Goal: Task Accomplishment & Management: Manage account settings

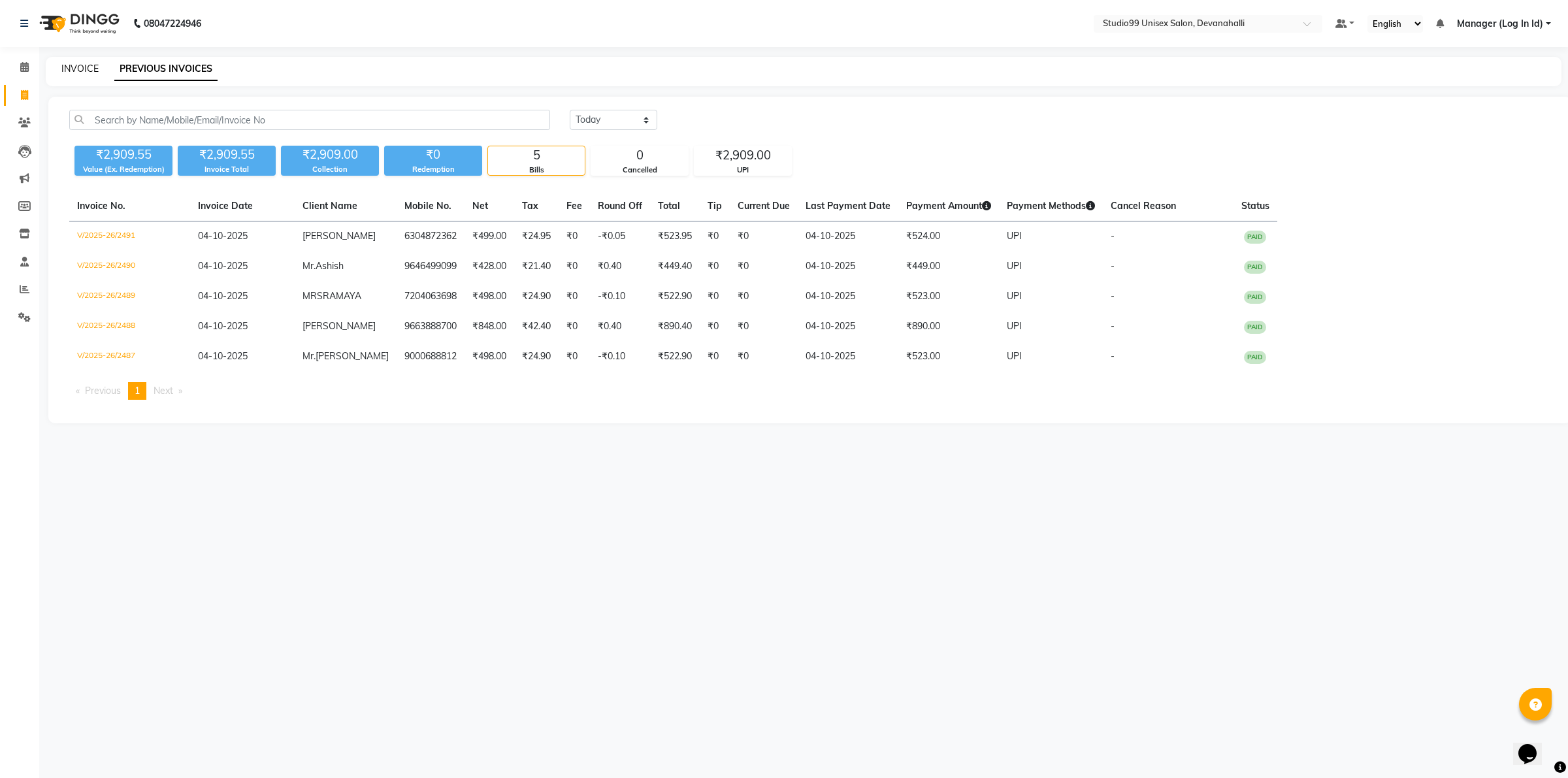
click at [80, 70] on link "INVOICE" at bounding box center [80, 68] width 37 height 12
select select "service"
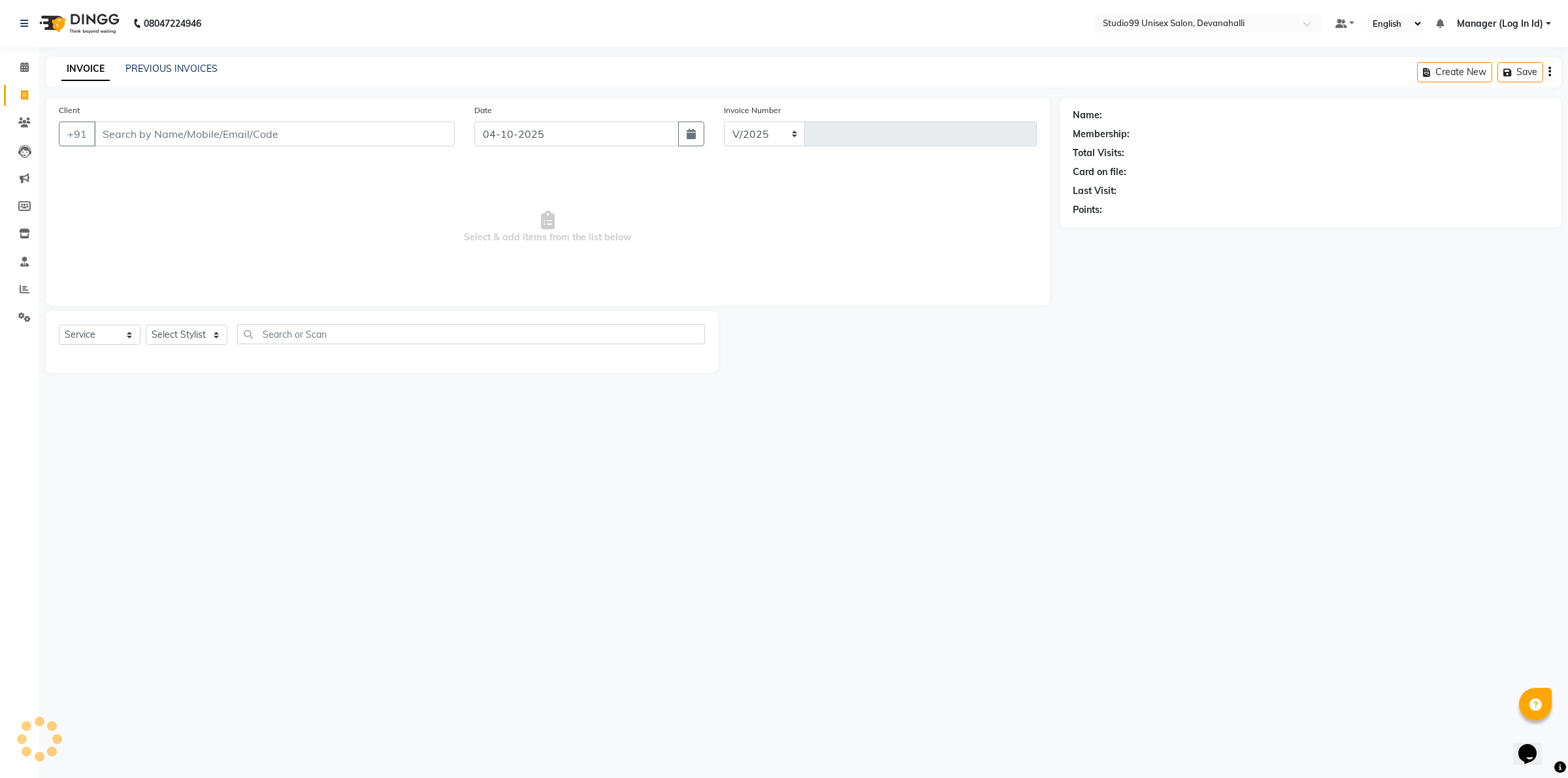
select select "6467"
type input "2492"
drag, startPoint x: 142, startPoint y: 117, endPoint x: 141, endPoint y: 125, distance: 8.1
click at [142, 117] on div "Client +91" at bounding box center [257, 129] width 416 height 53
click at [183, 136] on input "Client" at bounding box center [274, 133] width 361 height 24
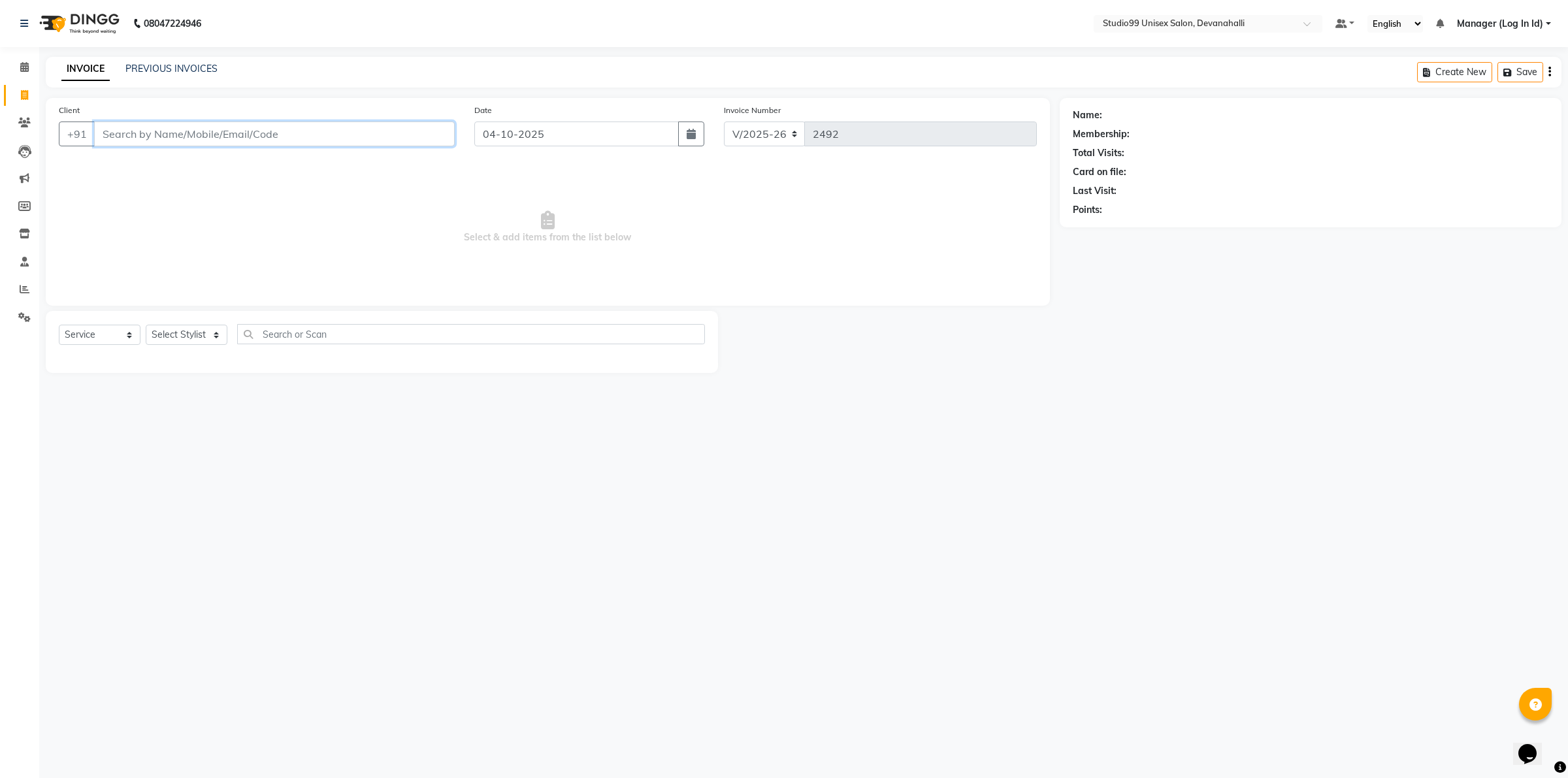
paste input "9886505426"
type input "9886505426"
select select "1: Object"
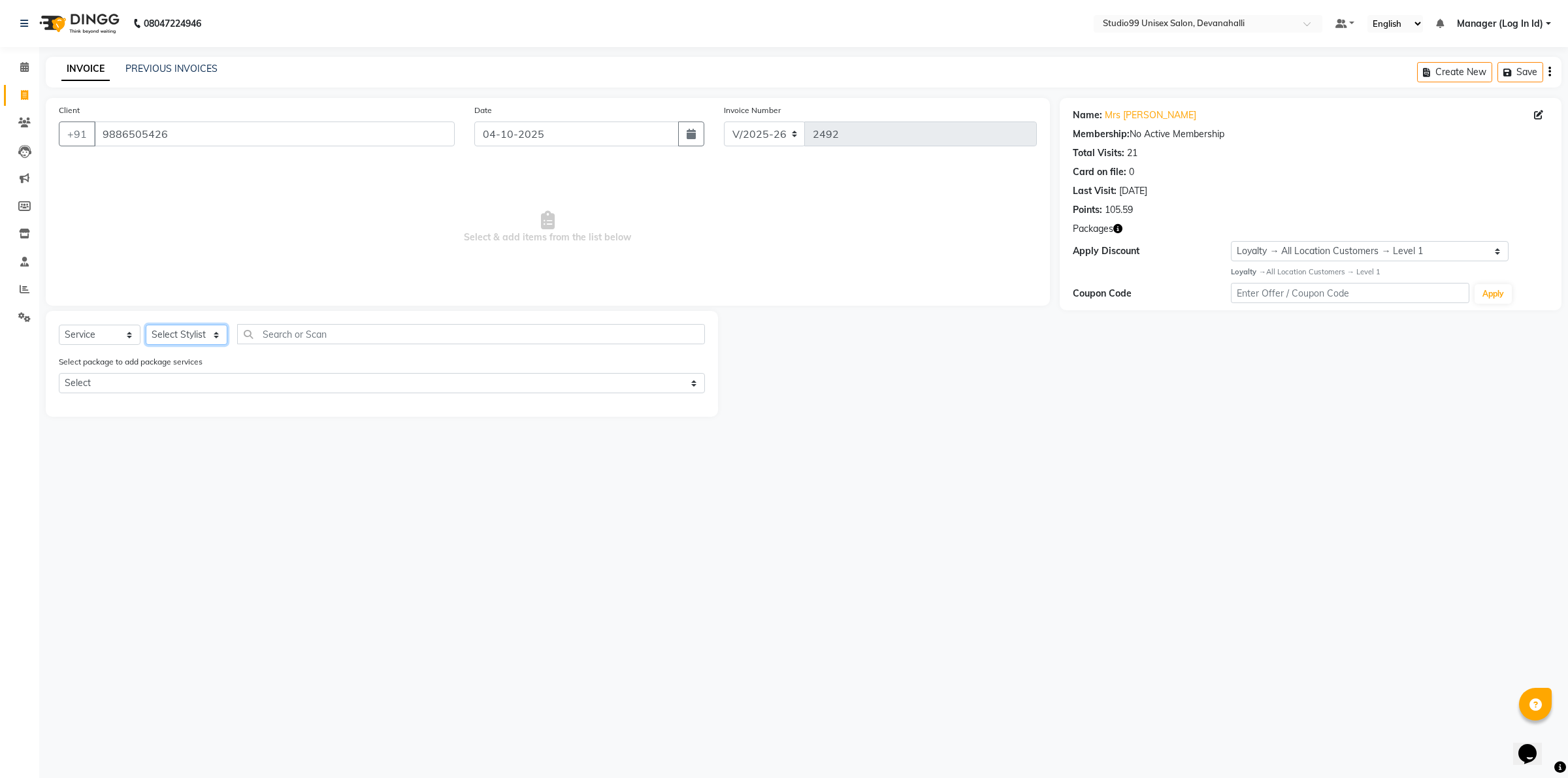
click at [194, 331] on select "Select Stylist AANAYA Manager (Log In Id) Neha [PERSON_NAME] [PERSON_NAME] [PER…" at bounding box center [186, 334] width 81 height 20
select select "91868"
click at [146, 324] on select "Select Stylist AANAYA Manager (Log In Id) Neha [PERSON_NAME] [PERSON_NAME] [PER…" at bounding box center [186, 334] width 81 height 20
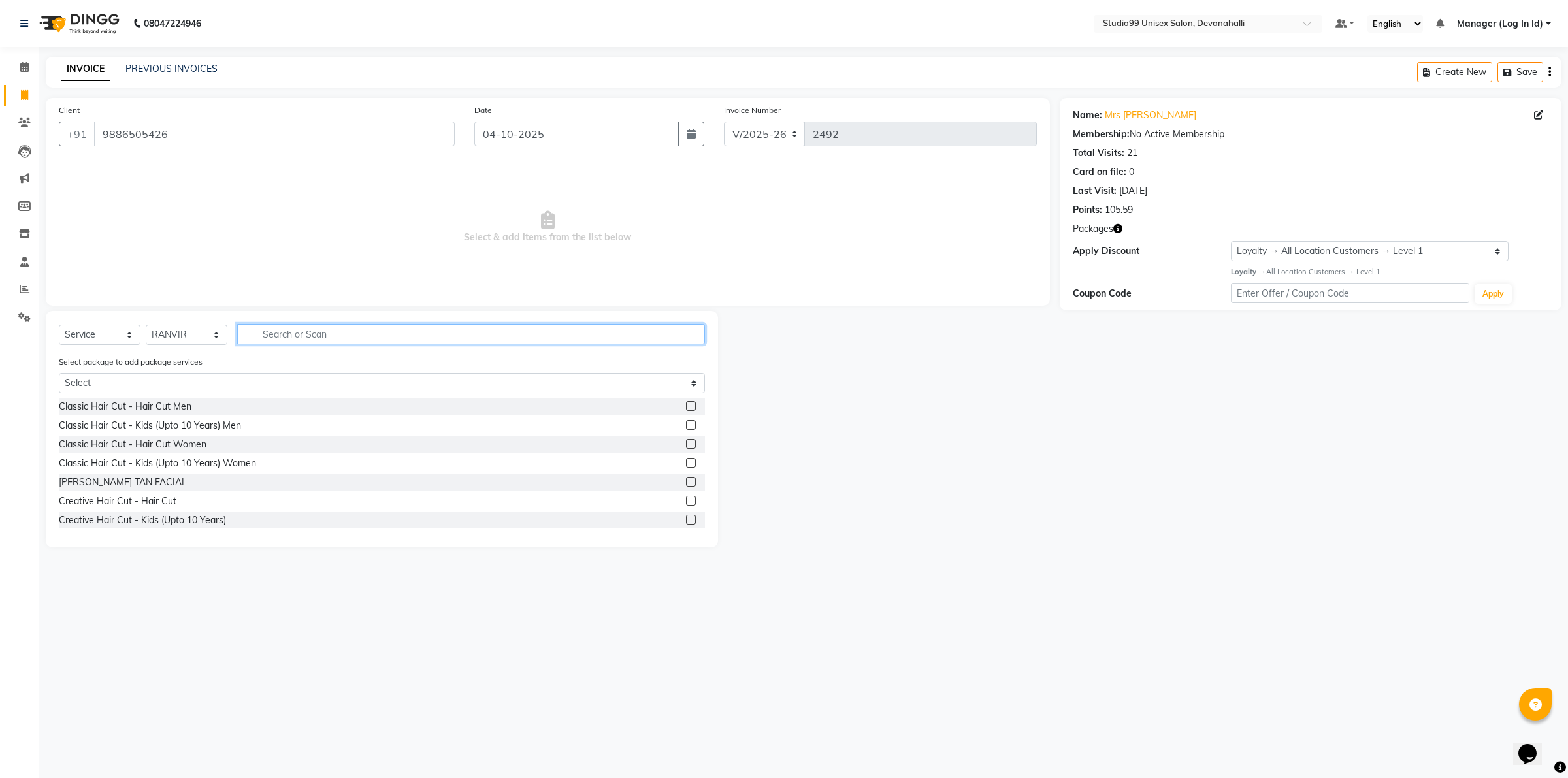
click at [277, 332] on input "text" at bounding box center [471, 334] width 468 height 20
type input "HAIRWAS"
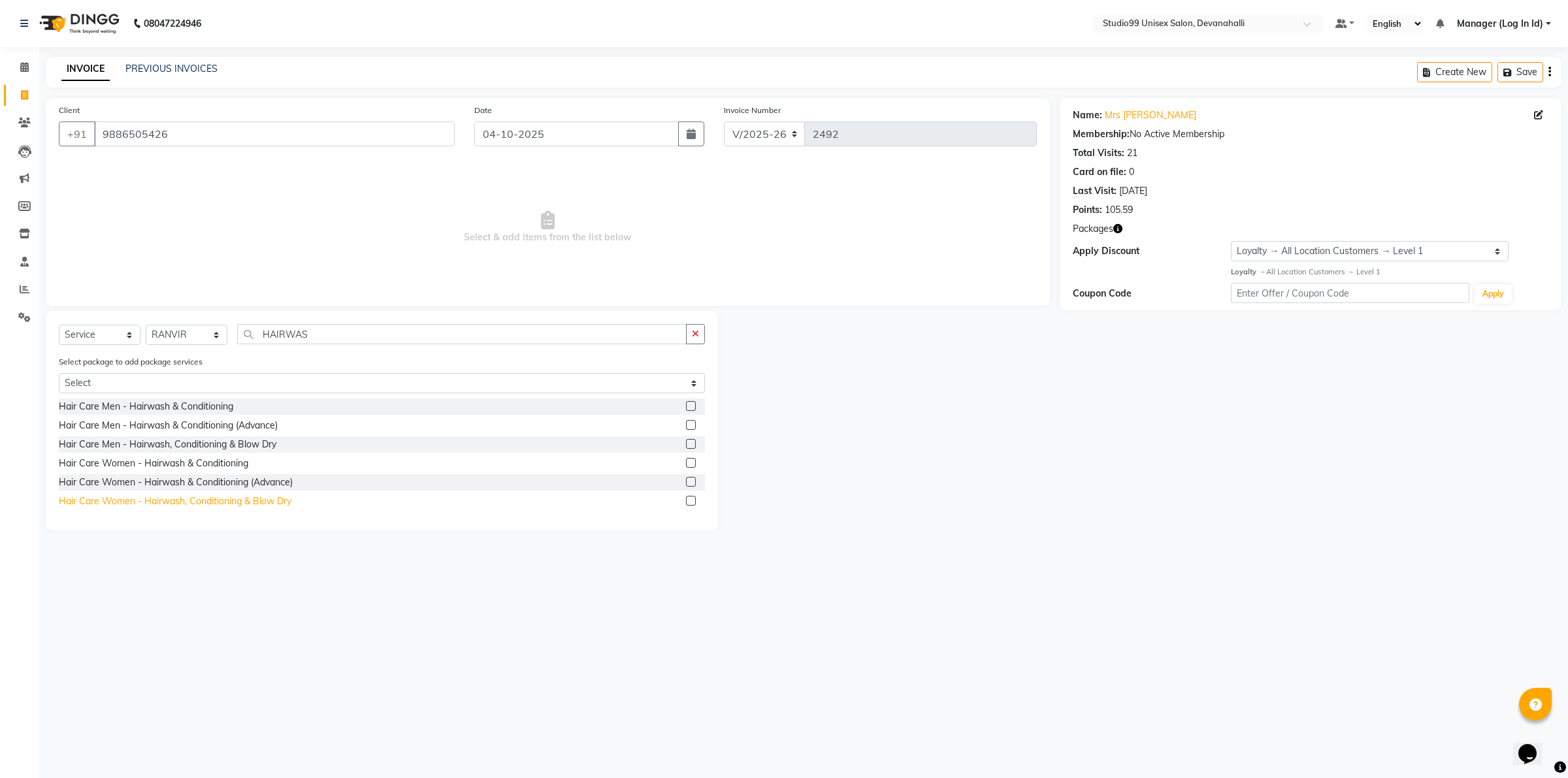
click at [267, 505] on div "Hair Care Women - Hairwash, Conditioning & Blow Dry" at bounding box center [174, 501] width 232 height 14
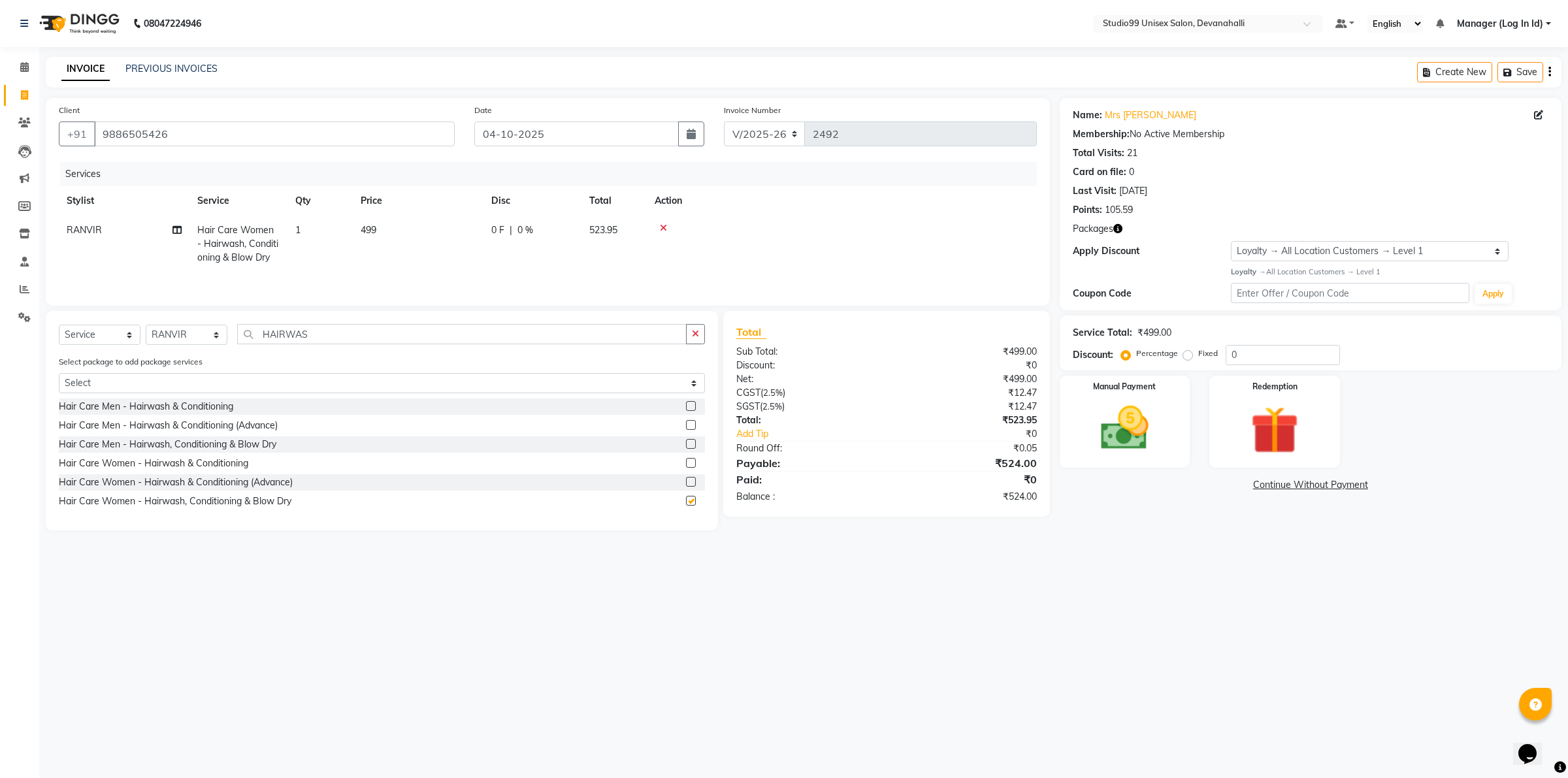
checkbox input "false"
click at [677, 618] on div "08047224946 Select Location × Studio99 Unisex Salon, Devanahalli Default Panel …" at bounding box center [784, 389] width 1568 height 778
click at [1239, 409] on img at bounding box center [1275, 430] width 81 height 62
click at [1166, 483] on span "Prepaid" at bounding box center [1171, 487] width 35 height 15
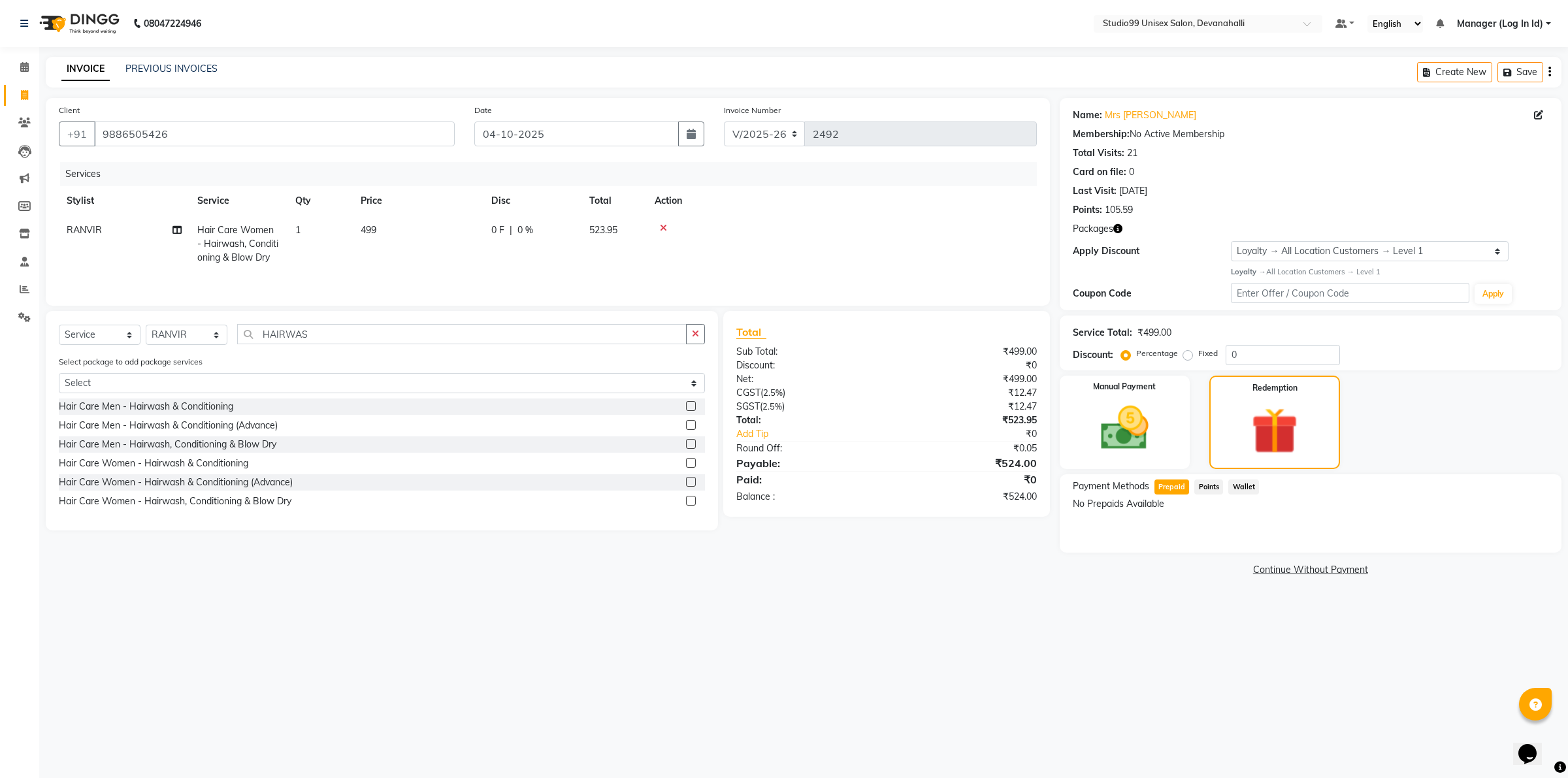
drag, startPoint x: 1198, startPoint y: 482, endPoint x: 1216, endPoint y: 484, distance: 18.1
click at [1209, 484] on span "Points" at bounding box center [1208, 487] width 29 height 15
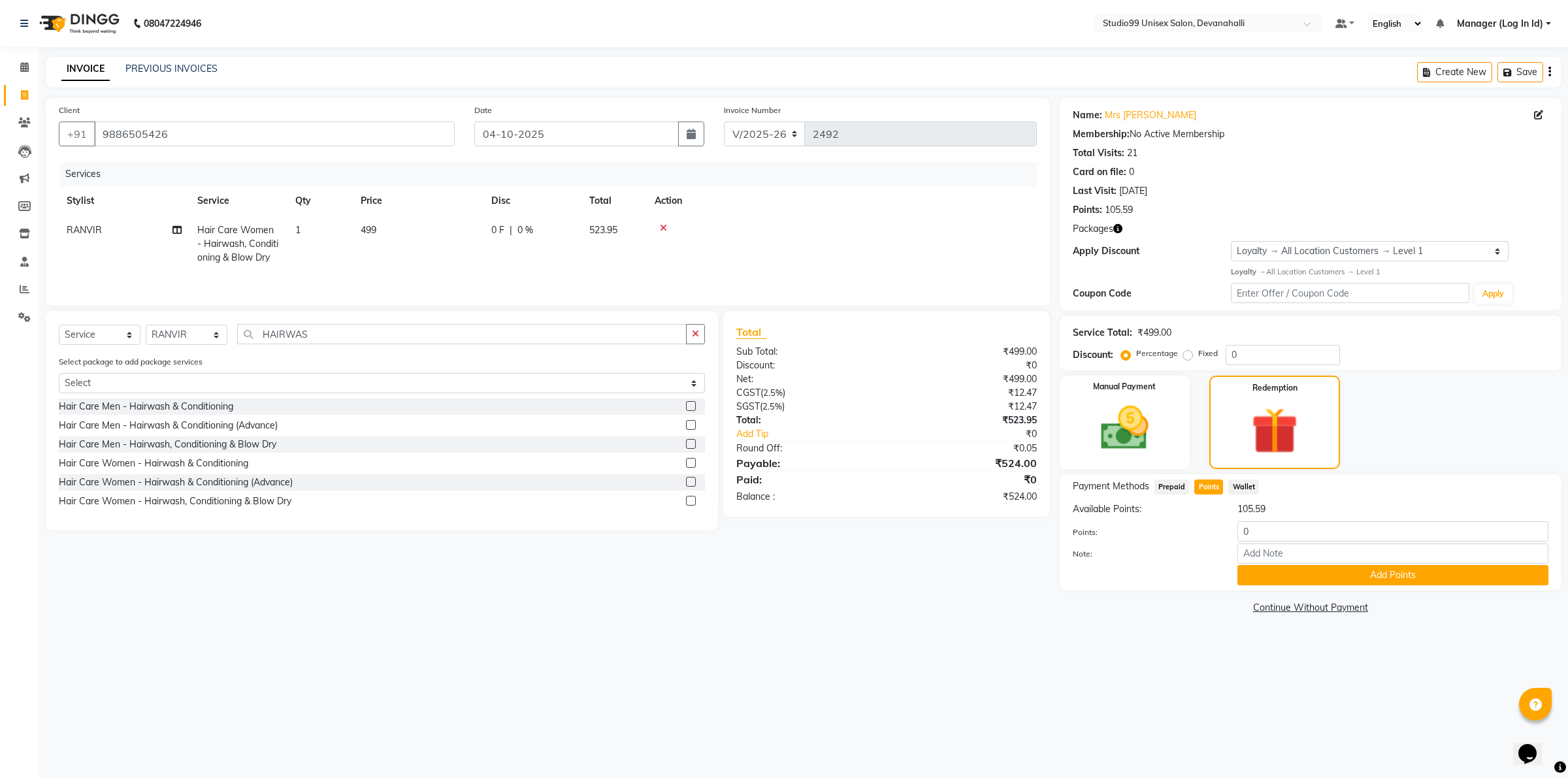
click at [1235, 482] on span "Wallet" at bounding box center [1244, 487] width 31 height 15
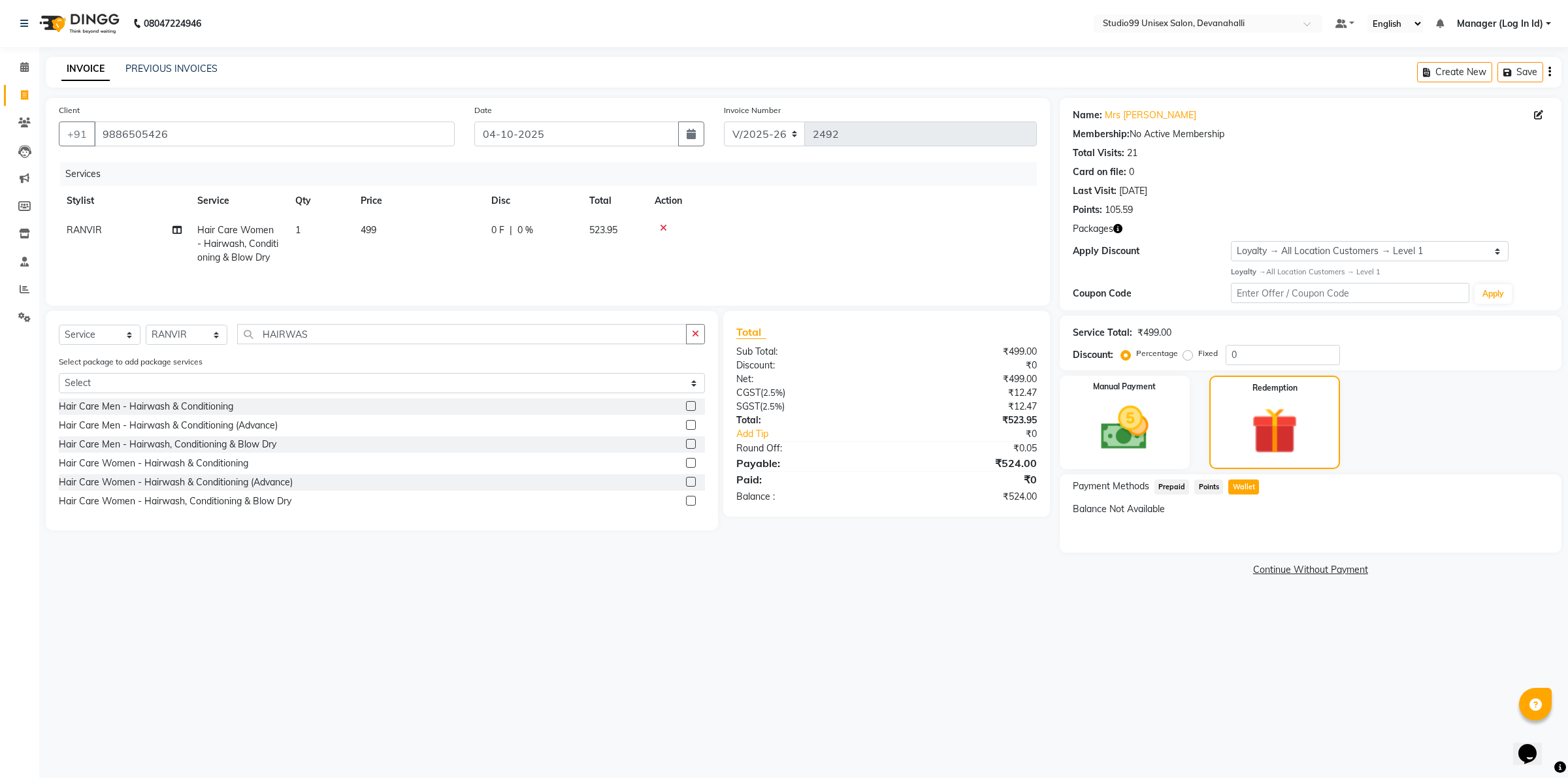
click at [1163, 484] on span "Prepaid" at bounding box center [1171, 487] width 35 height 15
click at [133, 129] on input "9886505426" at bounding box center [274, 133] width 361 height 24
click at [201, 70] on link "PREVIOUS INVOICES" at bounding box center [172, 68] width 92 height 12
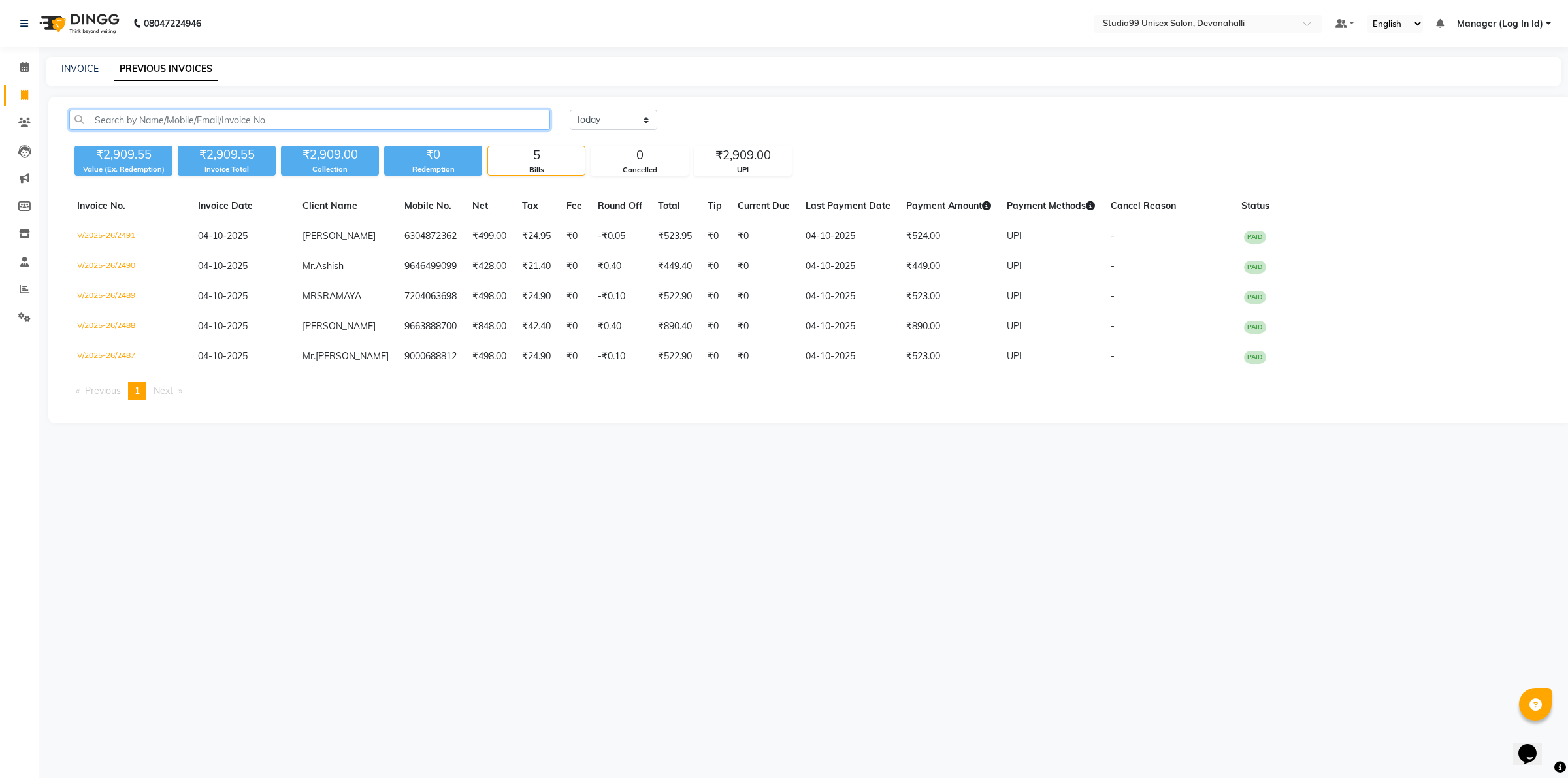
click at [207, 112] on input "text" at bounding box center [310, 119] width 481 height 20
paste input "9886505426"
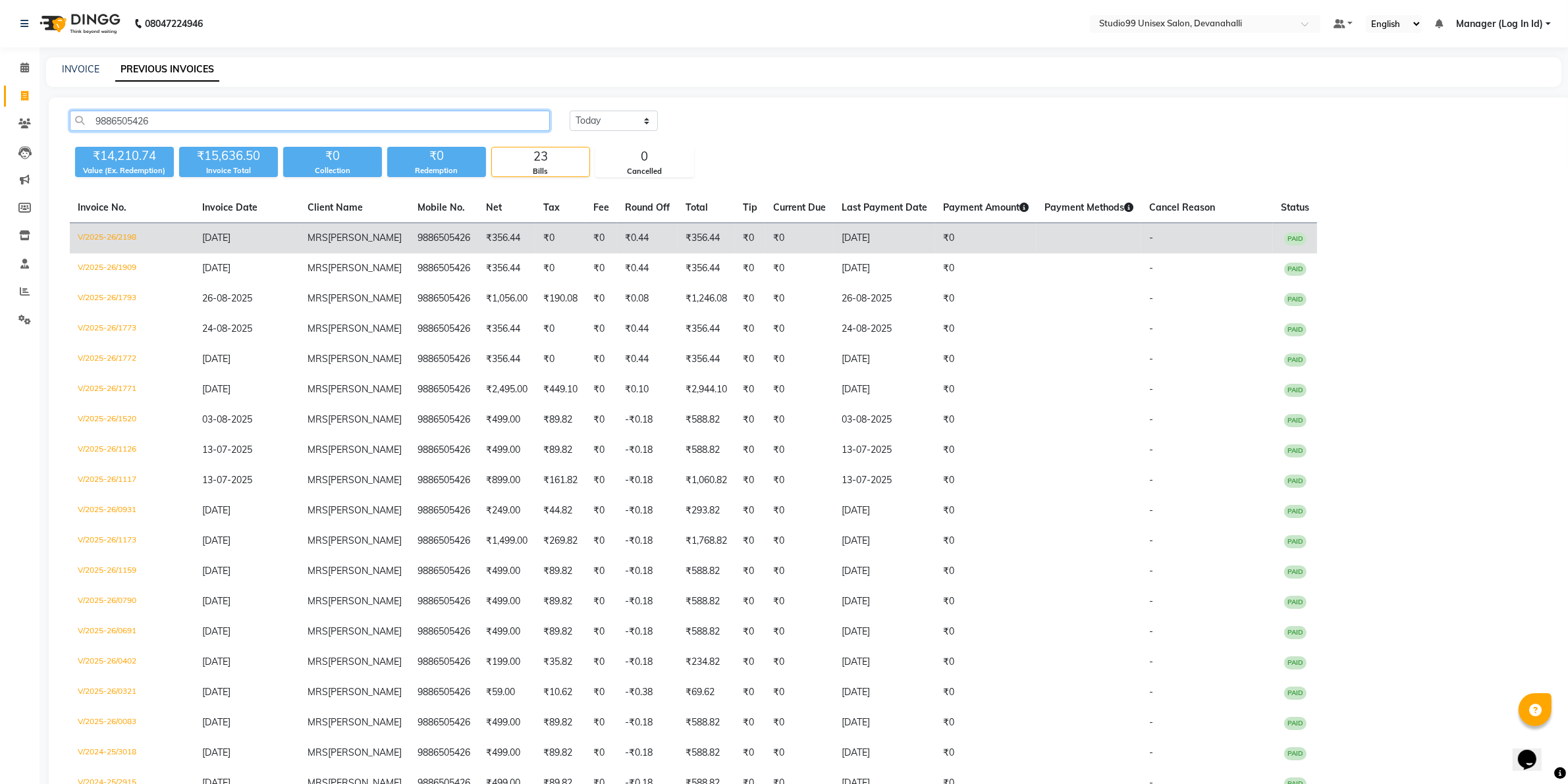
type input "9886505426"
click at [438, 237] on td "9886505426" at bounding box center [444, 239] width 68 height 31
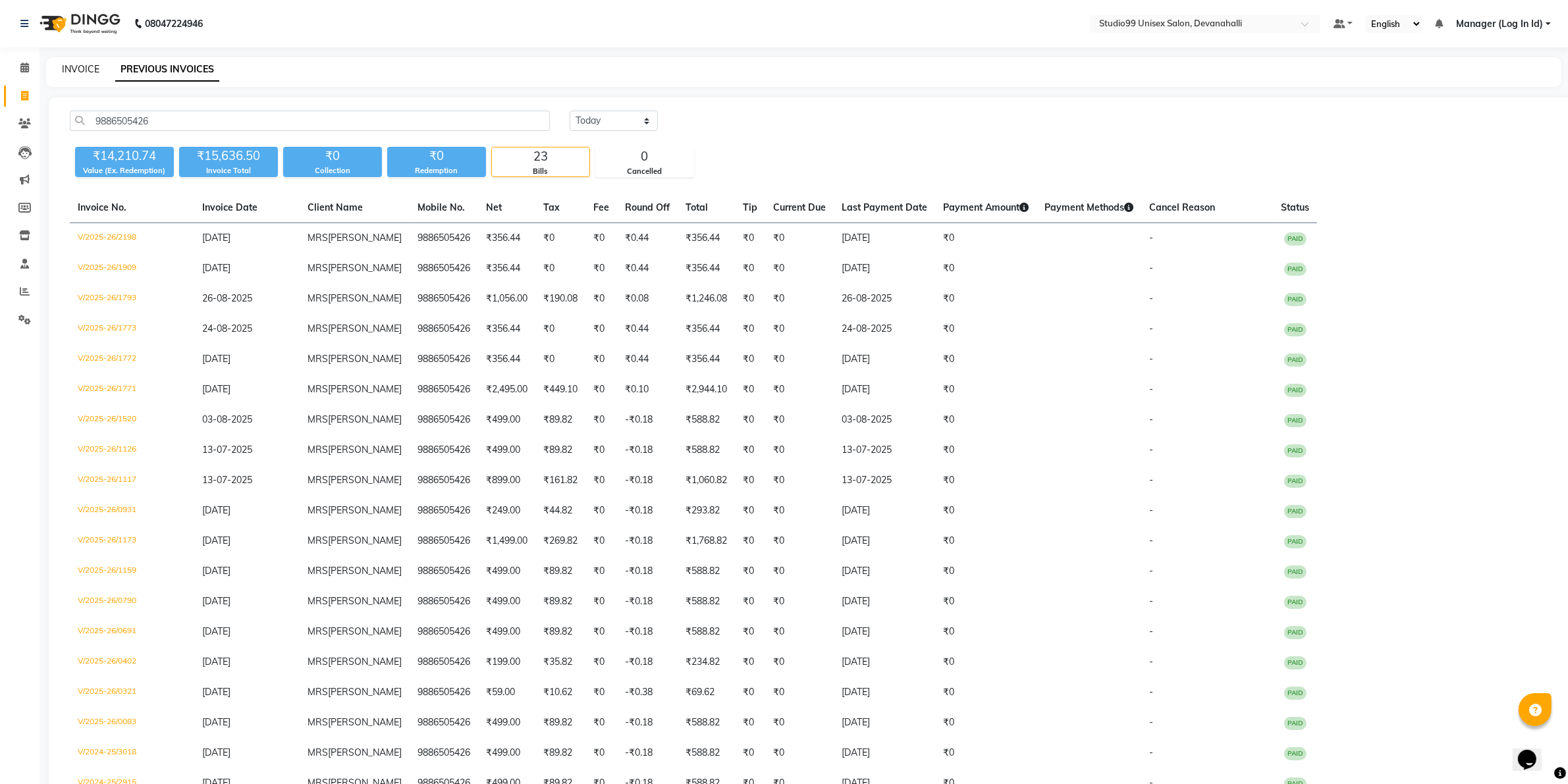
click at [90, 67] on link "INVOICE" at bounding box center [80, 68] width 37 height 12
select select "service"
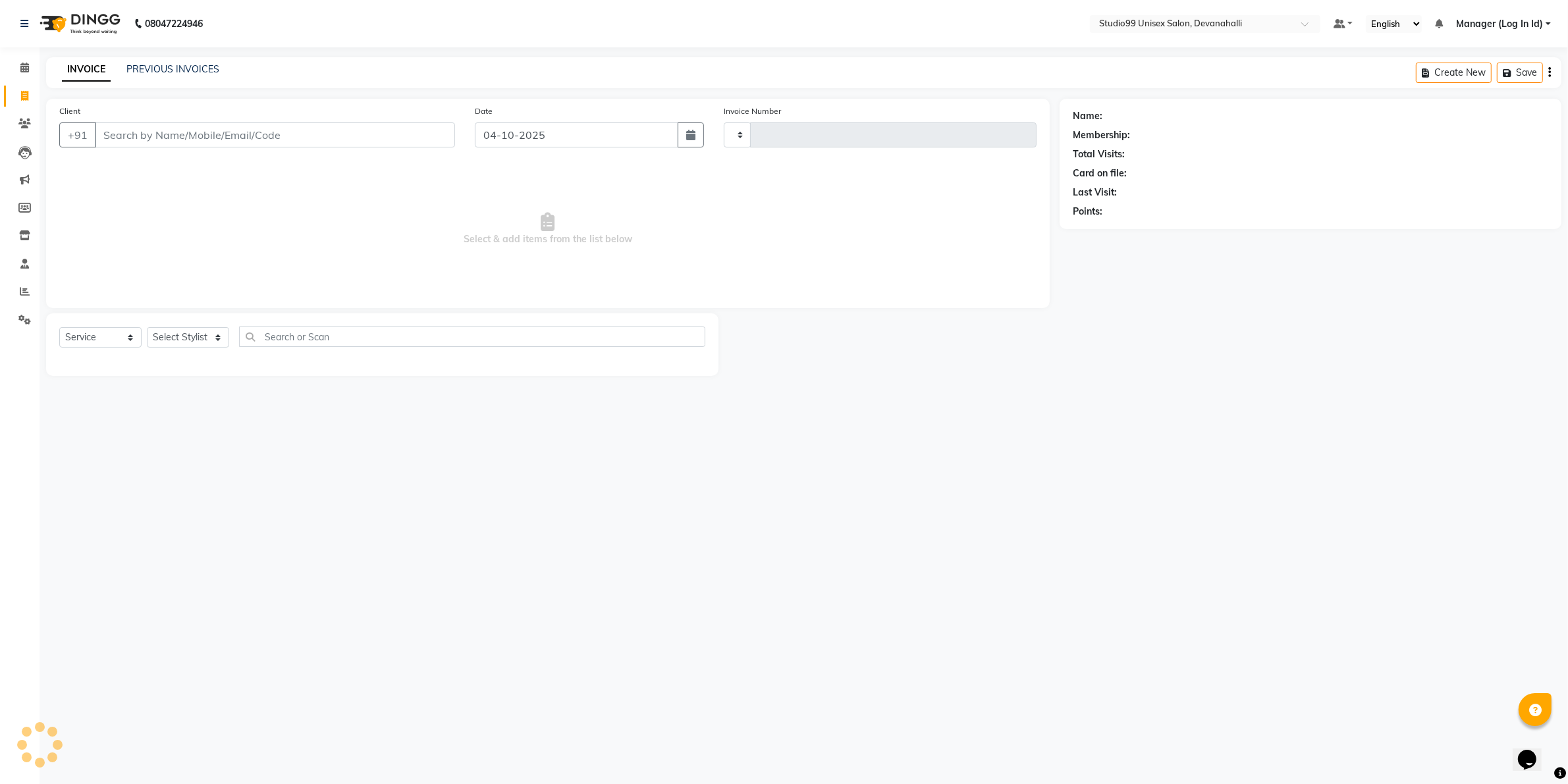
type input "2492"
select select "6467"
click at [215, 137] on input "Client" at bounding box center [276, 134] width 364 height 25
type input "9886505426"
select select "1: Object"
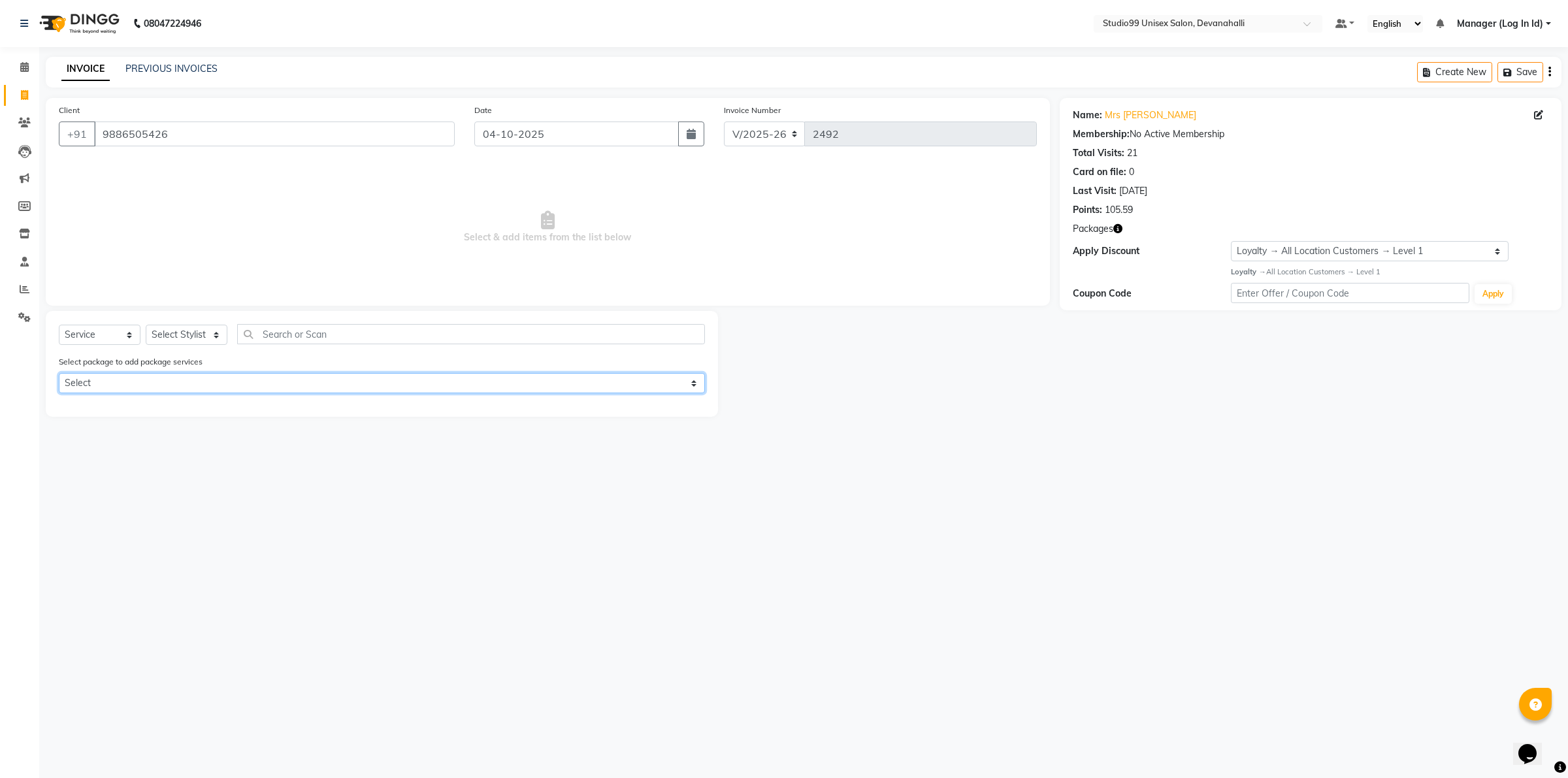
drag, startPoint x: 171, startPoint y: 380, endPoint x: 178, endPoint y: 377, distance: 7.6
click at [178, 379] on select "Select 5+2 Hairwash`" at bounding box center [381, 383] width 646 height 20
click at [185, 336] on select "Select Stylist AANAYA Manager (Log In Id) Neha [PERSON_NAME] [PERSON_NAME] [PER…" at bounding box center [186, 334] width 81 height 20
select select "91868"
click at [146, 324] on select "Select Stylist AANAYA Manager (Log In Id) Neha [PERSON_NAME] [PERSON_NAME] [PER…" at bounding box center [186, 334] width 81 height 20
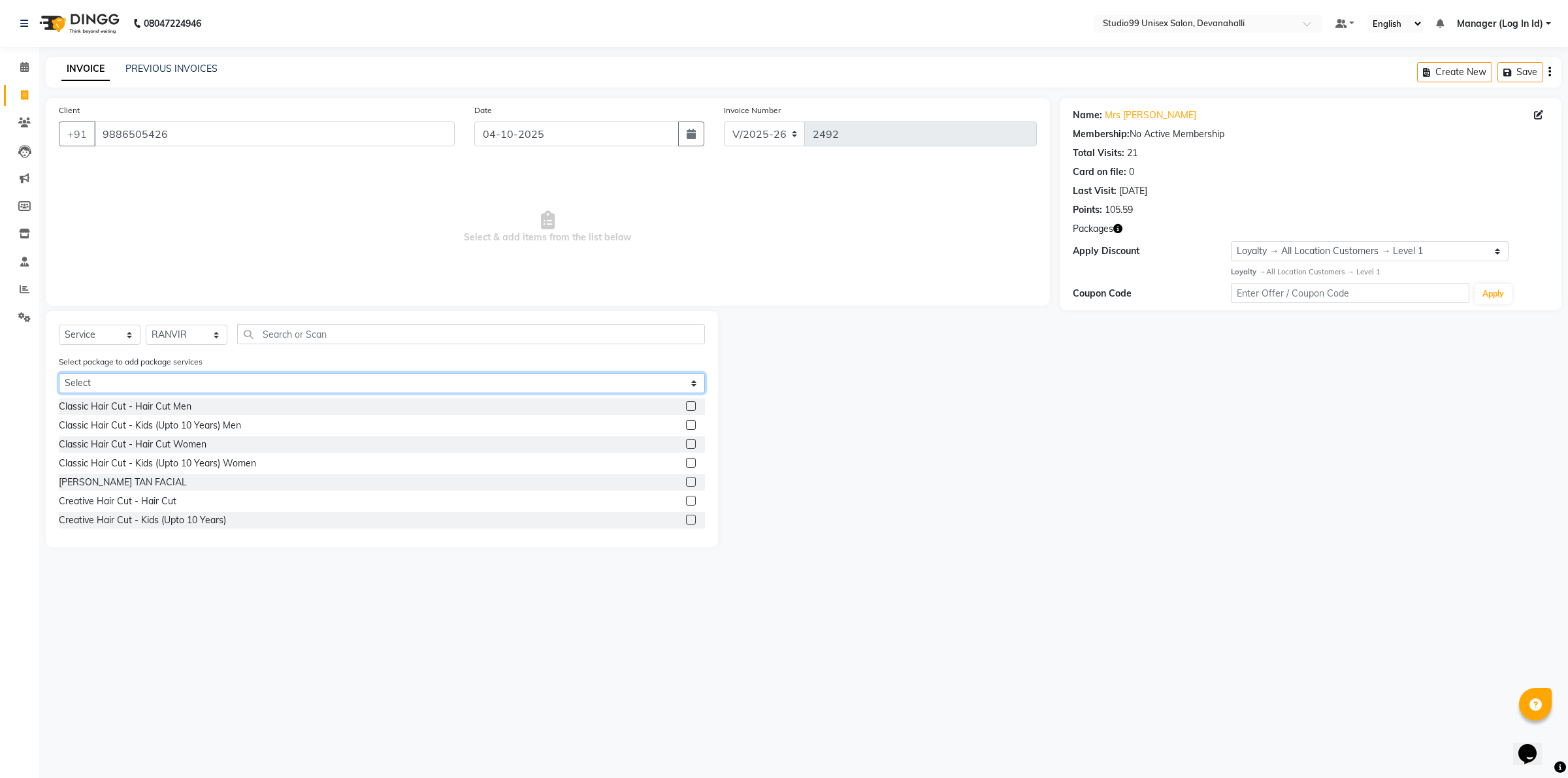
click at [221, 379] on select "Select 5+2 Hairwash`" at bounding box center [381, 383] width 646 height 20
select select "1: Object"
click at [59, 373] on select "Select 5+2 Hairwash`" at bounding box center [381, 383] width 646 height 20
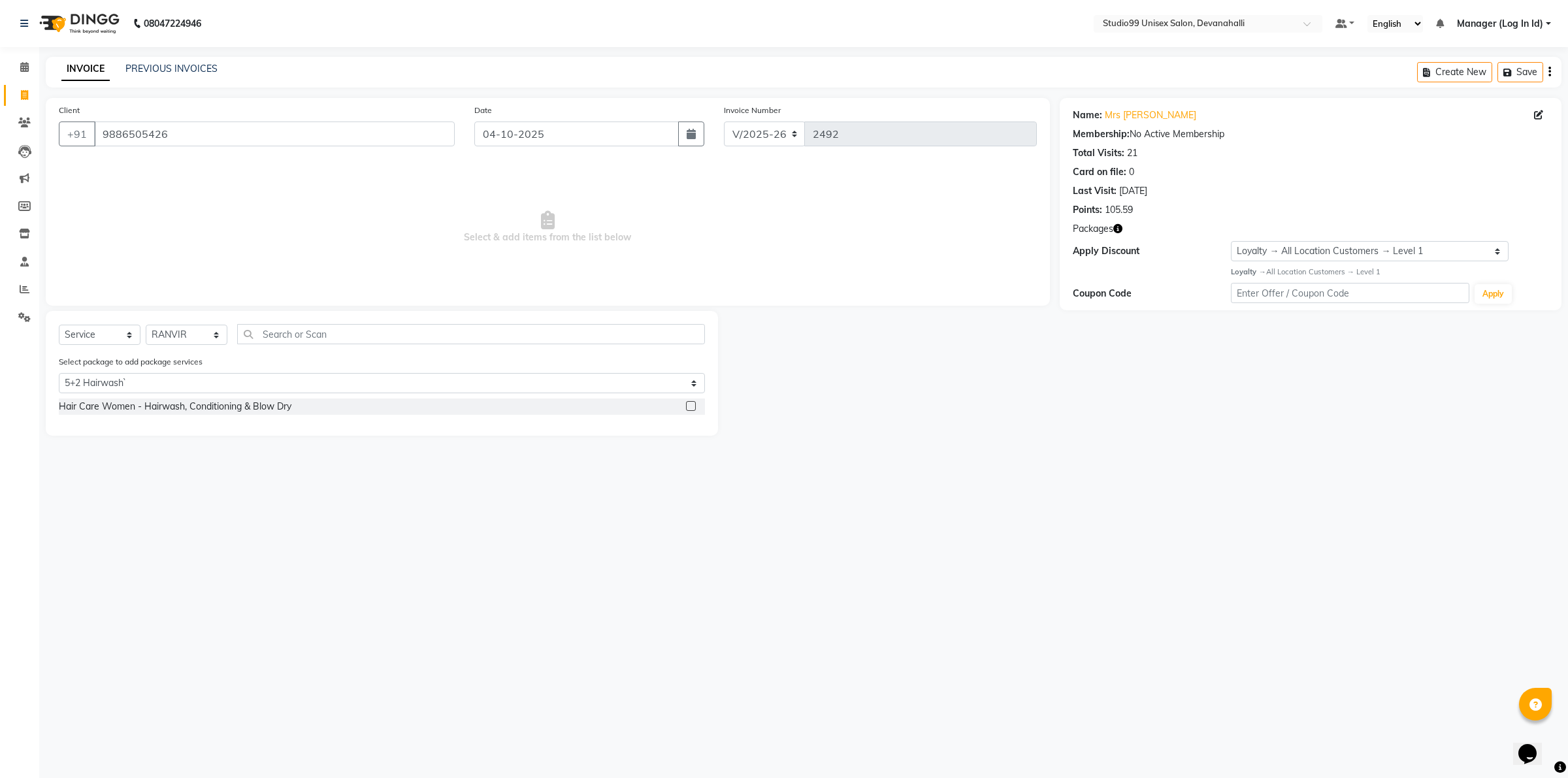
click at [694, 403] on label at bounding box center [690, 406] width 10 height 10
click at [694, 403] on input "checkbox" at bounding box center [690, 406] width 8 height 8
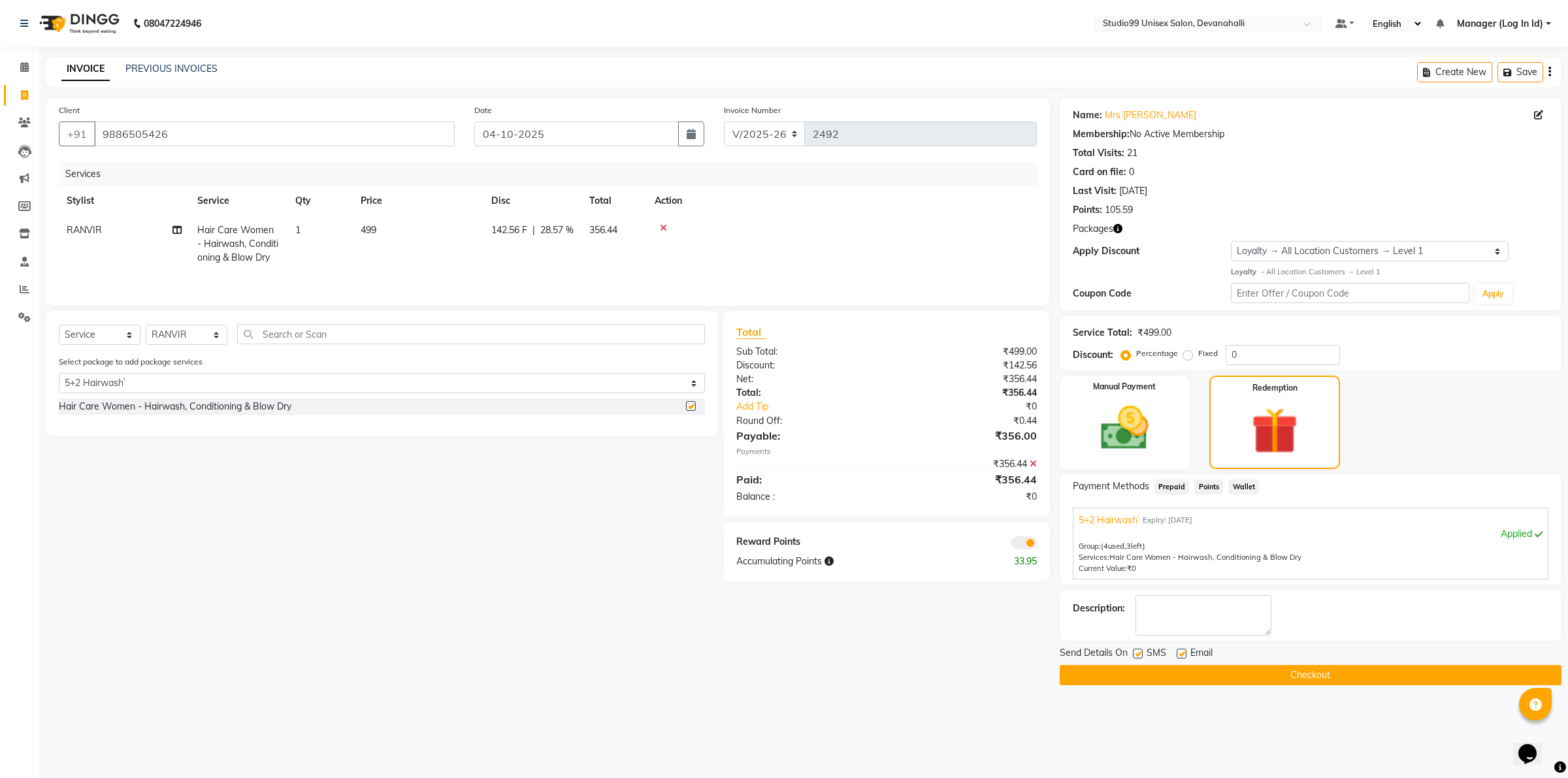
checkbox input "false"
click at [136, 70] on link "PREVIOUS INVOICES" at bounding box center [172, 68] width 92 height 12
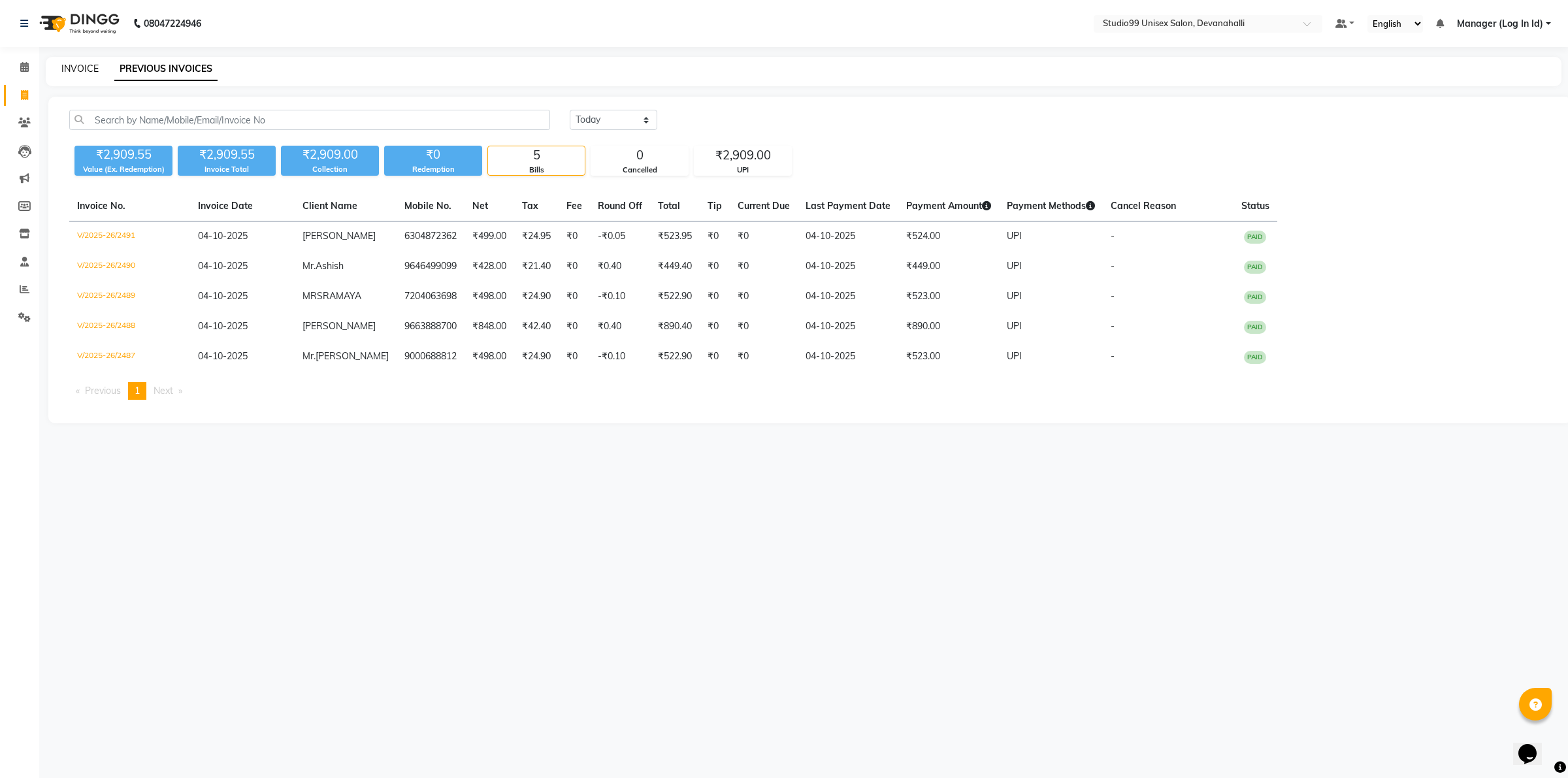
click at [76, 72] on link "INVOICE" at bounding box center [80, 68] width 37 height 12
select select "service"
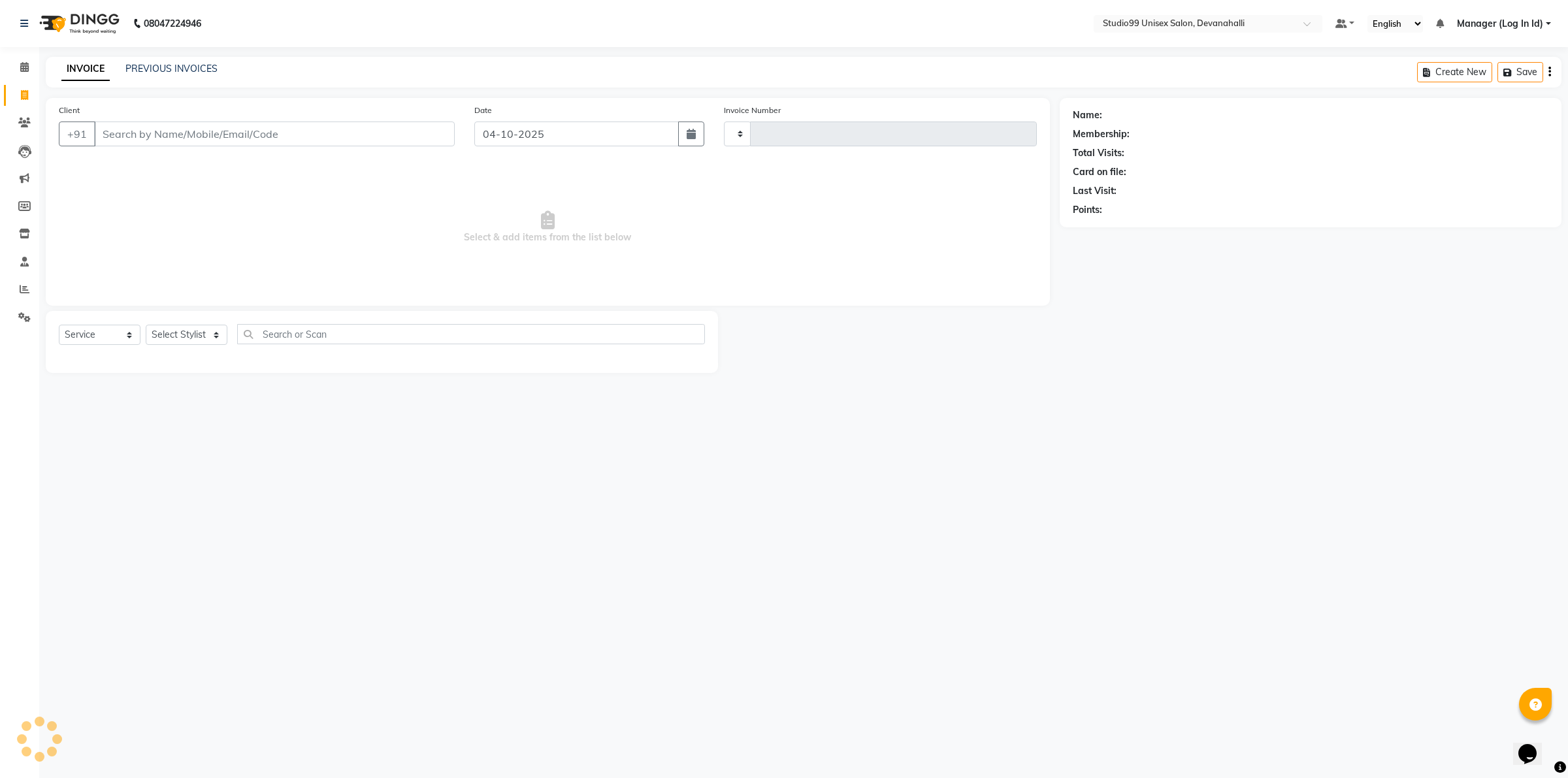
type input "2492"
select select "6467"
click at [183, 145] on input "Client" at bounding box center [274, 133] width 361 height 24
type input "9886505426"
select select "1: Object"
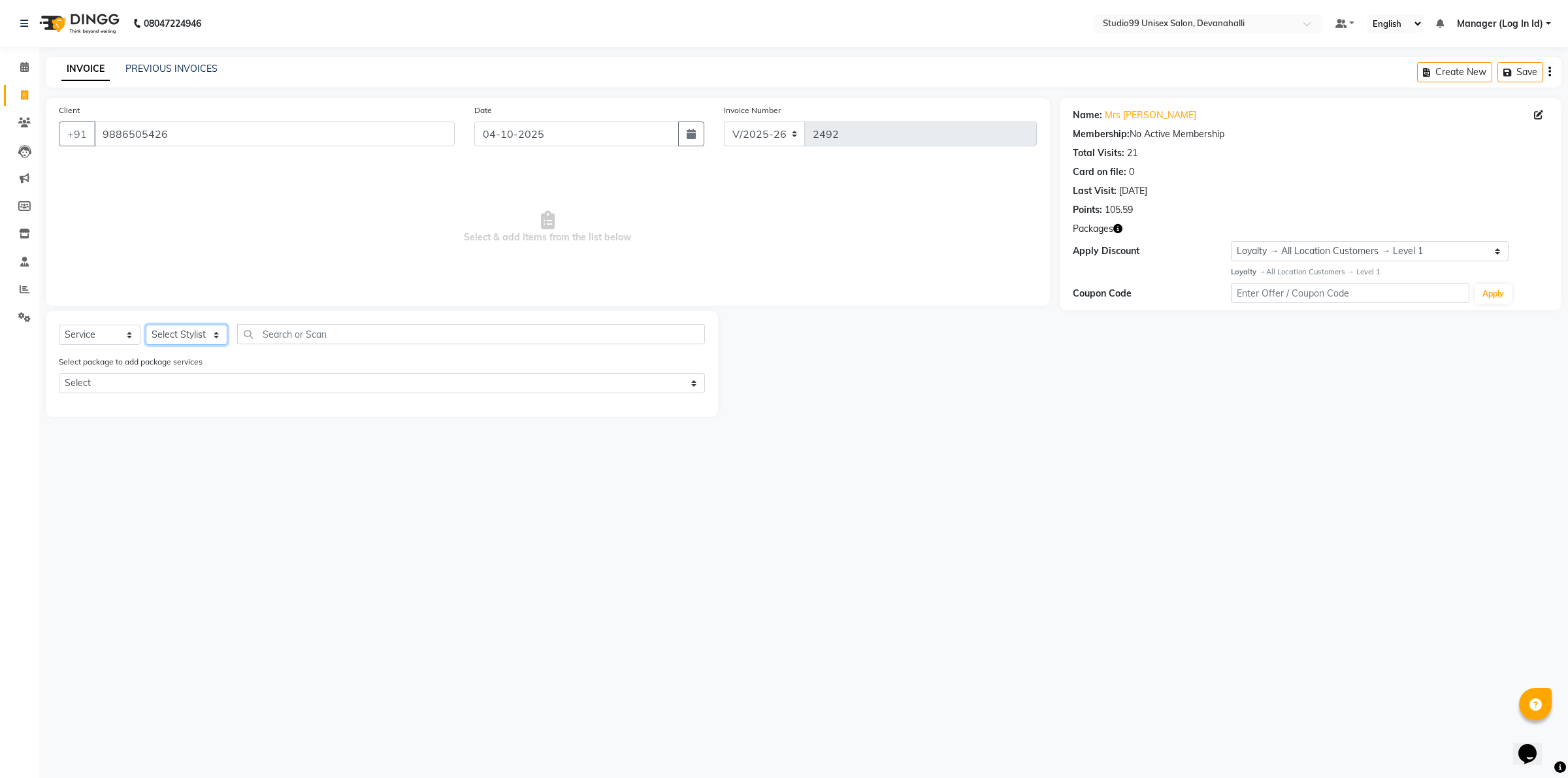
click at [206, 335] on select "Select Stylist AANAYA Manager (Log In Id) Neha [PERSON_NAME] [PERSON_NAME] [PER…" at bounding box center [186, 334] width 81 height 20
select select "91868"
click at [146, 324] on select "Select Stylist AANAYA Manager (Log In Id) Neha [PERSON_NAME] [PERSON_NAME] [PER…" at bounding box center [186, 334] width 81 height 20
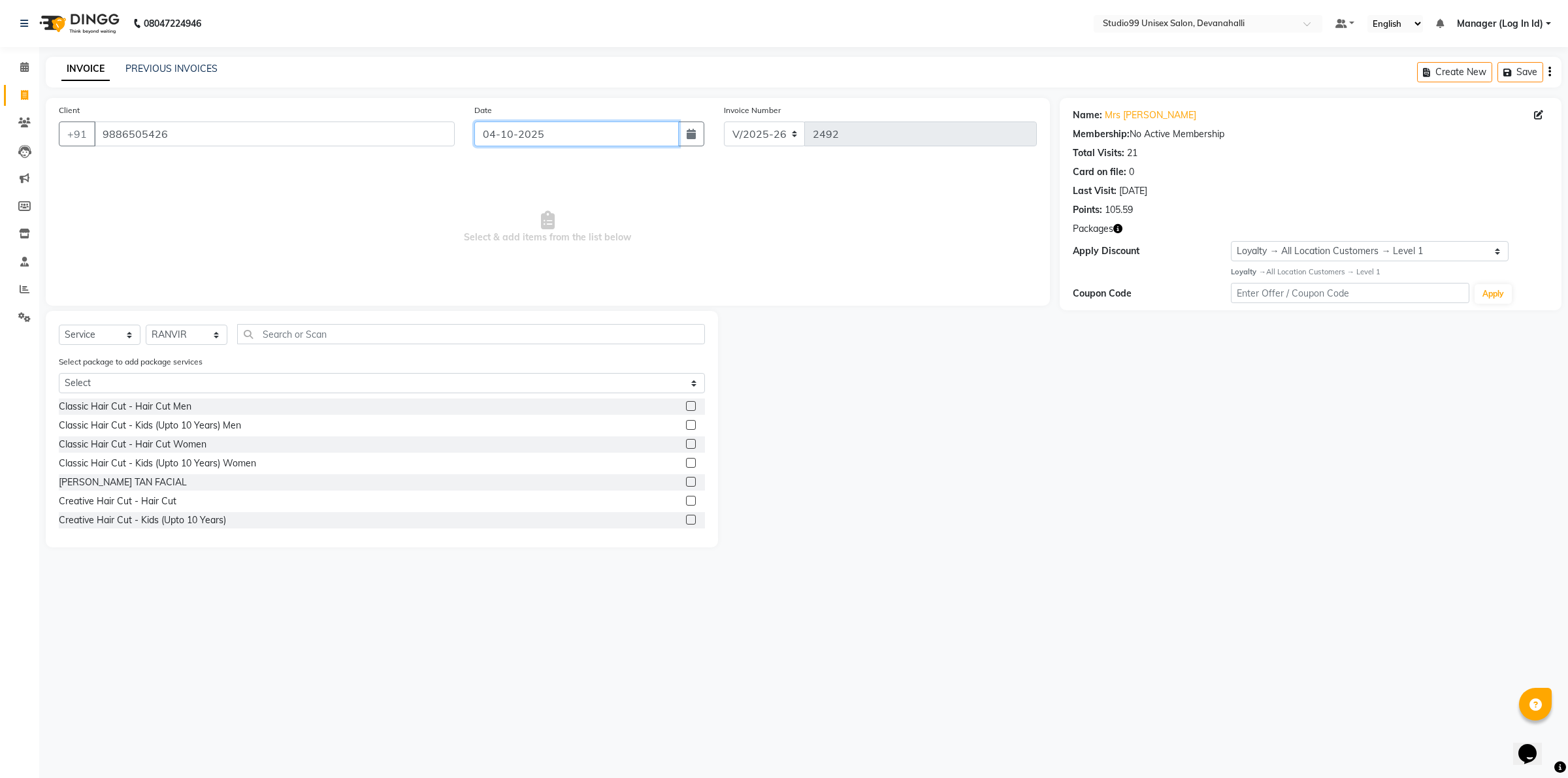
click at [504, 126] on input "04-10-2025" at bounding box center [577, 133] width 204 height 24
select select "10"
select select "2025"
click at [482, 156] on button "Previous month" at bounding box center [485, 161] width 11 height 21
select select "9"
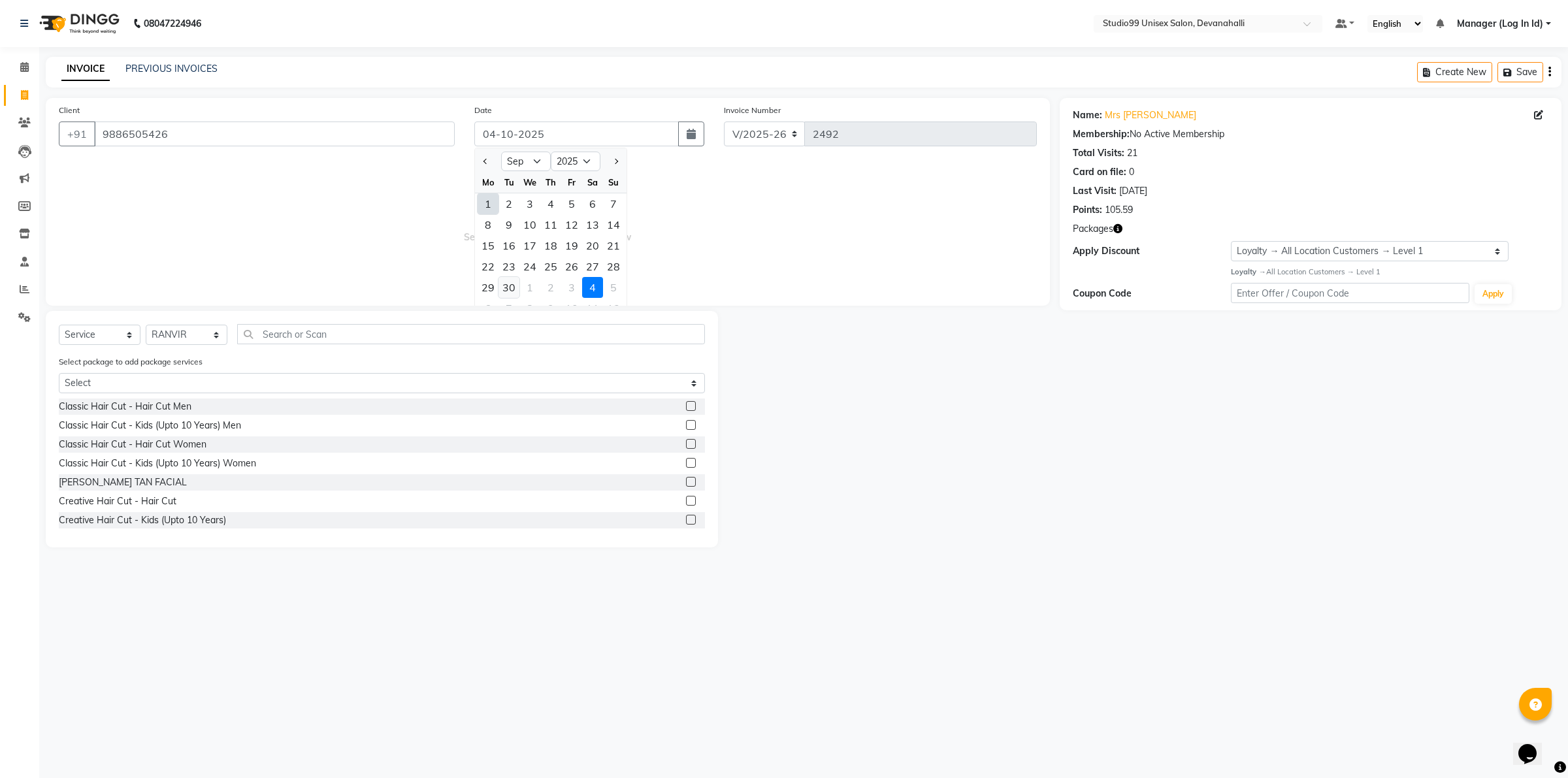
drag, startPoint x: 508, startPoint y: 297, endPoint x: 508, endPoint y: 288, distance: 9.0
click at [507, 295] on ngb-datepicker-month "Mo Tu We Th Fr Sa Su 1 2 3 4 5 6 7 8 9 10 11 12 13 14 15 16 17 18 19 20 21 22 2…" at bounding box center [551, 247] width 152 height 150
click at [508, 288] on div "30" at bounding box center [509, 287] width 21 height 21
type input "30-09-2025"
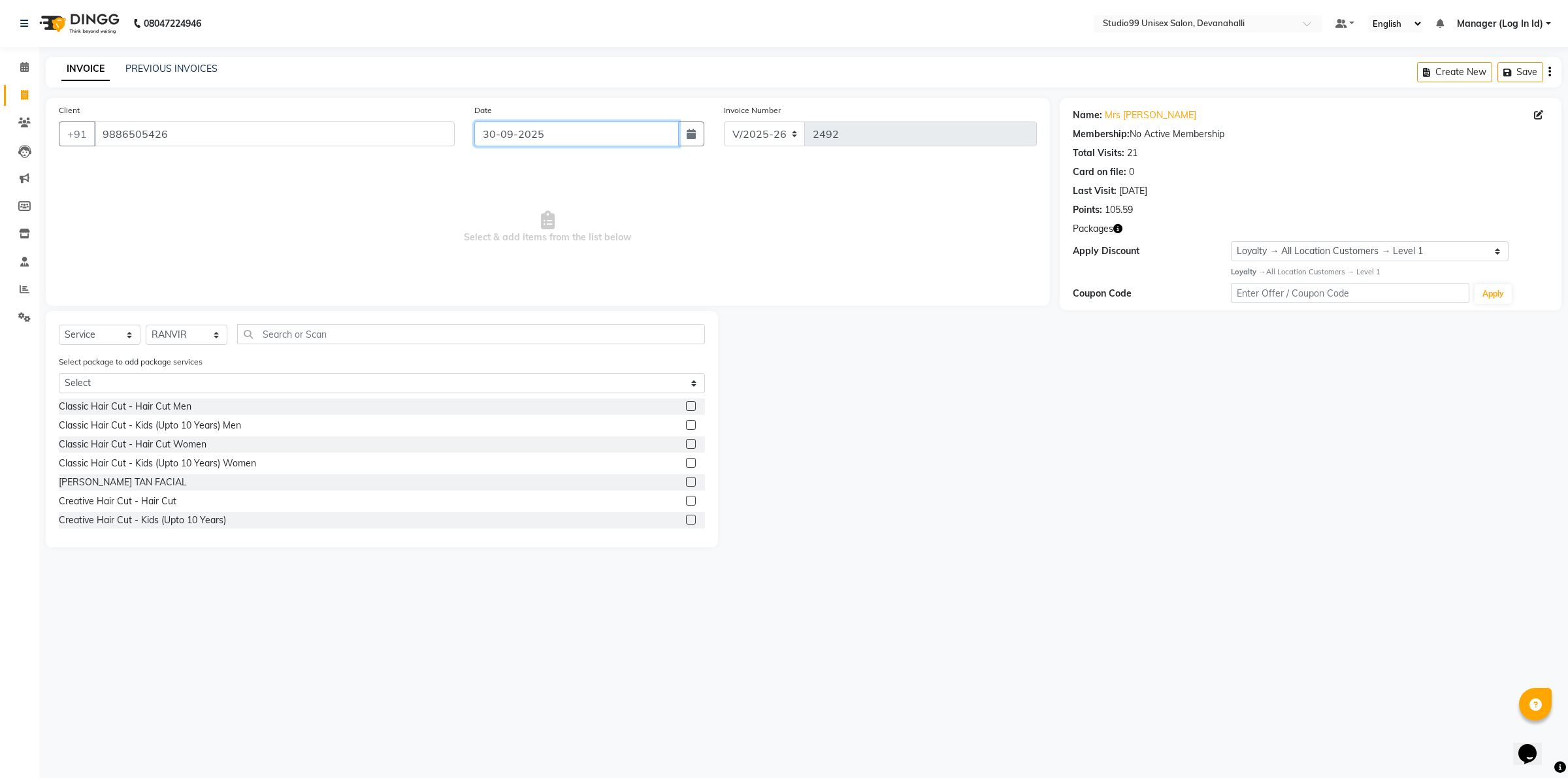
click at [515, 138] on input "30-09-2025" at bounding box center [577, 133] width 204 height 24
select select "9"
select select "2025"
click at [592, 244] on div "20" at bounding box center [592, 245] width 21 height 21
type input "20-09-2025"
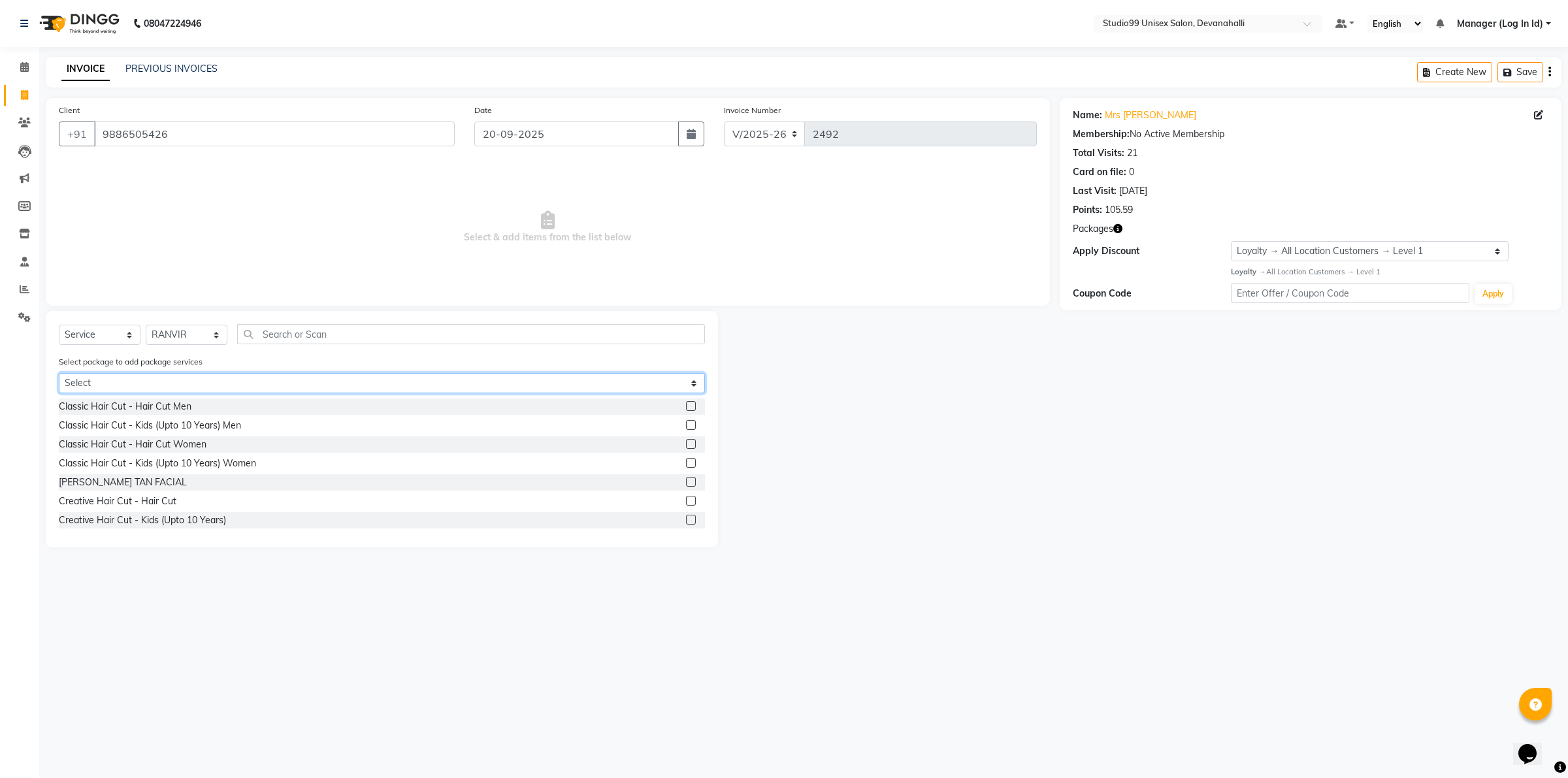
click at [318, 373] on select "Select 5+2 Hairwash`" at bounding box center [381, 383] width 646 height 20
select select "1: Object"
click at [59, 373] on select "Select 5+2 Hairwash`" at bounding box center [381, 383] width 646 height 20
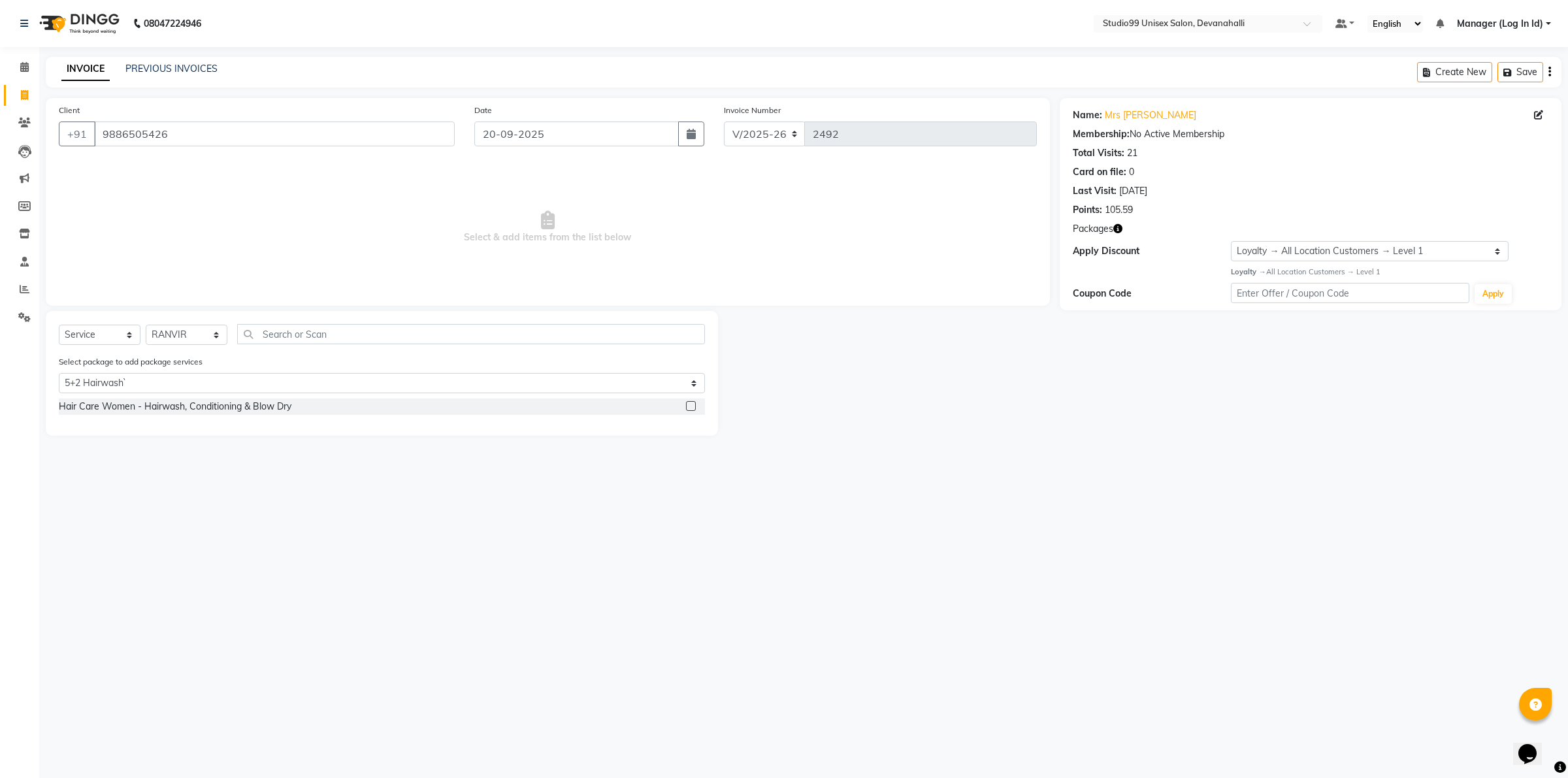
click at [697, 403] on div at bounding box center [695, 407] width 19 height 16
click at [690, 402] on label at bounding box center [690, 406] width 10 height 10
click at [690, 402] on input "checkbox" at bounding box center [690, 406] width 8 height 8
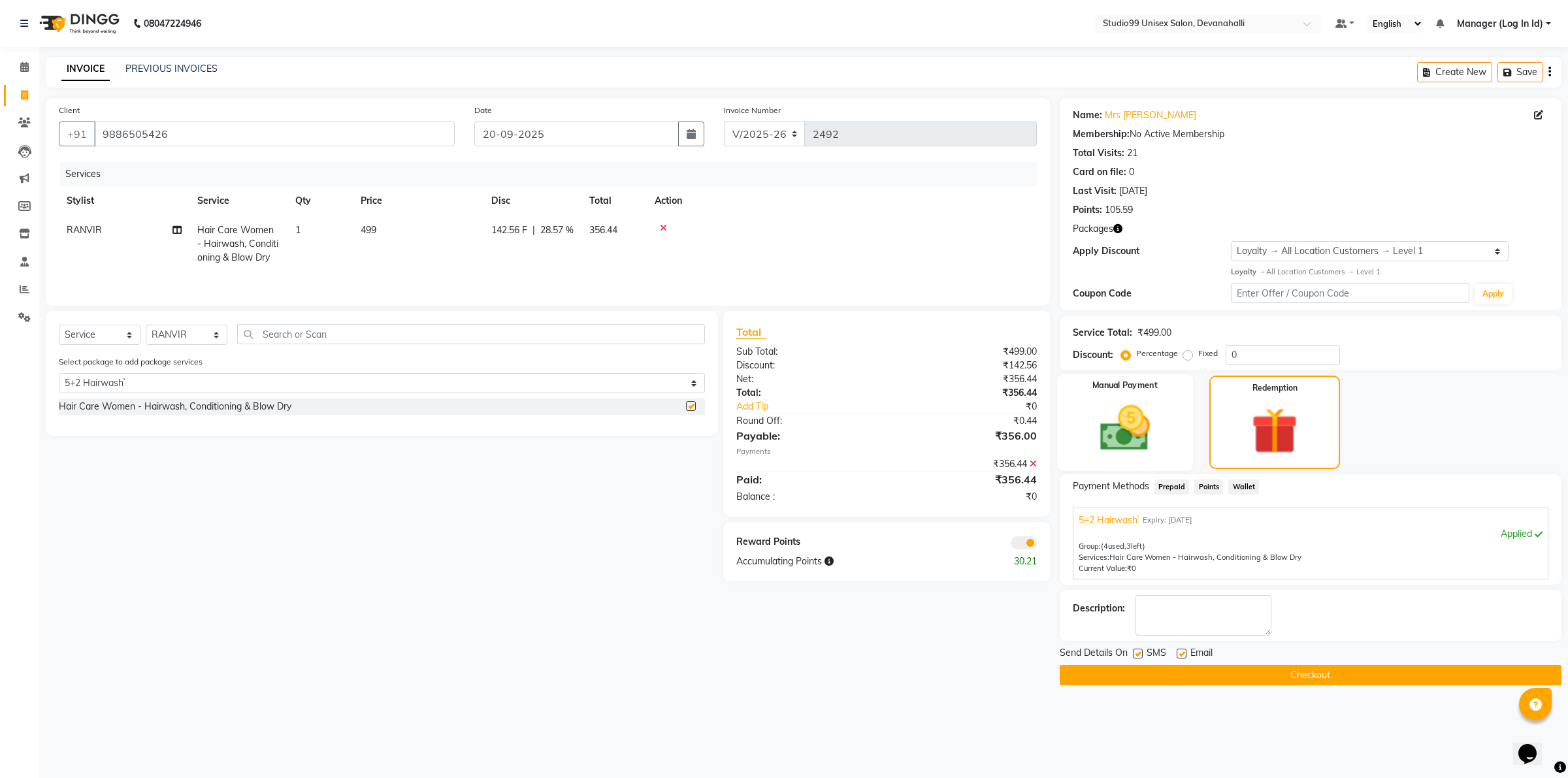
checkbox input "false"
click at [1135, 651] on label at bounding box center [1137, 653] width 10 height 10
click at [1135, 651] on input "checkbox" at bounding box center [1136, 653] width 8 height 8
checkbox input "false"
click at [1180, 654] on label at bounding box center [1181, 653] width 10 height 10
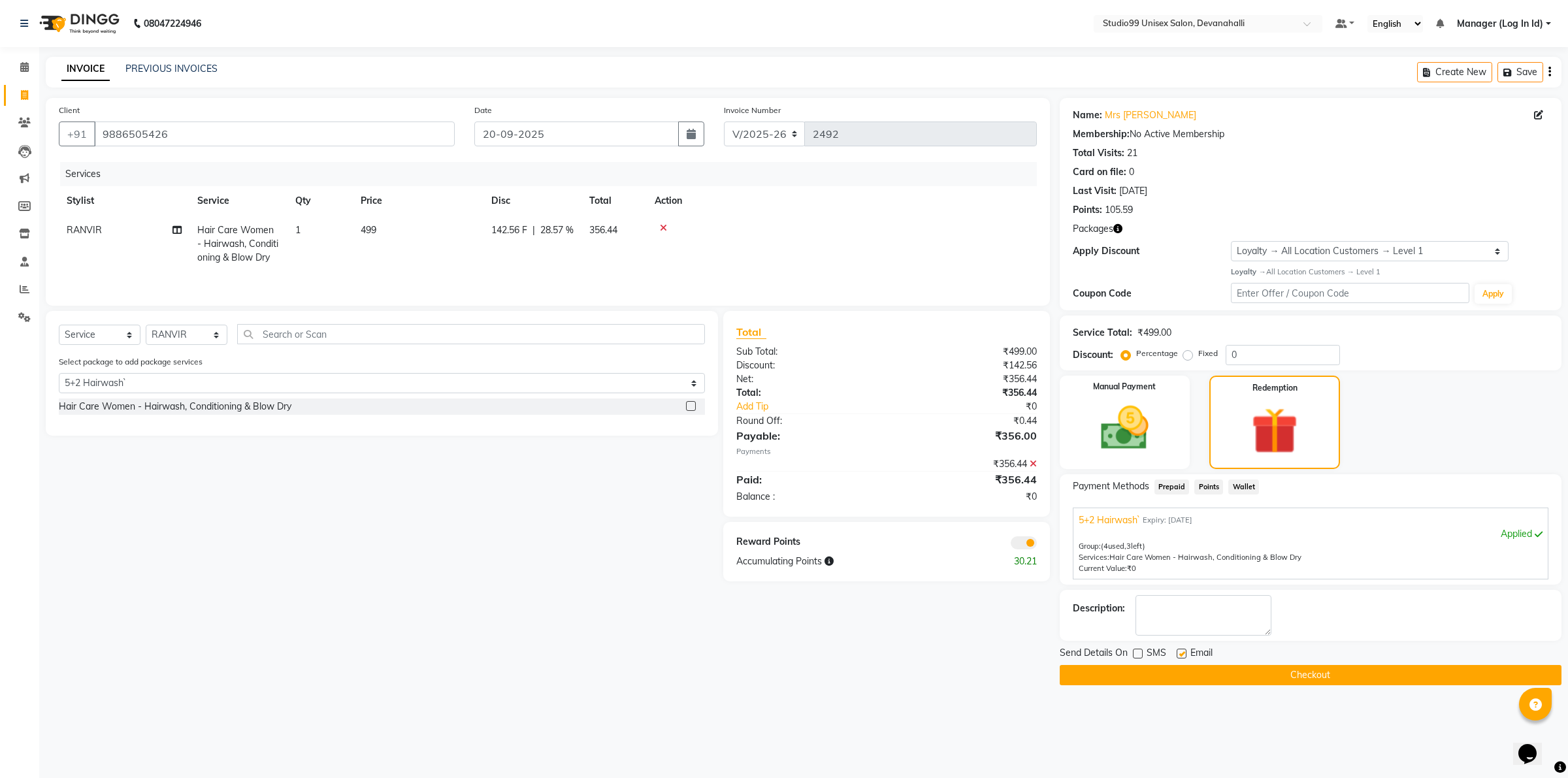
click at [1180, 654] on input "checkbox" at bounding box center [1180, 653] width 8 height 8
checkbox input "false"
click at [1198, 666] on button "Checkout" at bounding box center [1310, 675] width 502 height 20
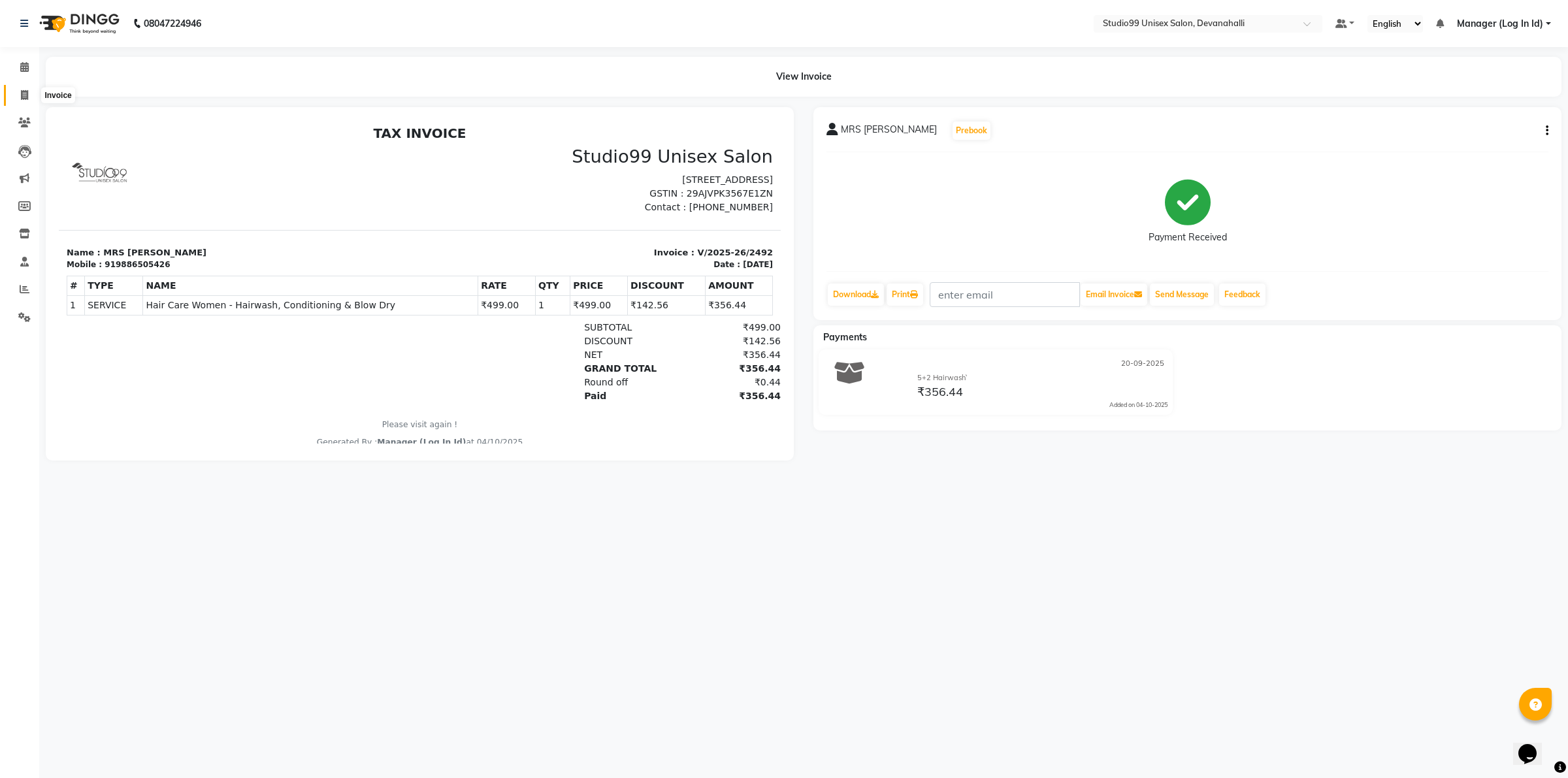
click at [24, 92] on icon at bounding box center [24, 95] width 7 height 10
select select "service"
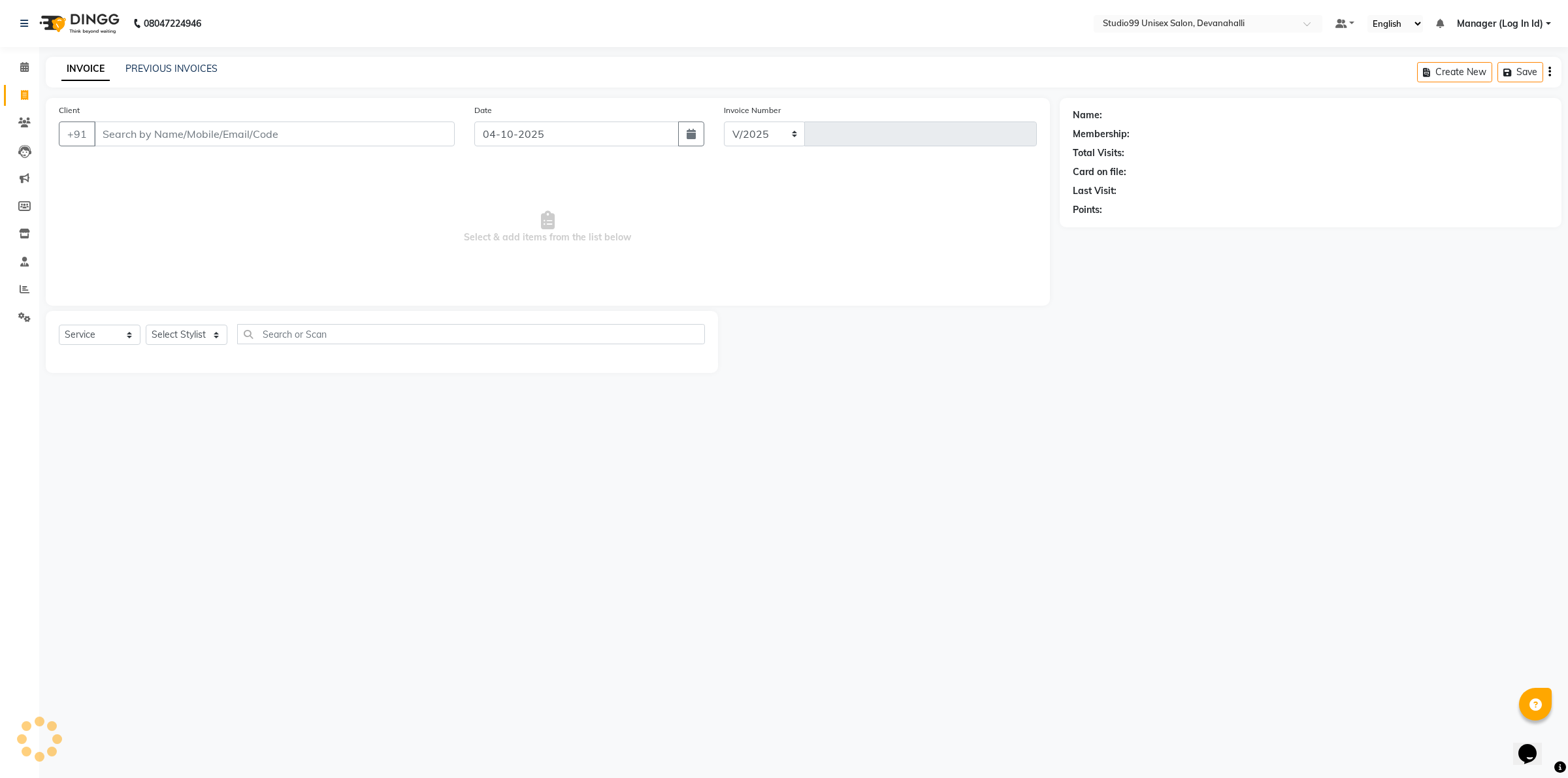
select select "6467"
type input "2493"
click at [182, 123] on input "Client" at bounding box center [274, 133] width 361 height 24
type input "9886505426"
select select "1: Object"
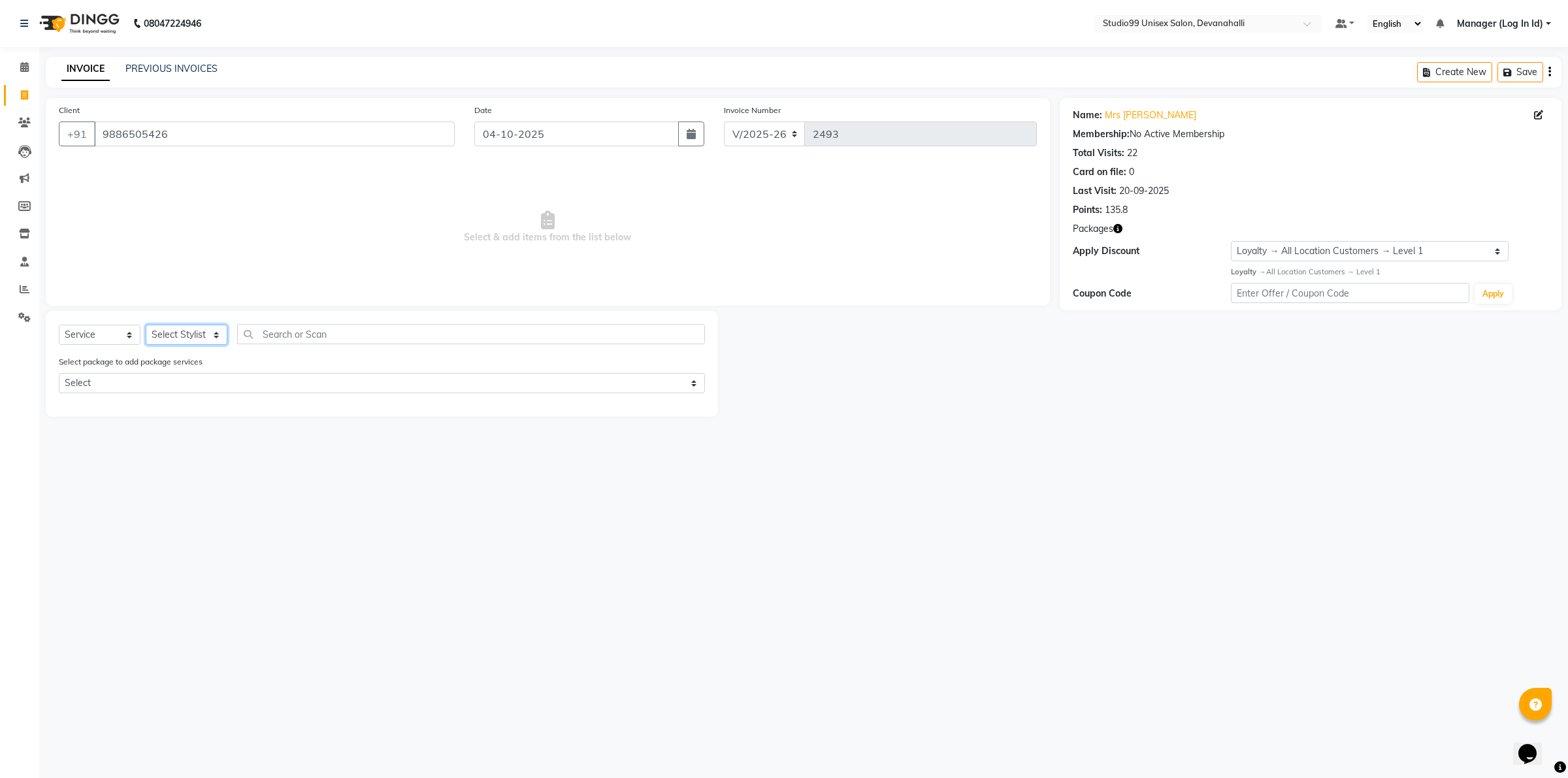
click at [164, 340] on select "Select Stylist AANAYA Manager (Log In Id) Neha [PERSON_NAME] [PERSON_NAME] [PER…" at bounding box center [186, 334] width 81 height 20
select select "91868"
click at [146, 324] on select "Select Stylist AANAYA Manager (Log In Id) Neha [PERSON_NAME] [PERSON_NAME] [PER…" at bounding box center [186, 334] width 81 height 20
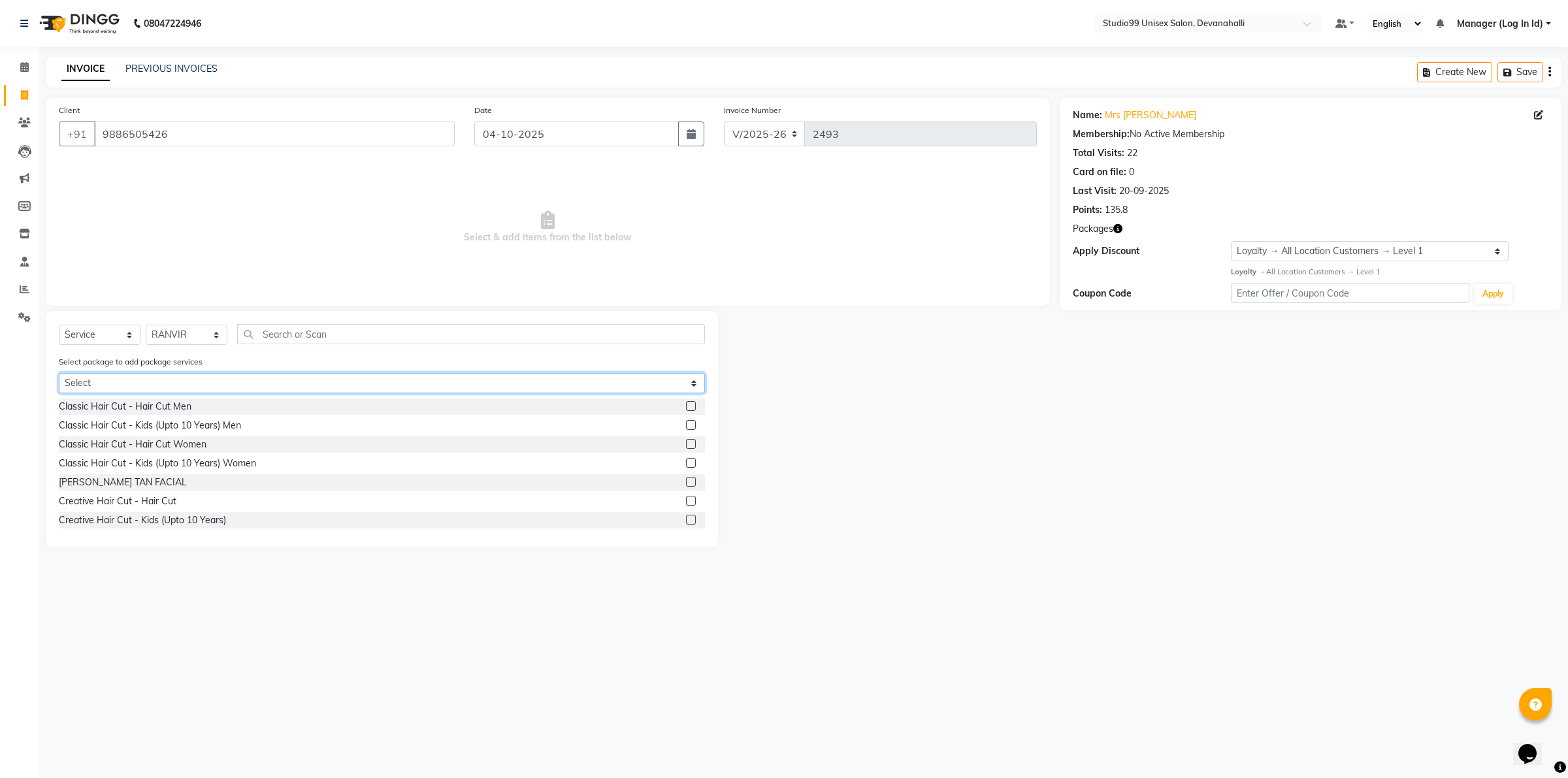
click at [93, 384] on select "Select 5+2 Hairwash`" at bounding box center [381, 383] width 646 height 20
select select "1: Object"
click at [59, 373] on select "Select 5+2 Hairwash`" at bounding box center [381, 383] width 646 height 20
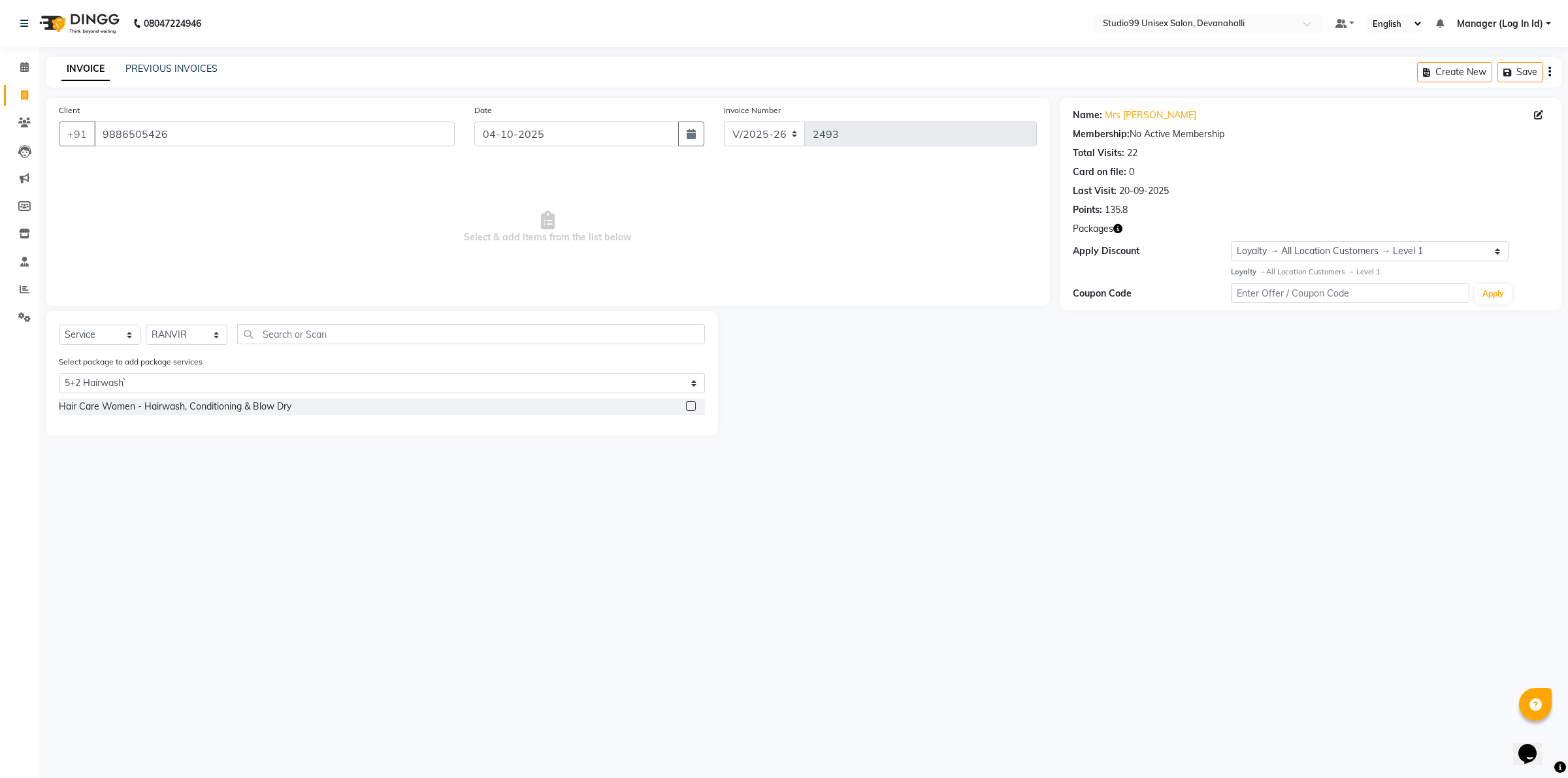
click at [305, 406] on div "Hair Care Women - Hairwash, Conditioning & Blow Dry" at bounding box center [381, 407] width 646 height 16
drag, startPoint x: 690, startPoint y: 404, endPoint x: 699, endPoint y: 408, distance: 9.8
click at [693, 405] on label at bounding box center [690, 406] width 10 height 10
click at [693, 405] on input "checkbox" at bounding box center [690, 406] width 8 height 8
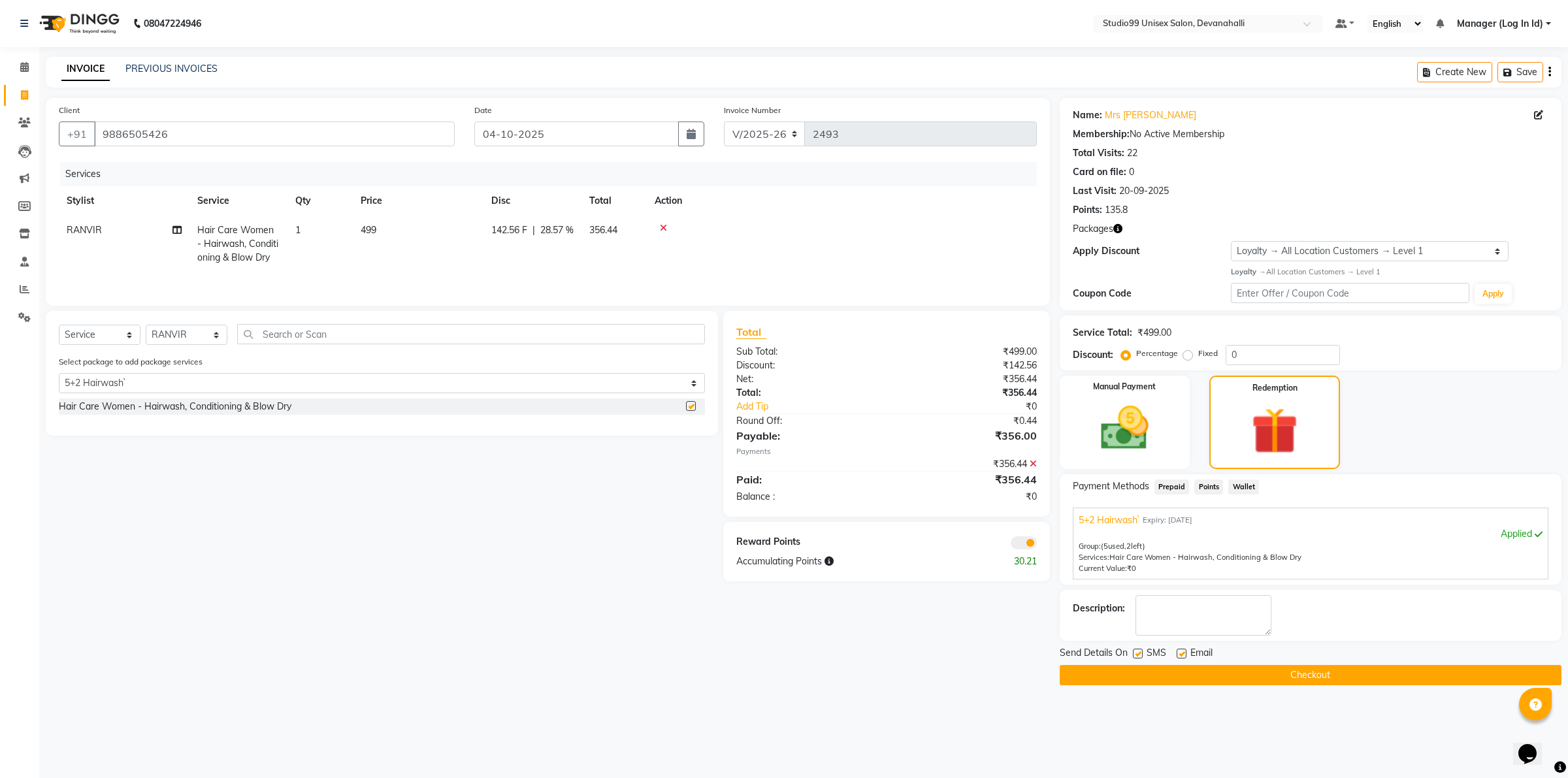
checkbox input "false"
click at [144, 70] on link "PREVIOUS INVOICES" at bounding box center [172, 68] width 92 height 12
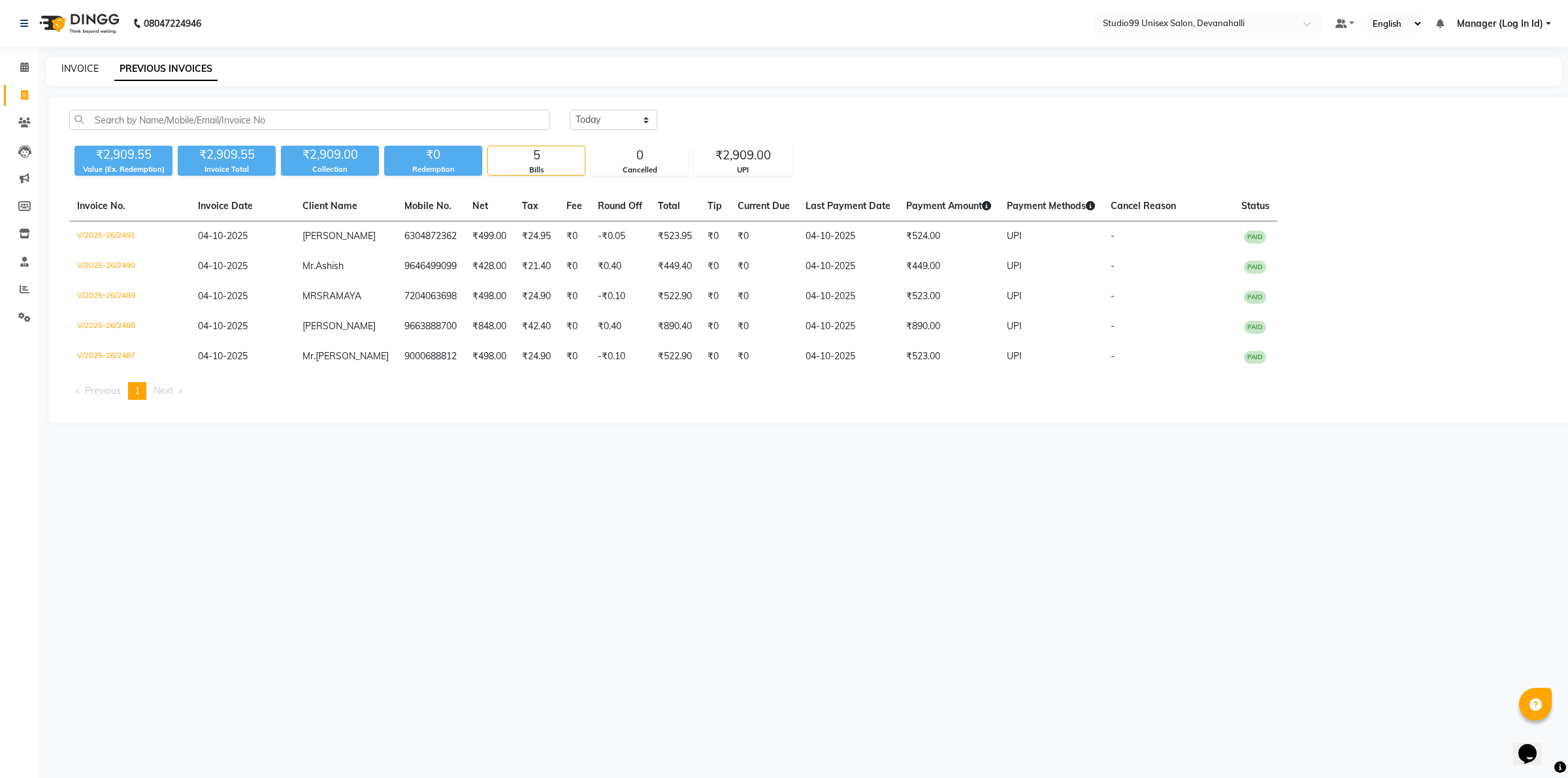
click at [70, 66] on link "INVOICE" at bounding box center [80, 68] width 37 height 12
select select "service"
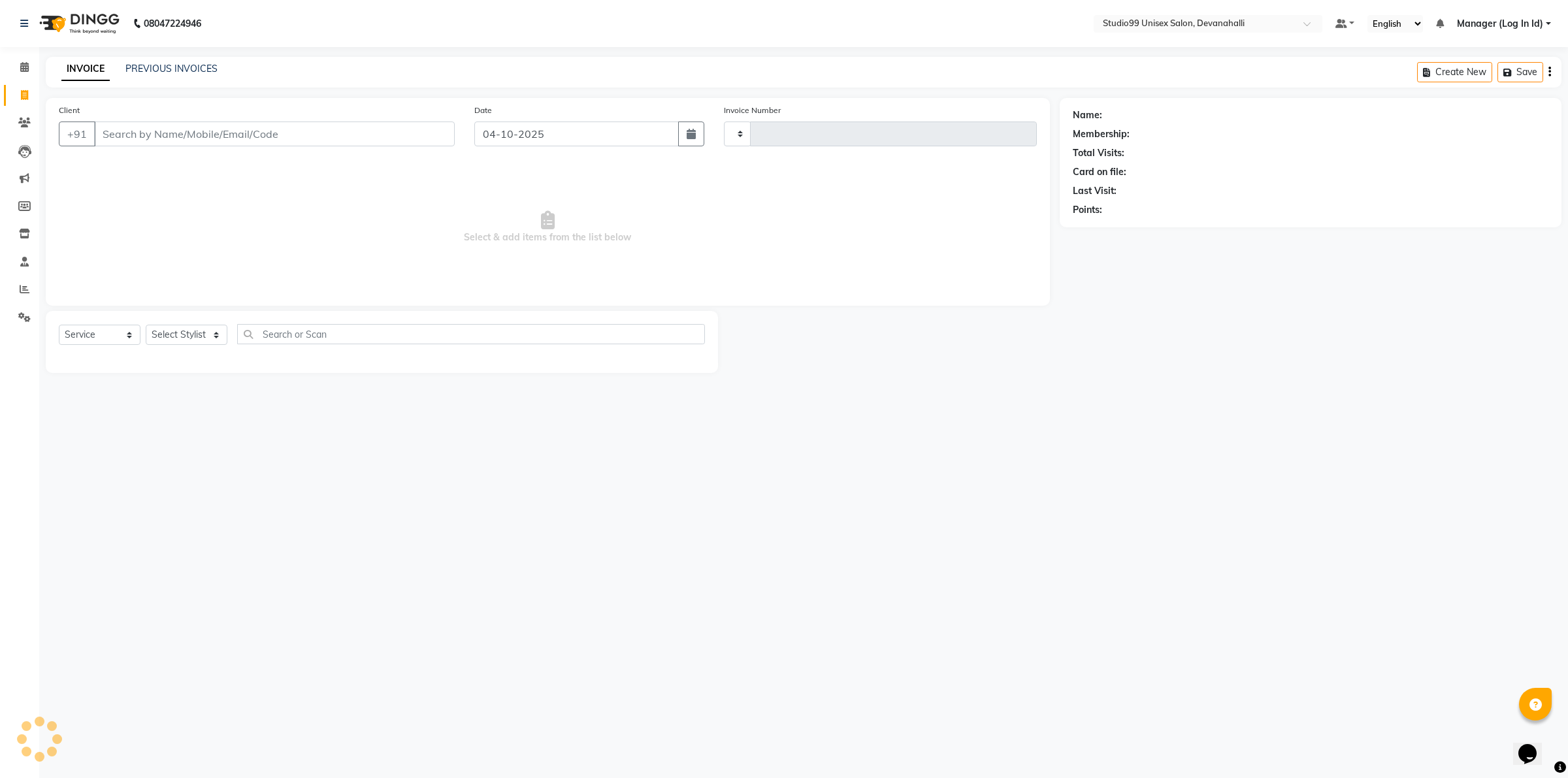
type input "2493"
select select "6467"
click at [160, 136] on input "Client" at bounding box center [274, 133] width 361 height 24
type input "9886505426"
select select "1: Object"
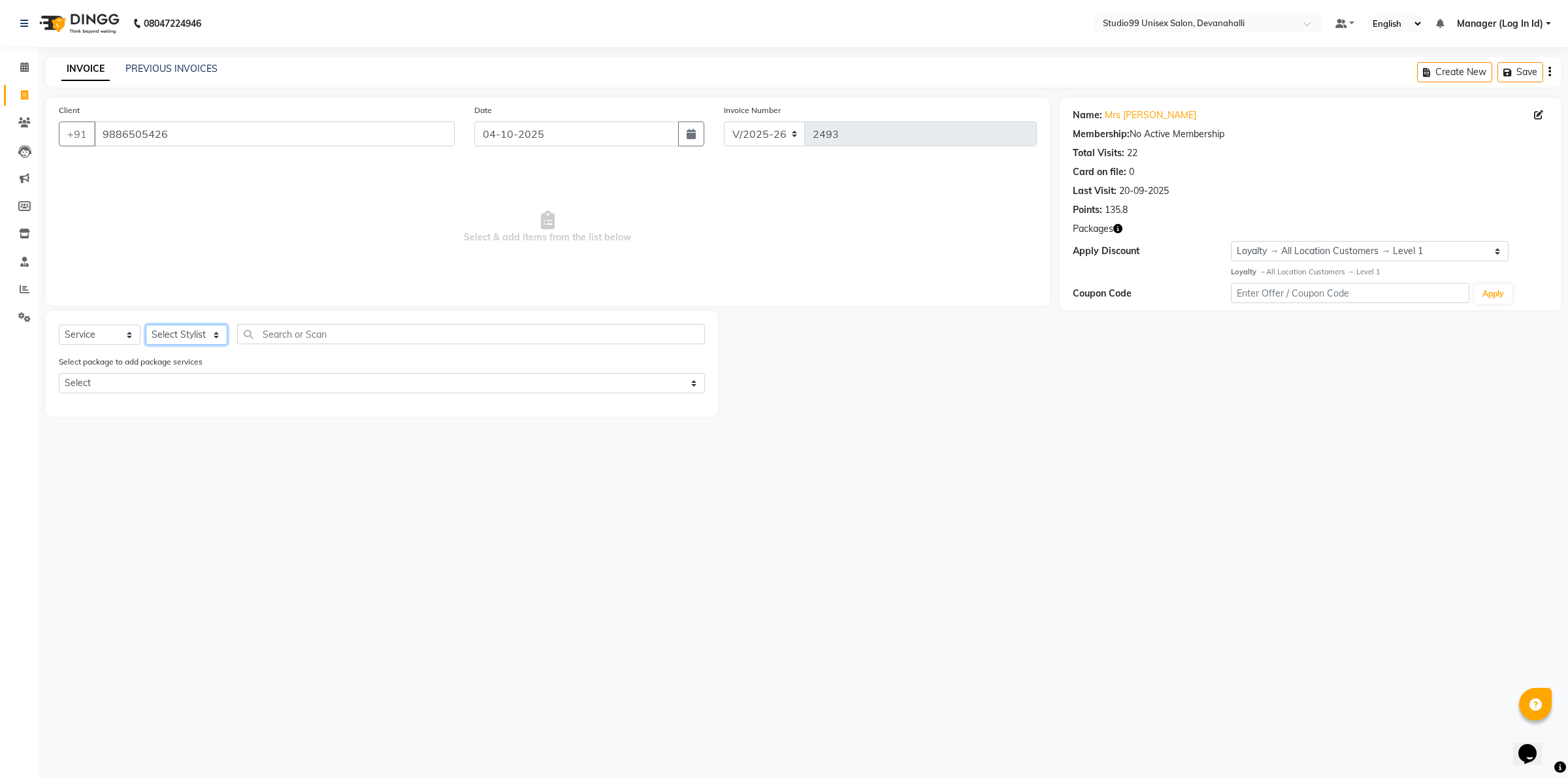
click at [190, 336] on select "Select Stylist AANAYA Manager (Log In Id) Neha [PERSON_NAME] [PERSON_NAME] [PER…" at bounding box center [186, 334] width 81 height 20
select select "91868"
click at [146, 324] on select "Select Stylist AANAYA Manager (Log In Id) Neha [PERSON_NAME] [PERSON_NAME] [PER…" at bounding box center [186, 334] width 81 height 20
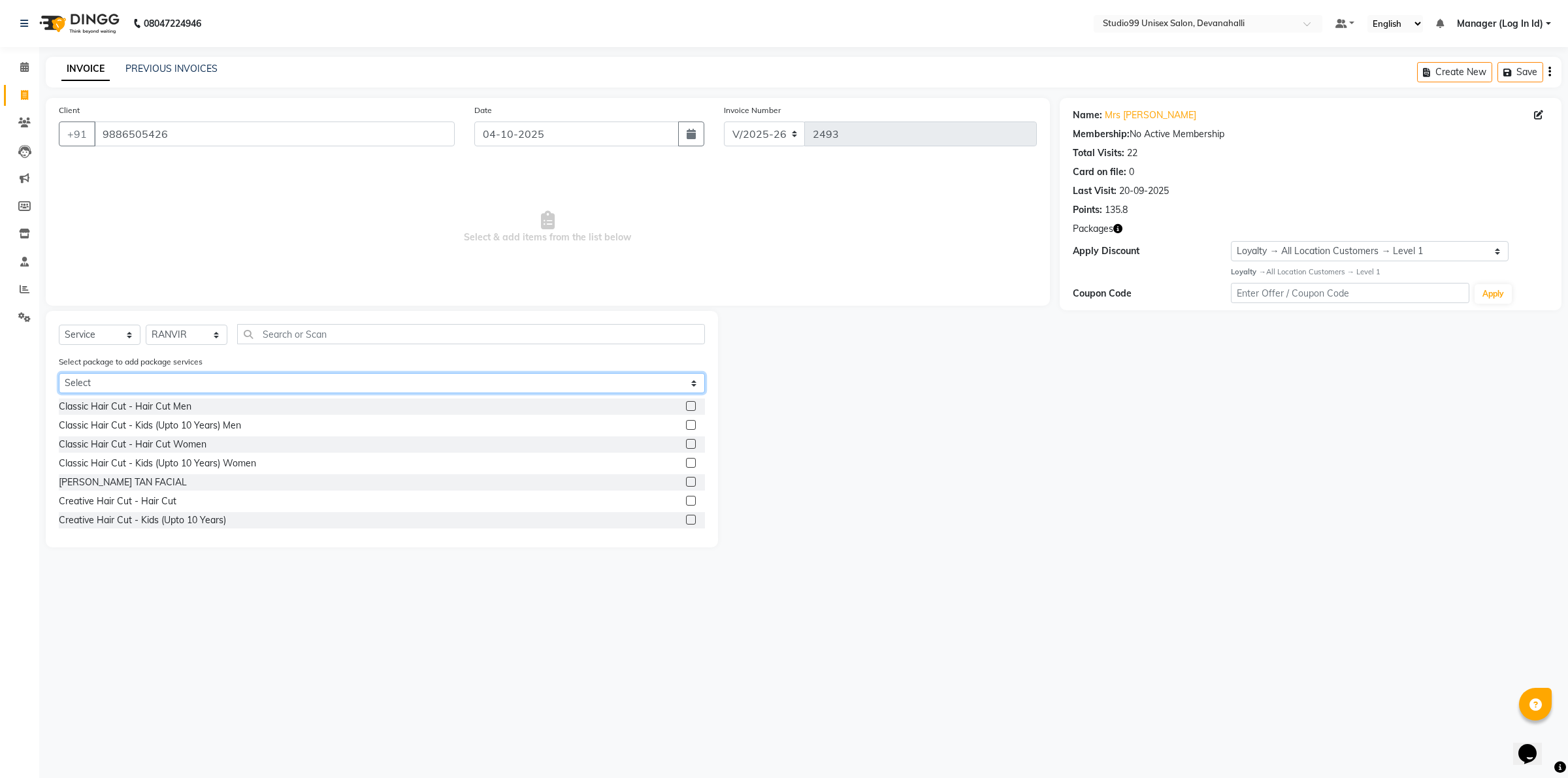
click at [119, 380] on select "Select 5+2 Hairwash`" at bounding box center [381, 383] width 646 height 20
select select "1: Object"
click at [59, 373] on select "Select 5+2 Hairwash`" at bounding box center [381, 383] width 646 height 20
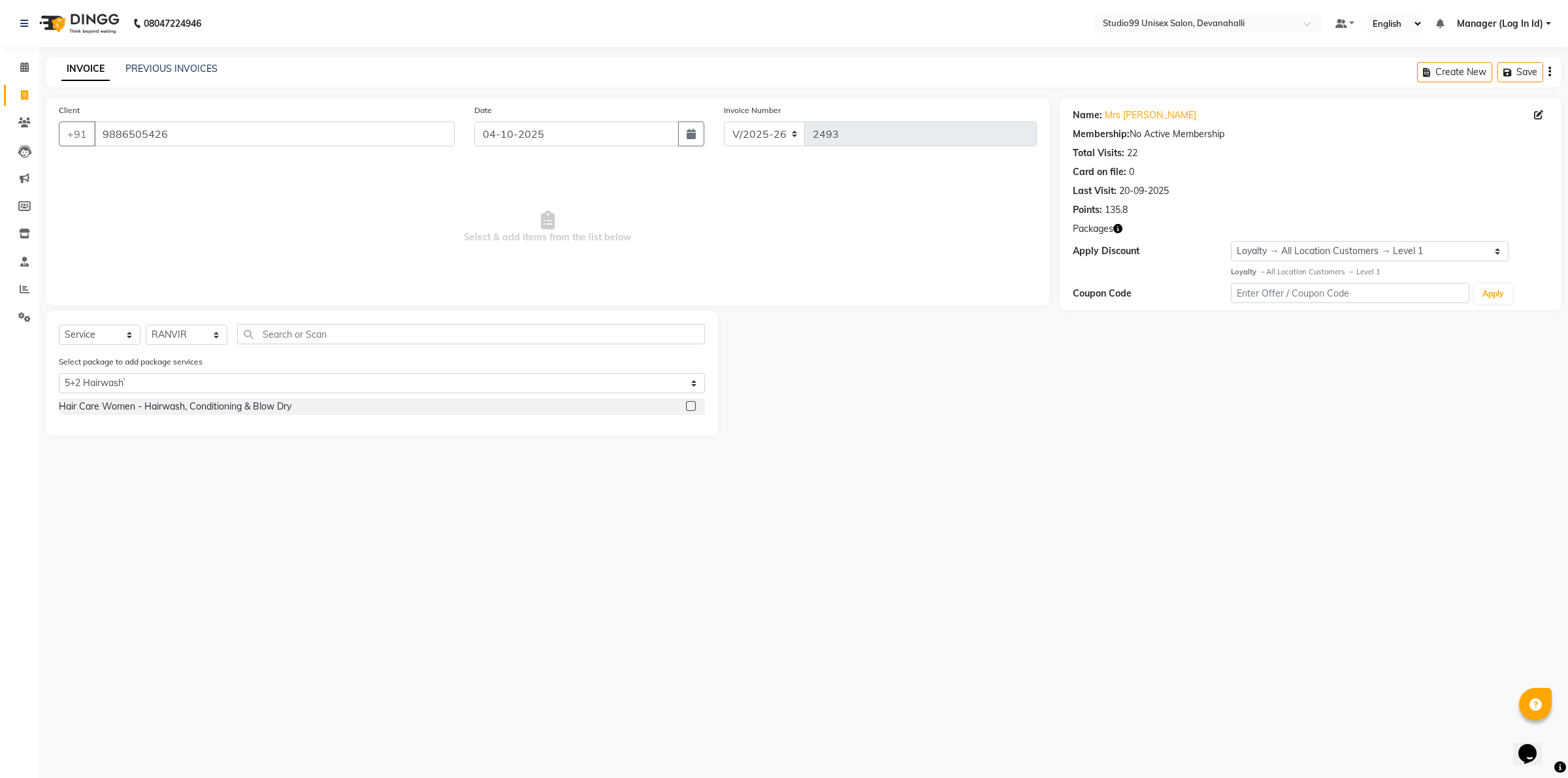
click at [690, 404] on label at bounding box center [690, 406] width 10 height 10
click at [690, 404] on input "checkbox" at bounding box center [690, 406] width 8 height 8
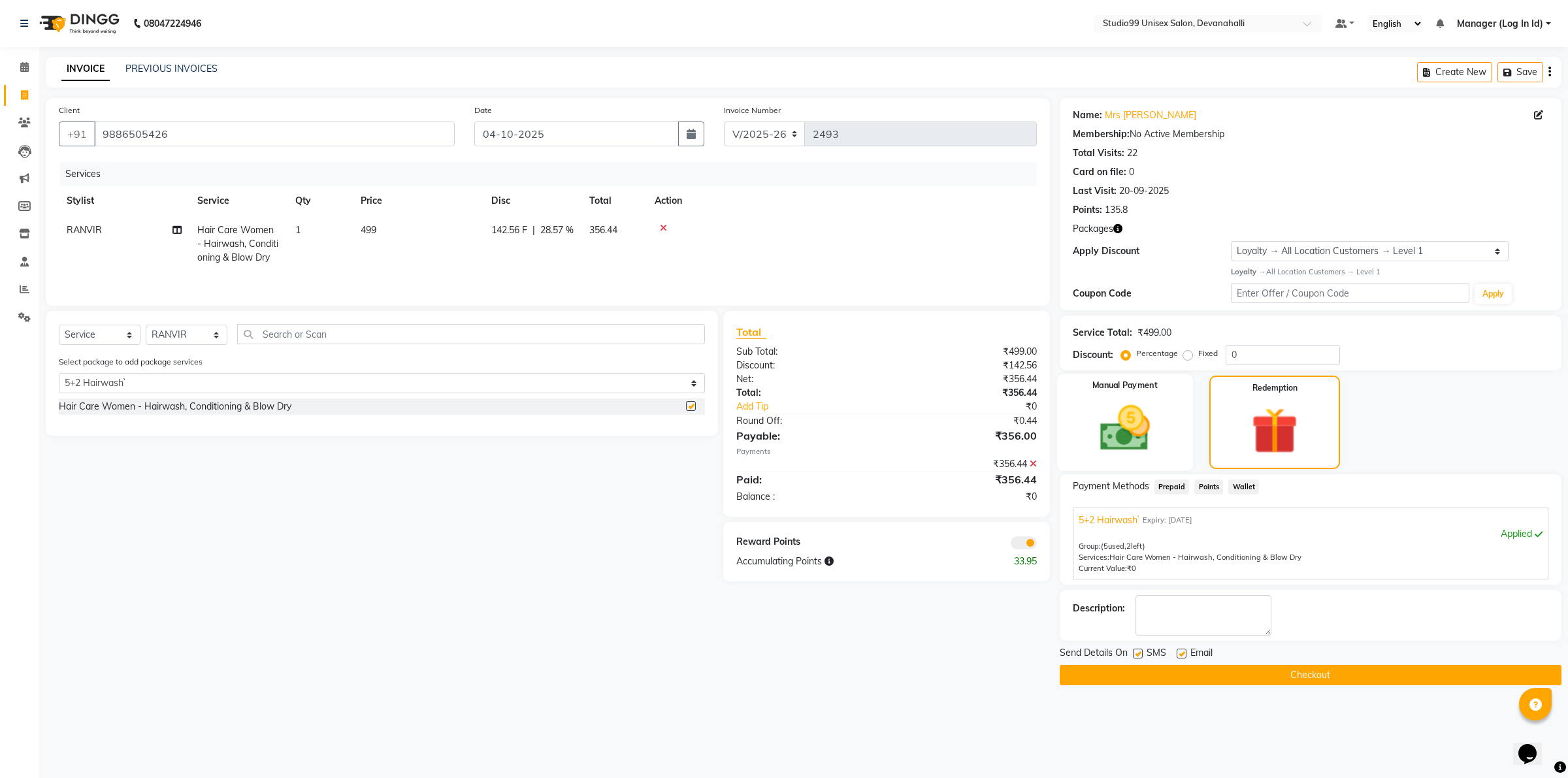
checkbox input "false"
click at [1192, 671] on button "Checkout" at bounding box center [1310, 675] width 502 height 20
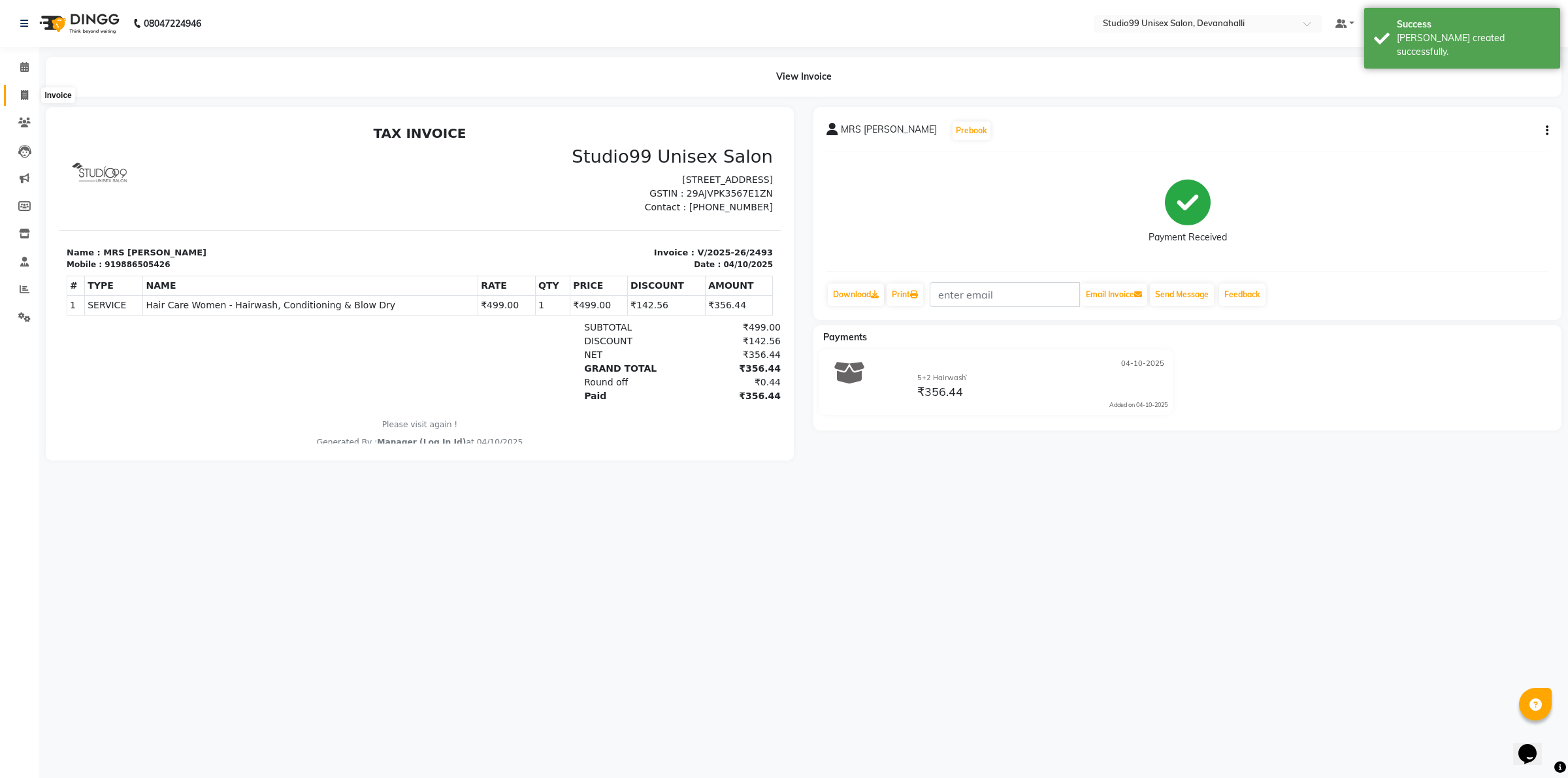
click at [30, 93] on span at bounding box center [23, 96] width 23 height 15
select select "service"
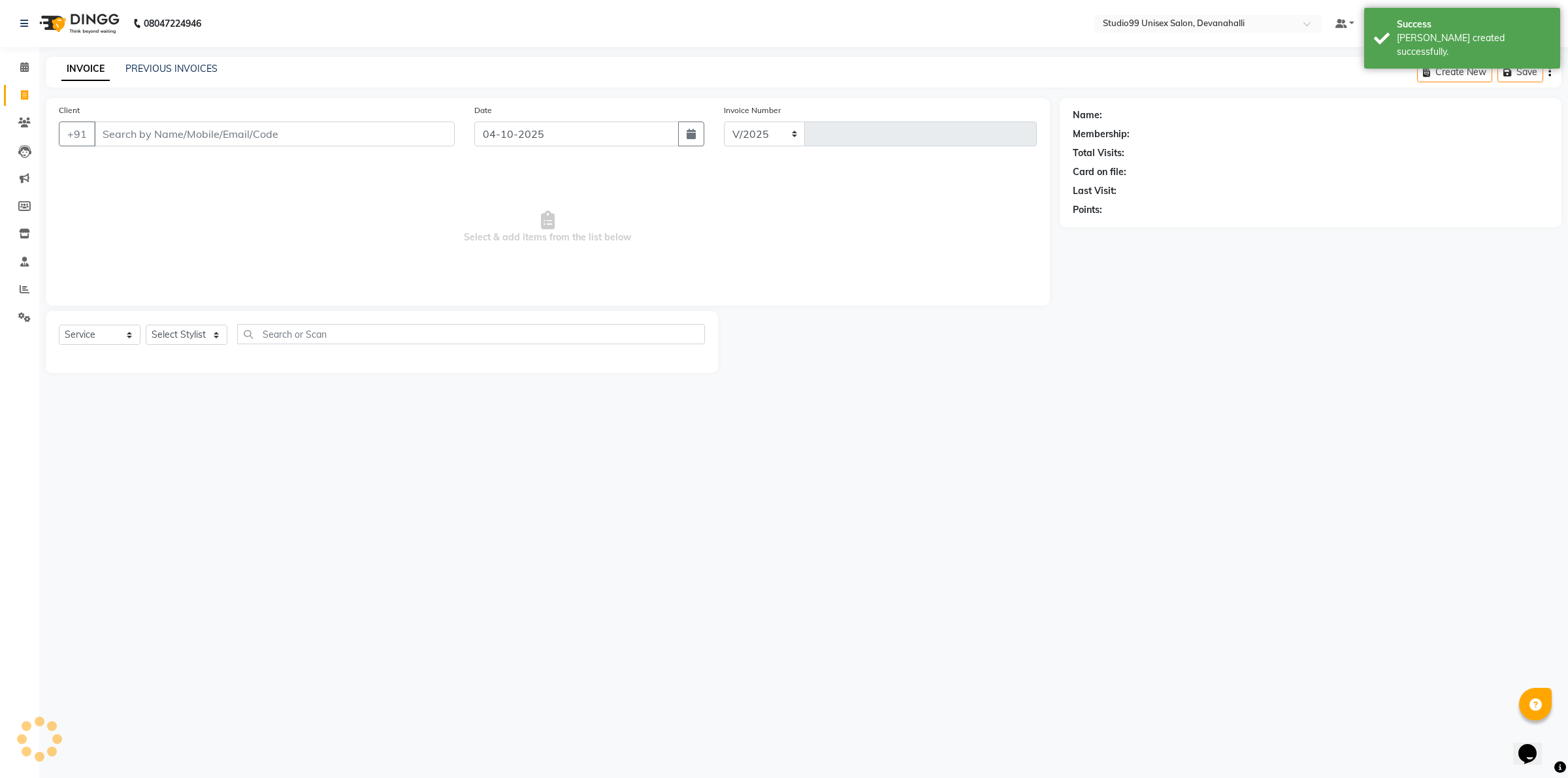
select select "6467"
type input "2494"
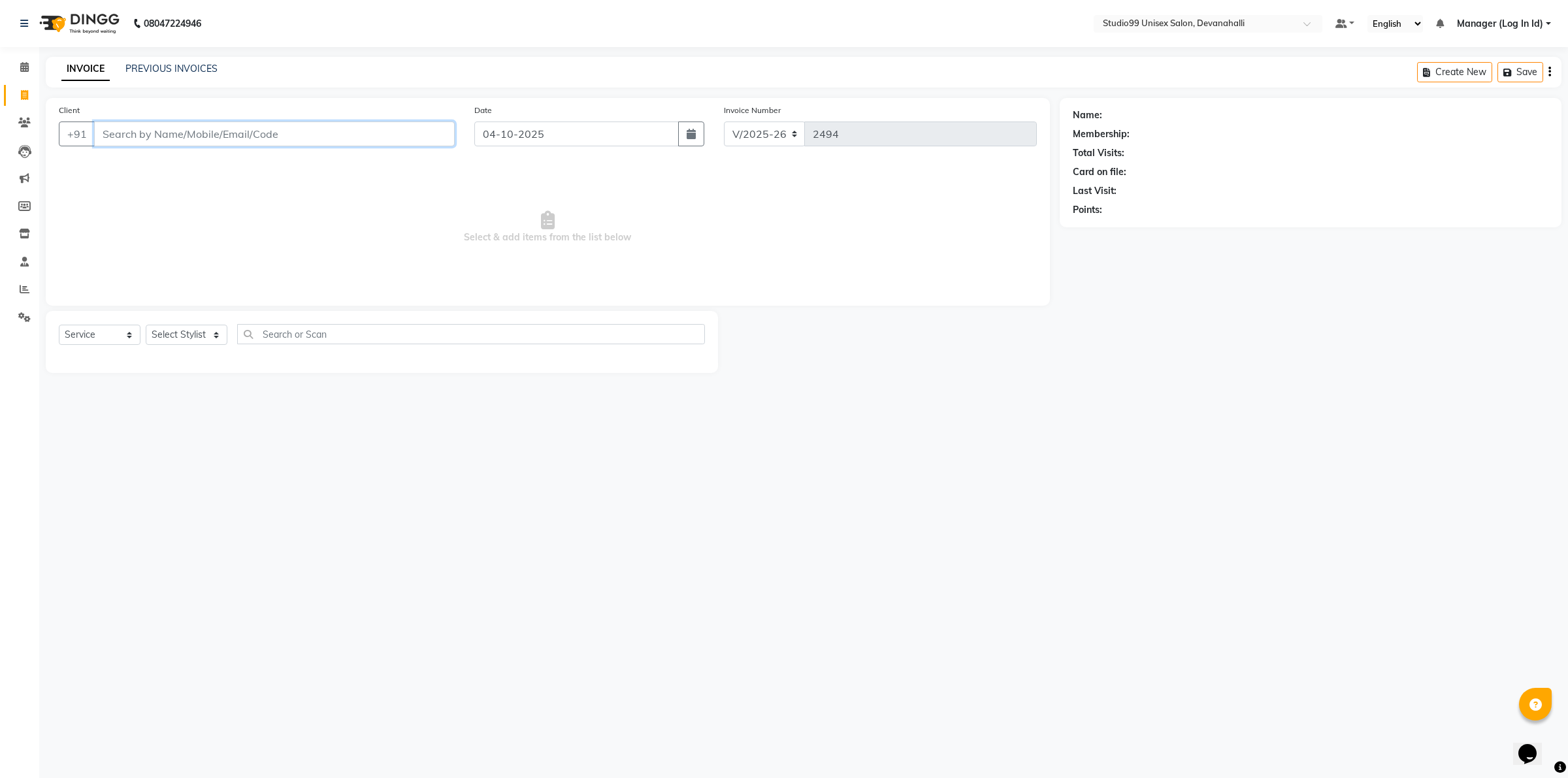
click at [186, 129] on input "Client" at bounding box center [274, 133] width 361 height 24
click at [200, 128] on input "Client" at bounding box center [274, 133] width 361 height 24
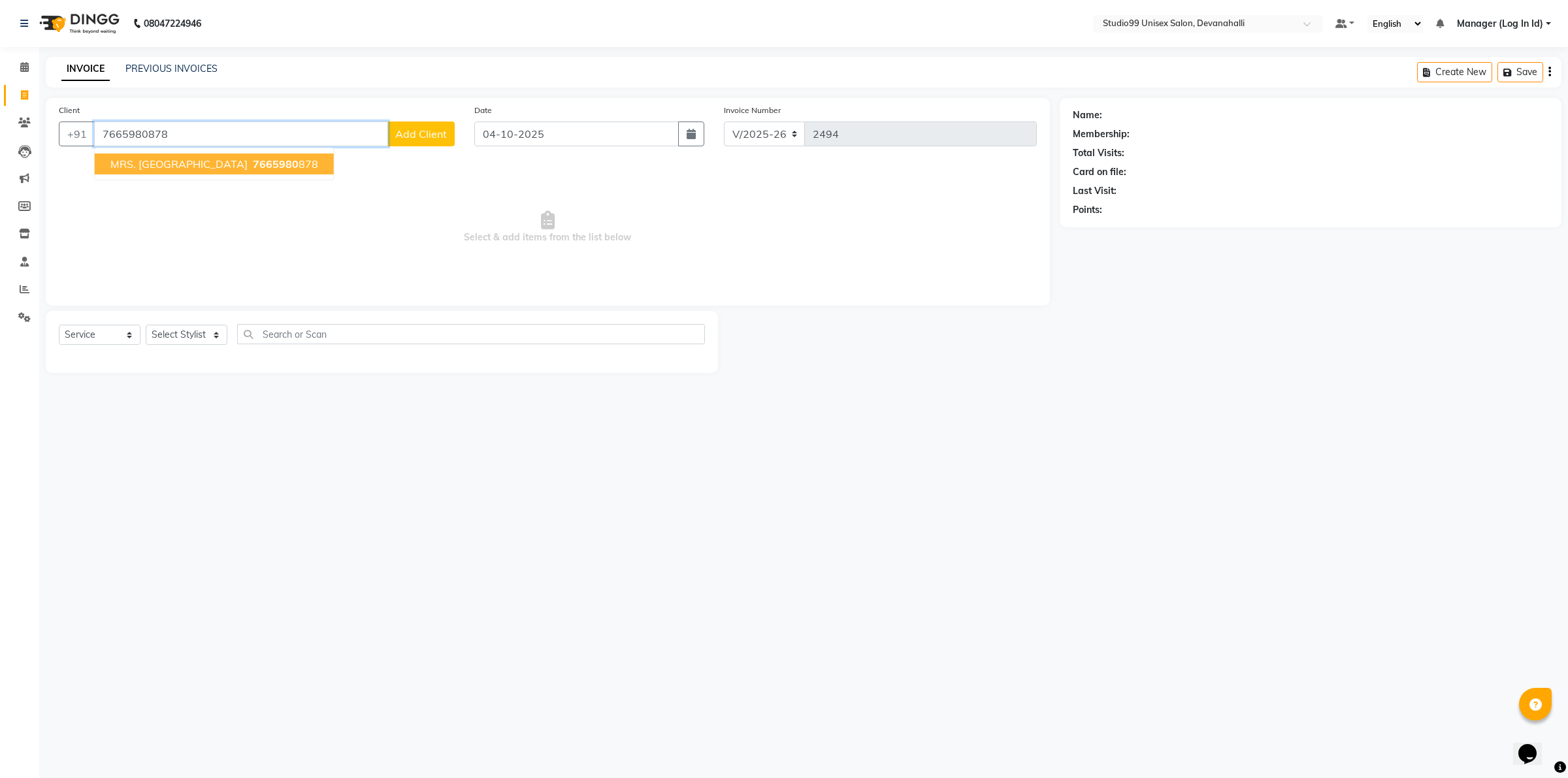
type input "7665980878"
select select "1: Object"
drag, startPoint x: 169, startPoint y: 148, endPoint x: 172, endPoint y: 158, distance: 10.4
click at [170, 149] on ngb-typeahead-window "MRS. SOUMYA 7665980 878" at bounding box center [214, 164] width 240 height 33
click at [172, 166] on span "MRS. [GEOGRAPHIC_DATA]" at bounding box center [179, 164] width 137 height 13
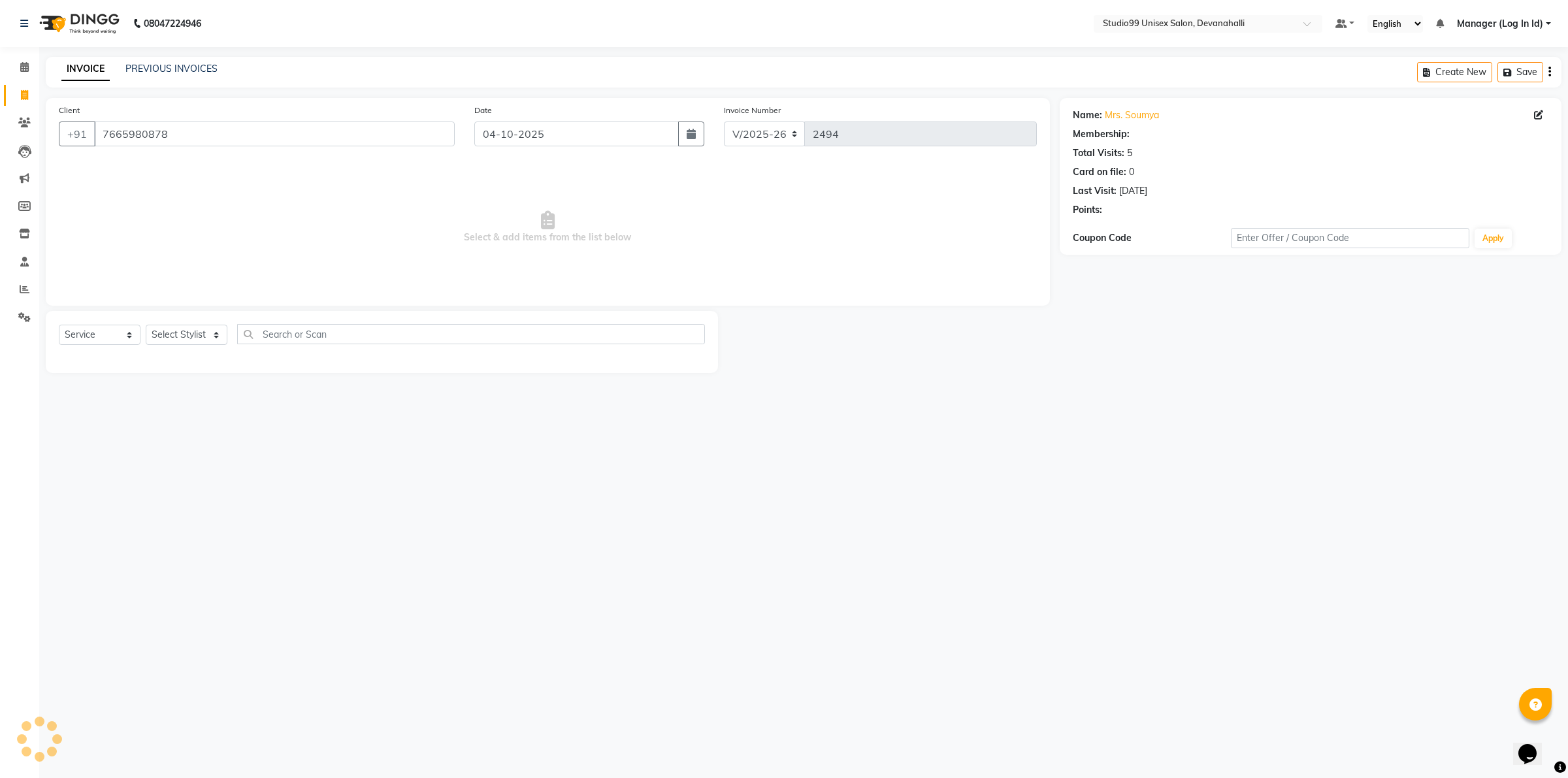
select select "1: Object"
click at [99, 333] on select "Select Service Product Membership Package Voucher Prepaid Gift Card" at bounding box center [99, 334] width 81 height 20
select select "P"
click at [59, 324] on select "Select Service Product Membership Package Voucher Prepaid Gift Card" at bounding box center [99, 334] width 81 height 20
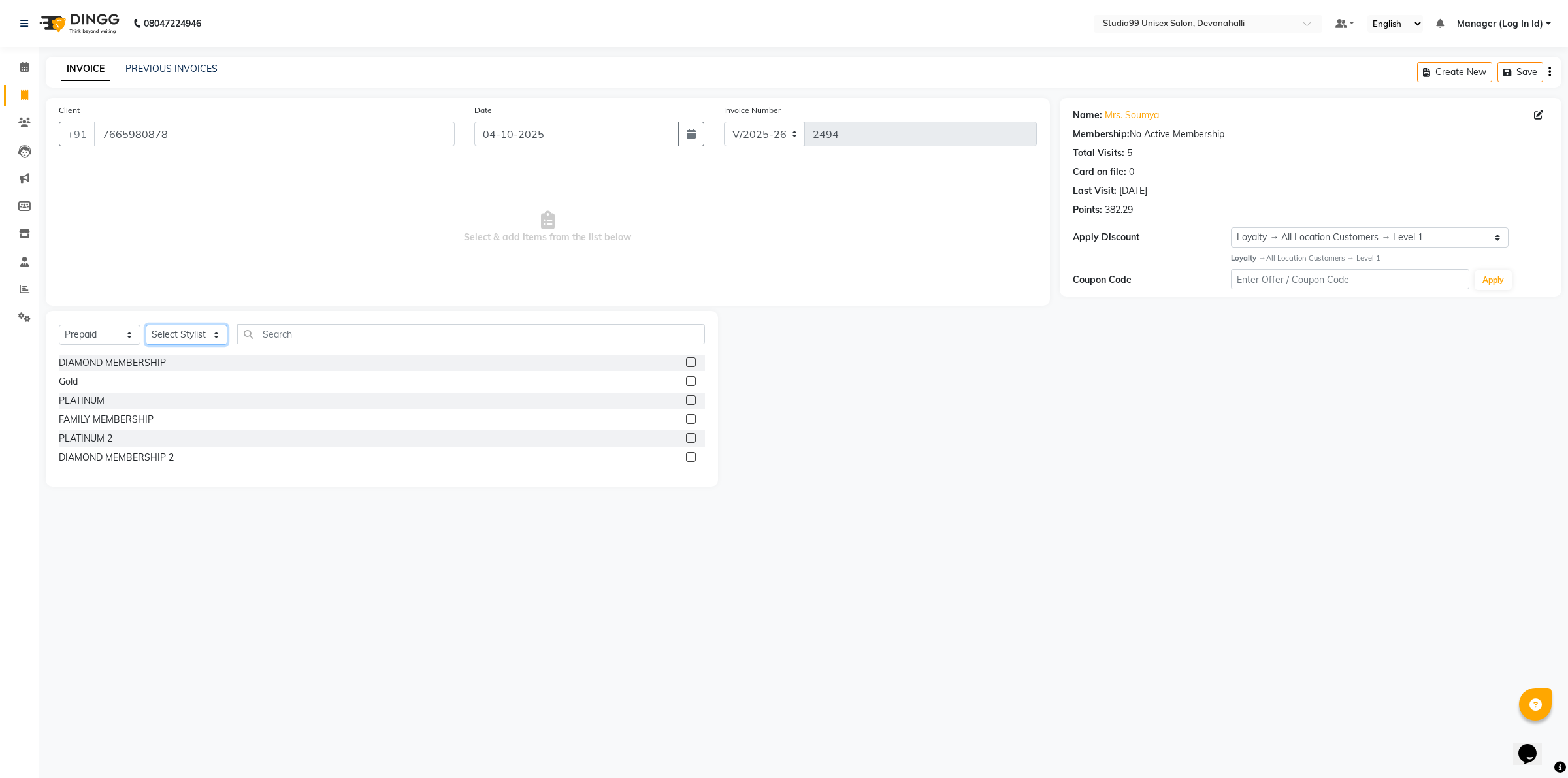
click at [186, 332] on select "Select Stylist AANAYA Manager (Log In Id) Neha [PERSON_NAME] [PERSON_NAME] [PER…" at bounding box center [186, 334] width 81 height 20
select select "49234"
click at [146, 324] on select "Select Stylist AANAYA Manager (Log In Id) Neha [PERSON_NAME] [PERSON_NAME] [PER…" at bounding box center [186, 334] width 81 height 20
click at [688, 455] on label at bounding box center [690, 456] width 10 height 10
click at [688, 455] on input "checkbox" at bounding box center [690, 457] width 8 height 8
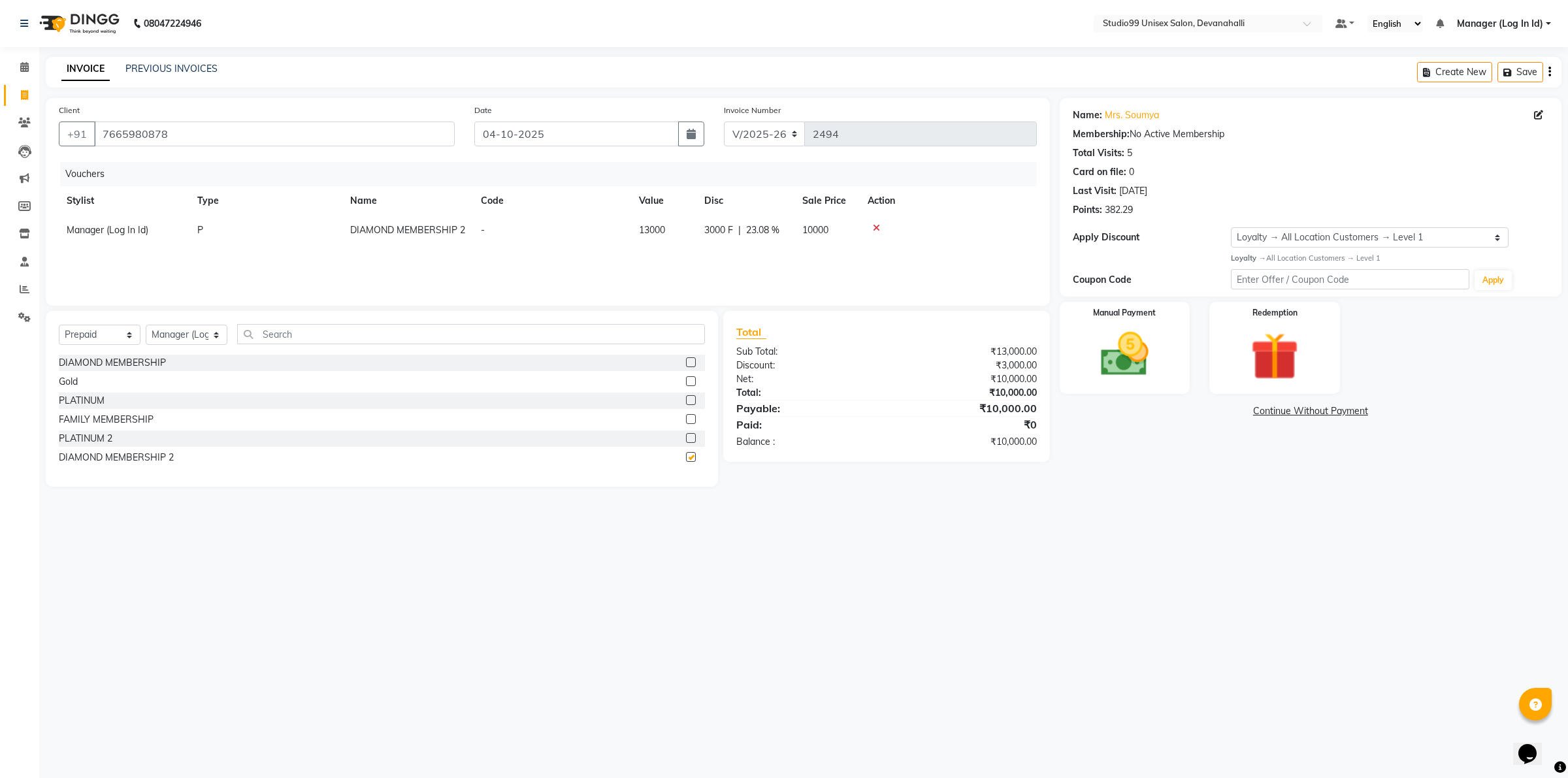
checkbox input "false"
click at [1149, 369] on img at bounding box center [1124, 354] width 81 height 58
click at [1228, 409] on span "UPI" at bounding box center [1230, 411] width 20 height 15
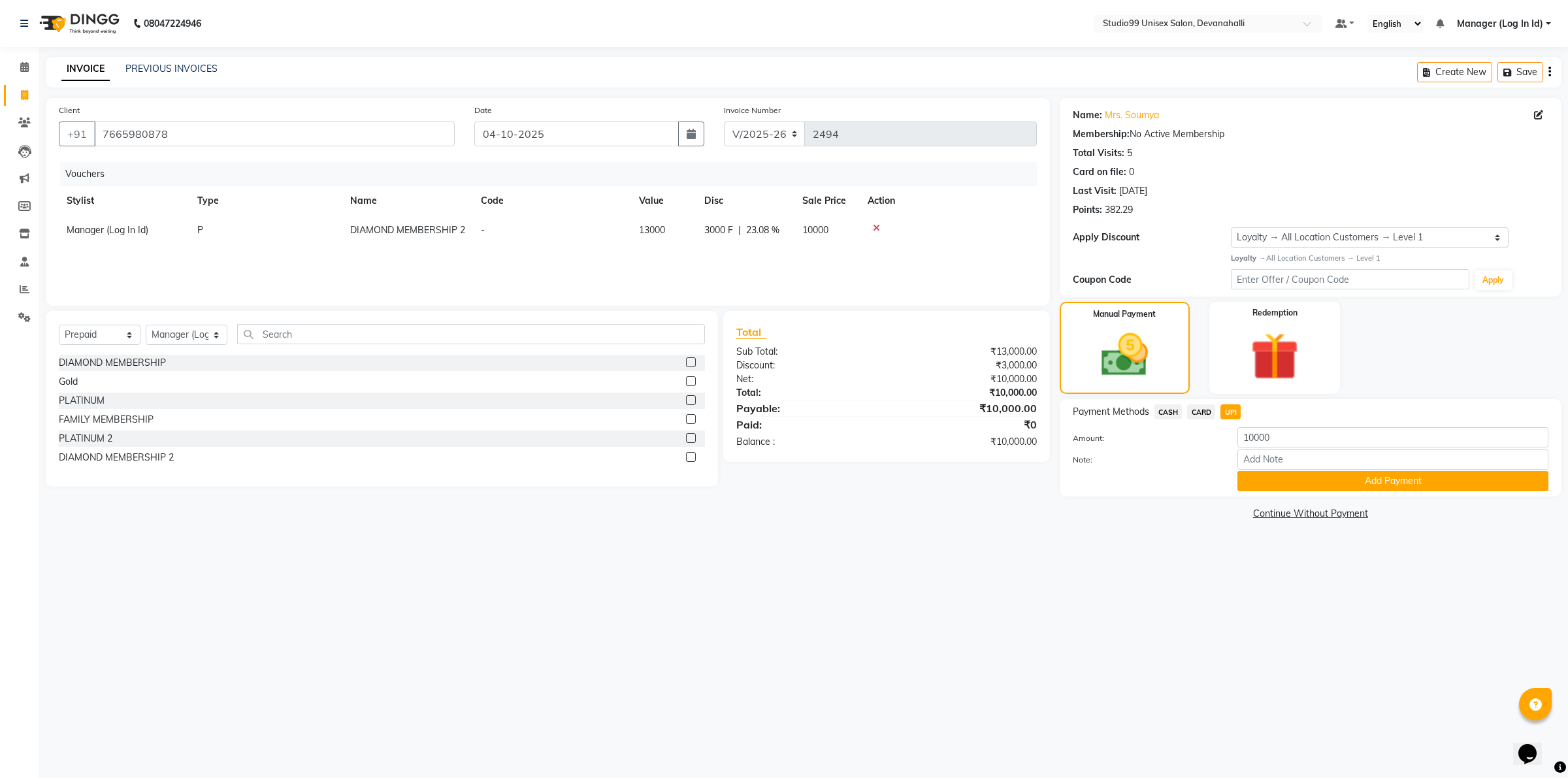
click at [1289, 471] on button "Add Payment" at bounding box center [1393, 481] width 311 height 20
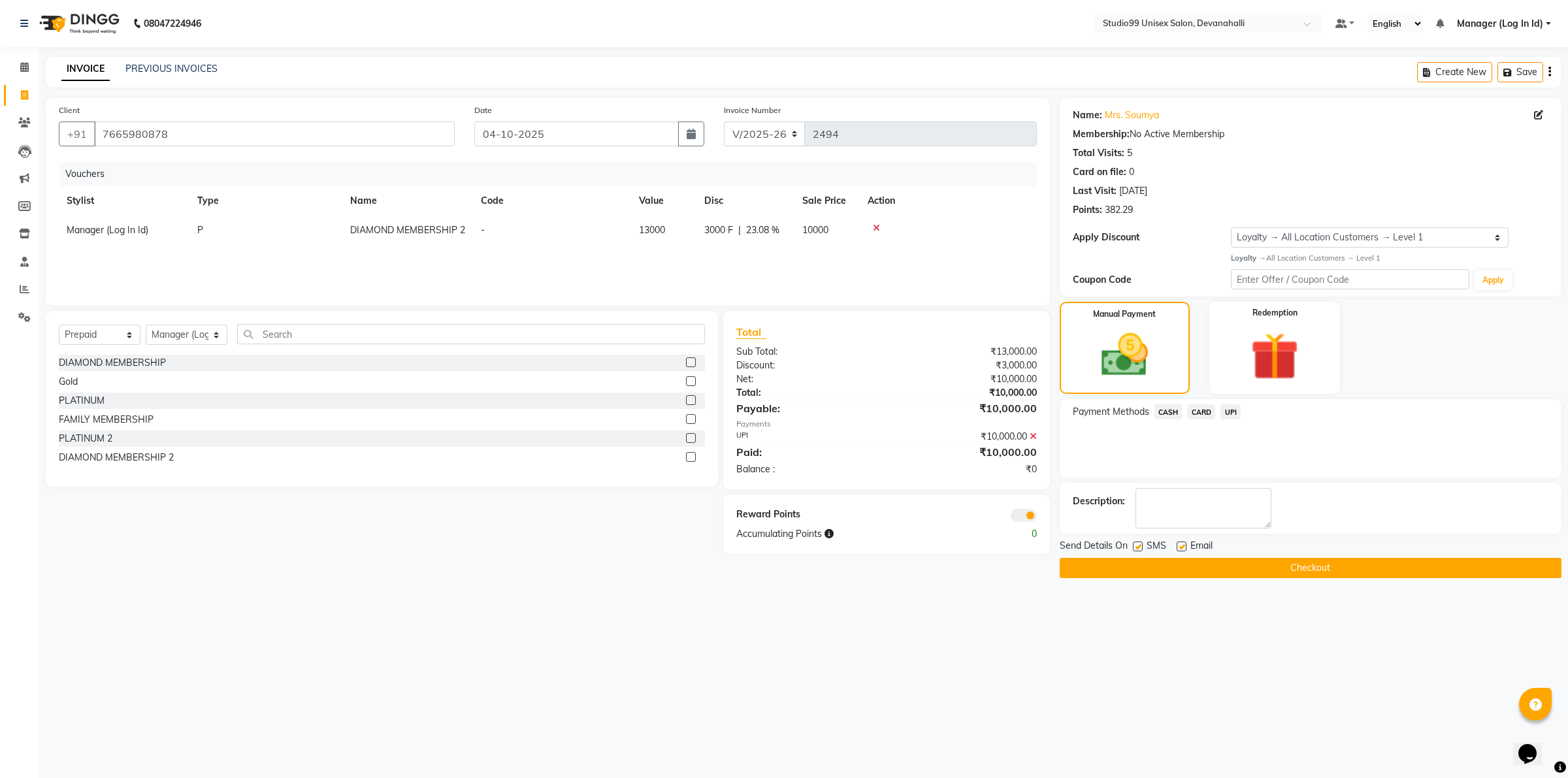
click at [1103, 562] on button "Checkout" at bounding box center [1310, 567] width 502 height 20
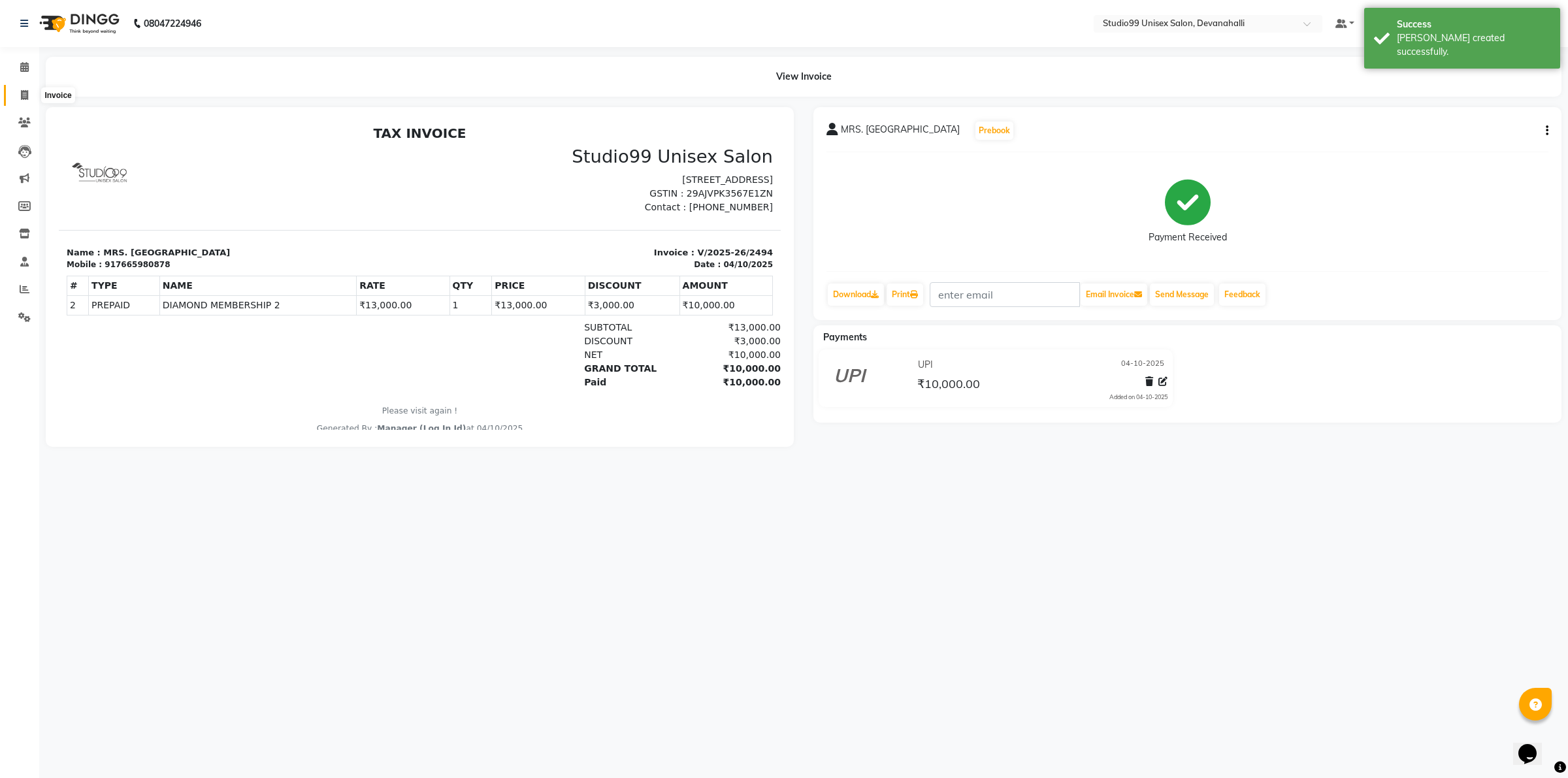
click at [20, 97] on span at bounding box center [23, 96] width 23 height 15
select select "service"
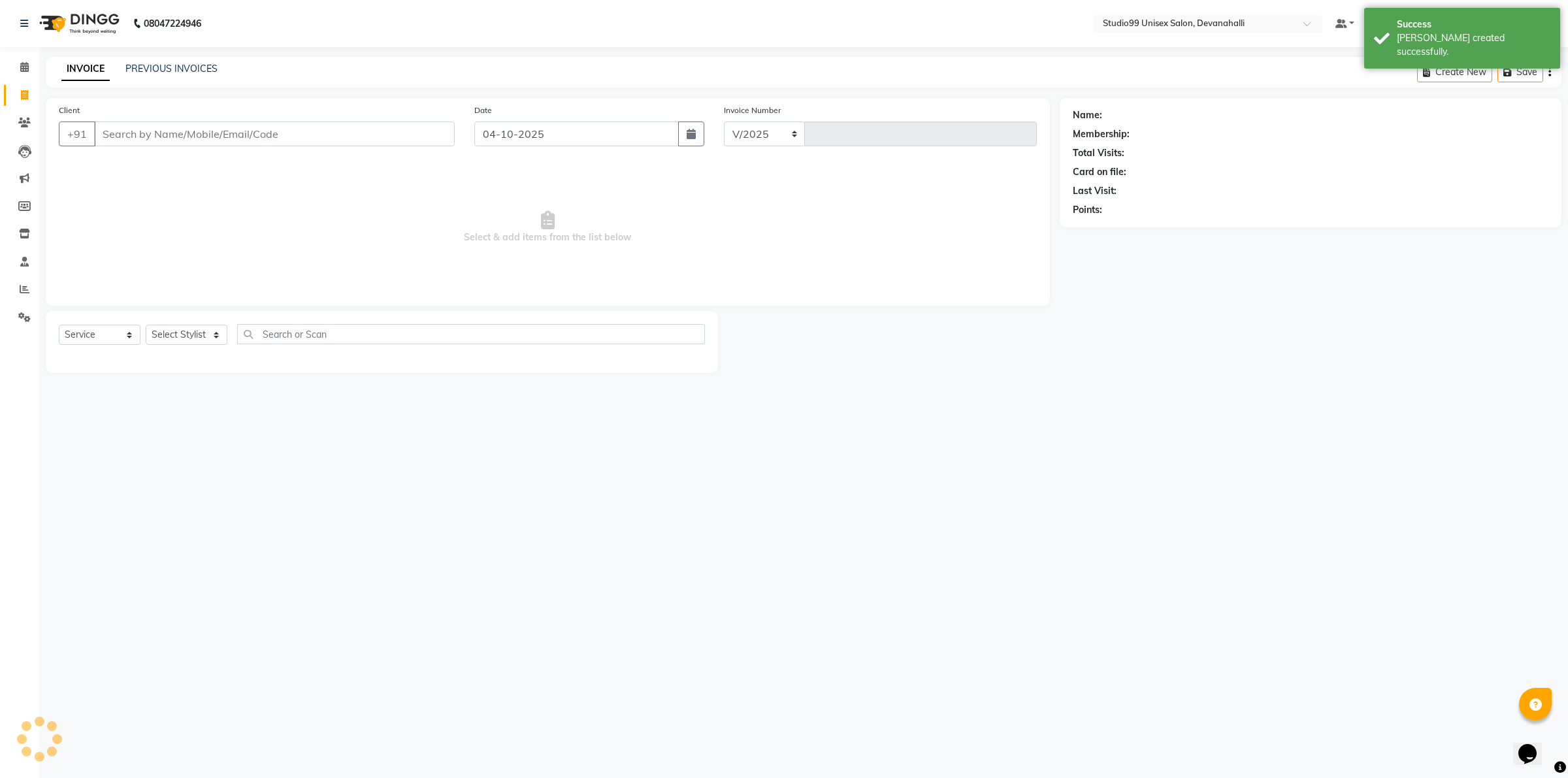
select select "6467"
type input "2495"
click at [196, 134] on input "Client" at bounding box center [274, 133] width 361 height 24
type input "9886505426"
click at [182, 331] on select "Select Stylist AANAYA Manager (Log In Id) Neha [PERSON_NAME] [PERSON_NAME] [PER…" at bounding box center [186, 334] width 81 height 20
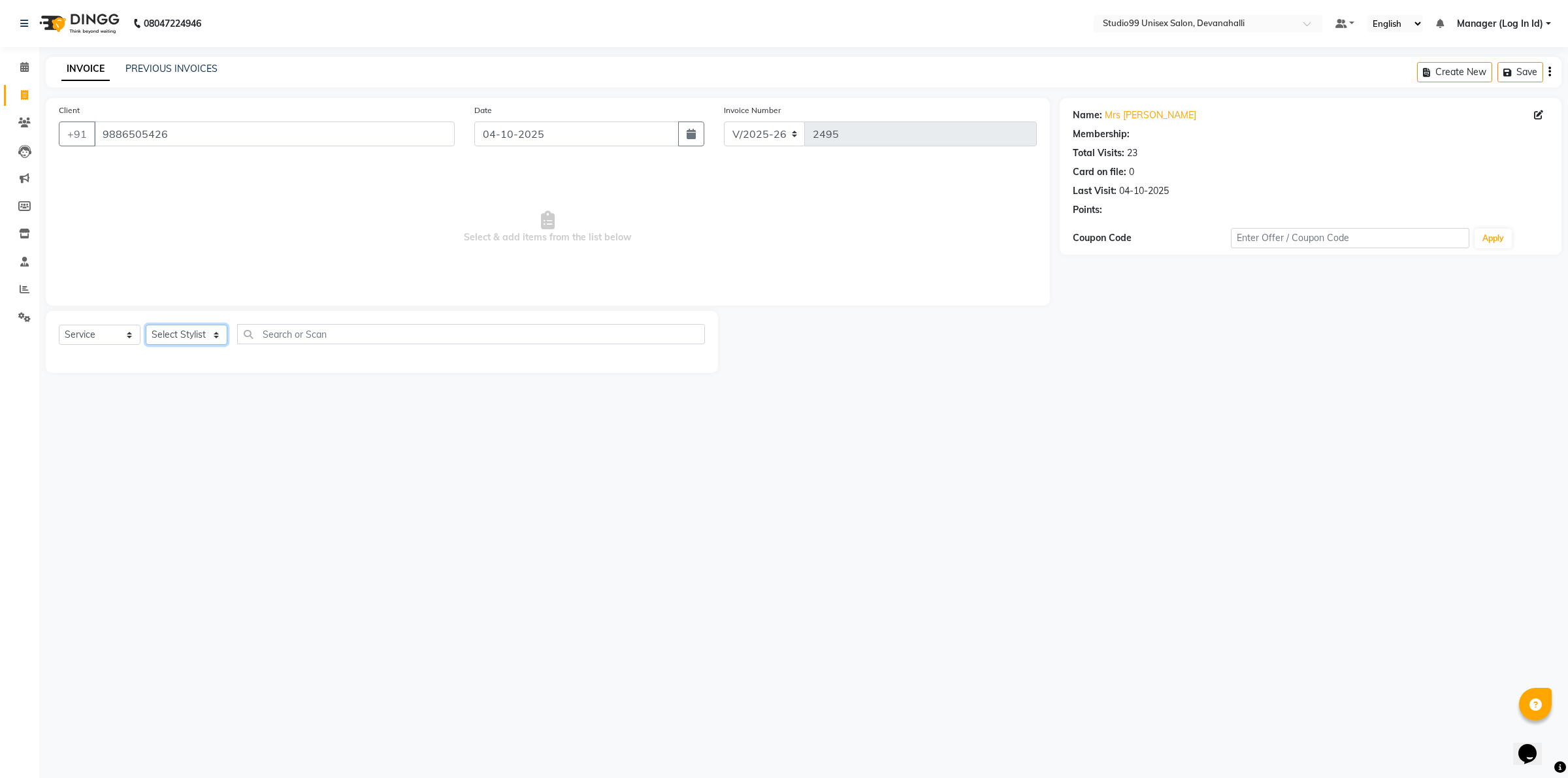
select select "92763"
click at [146, 324] on select "Select Stylist AANAYA Manager (Log In Id) Neha [PERSON_NAME] [PERSON_NAME] [PER…" at bounding box center [186, 334] width 81 height 20
select select "1: Object"
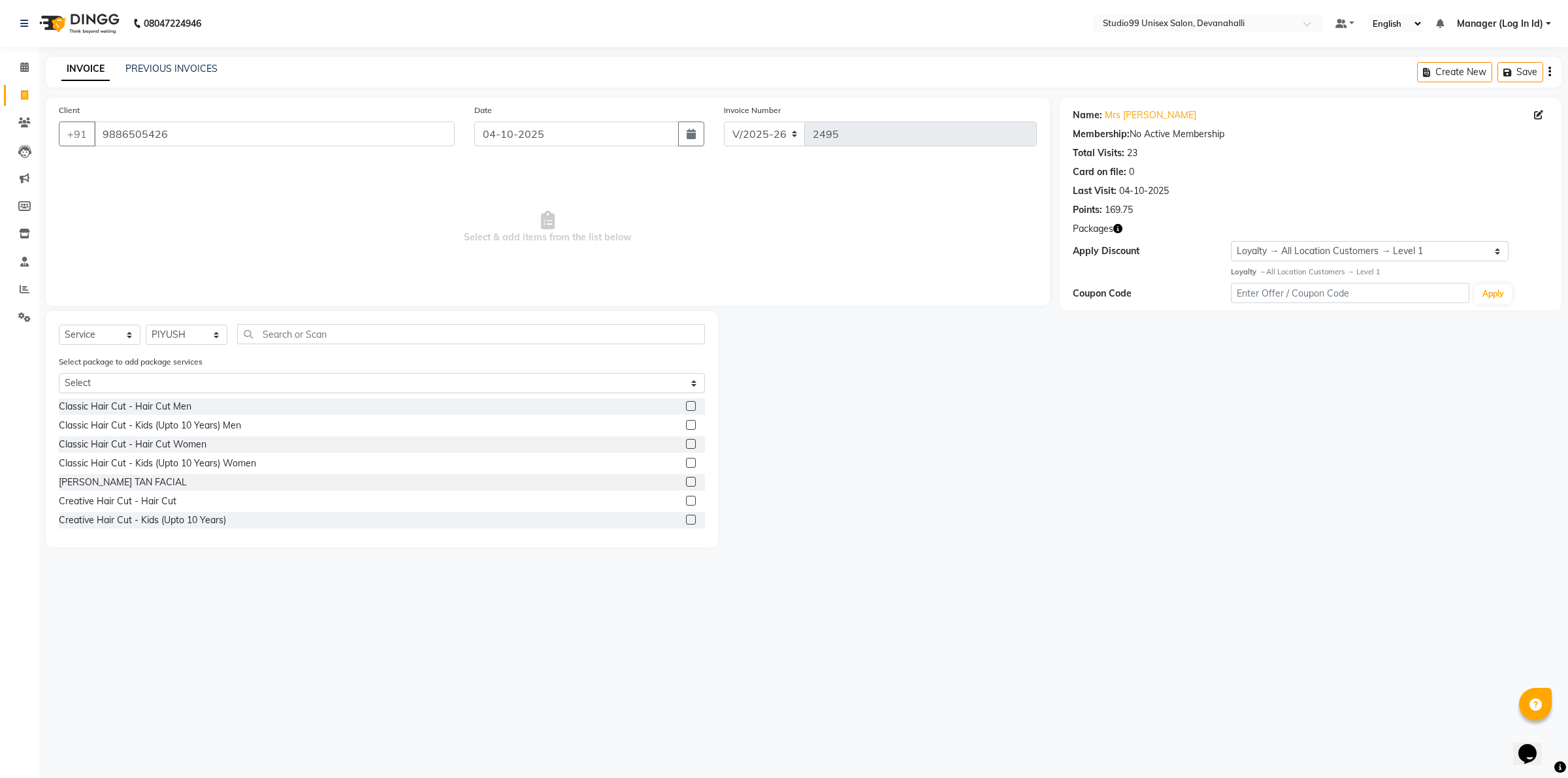
click at [686, 404] on label at bounding box center [690, 406] width 10 height 10
click at [686, 404] on input "checkbox" at bounding box center [690, 406] width 8 height 8
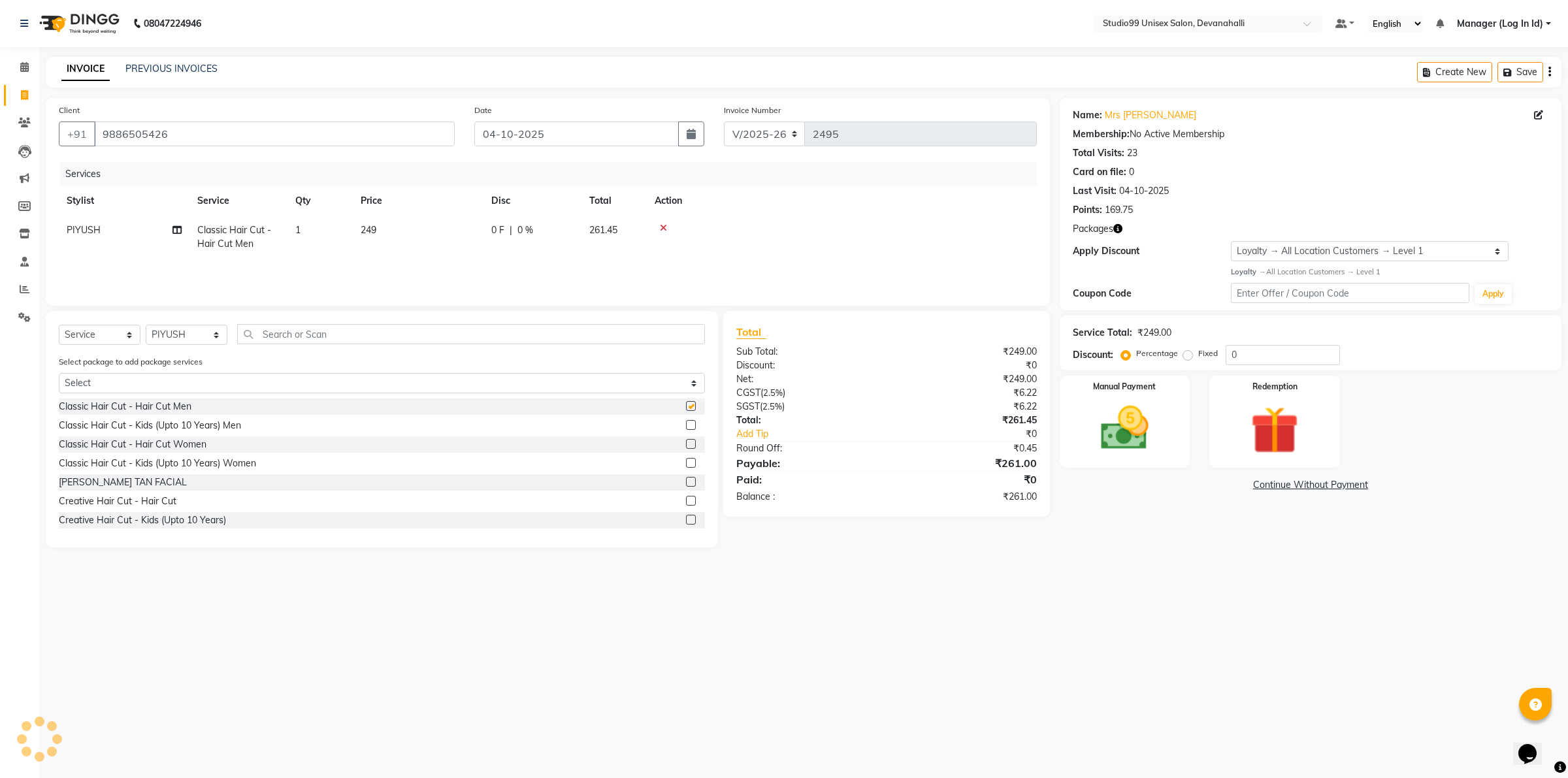
checkbox input "false"
click at [521, 388] on select "Select 5+2 Hairwash`" at bounding box center [381, 383] width 646 height 20
click at [1277, 421] on img at bounding box center [1275, 430] width 81 height 62
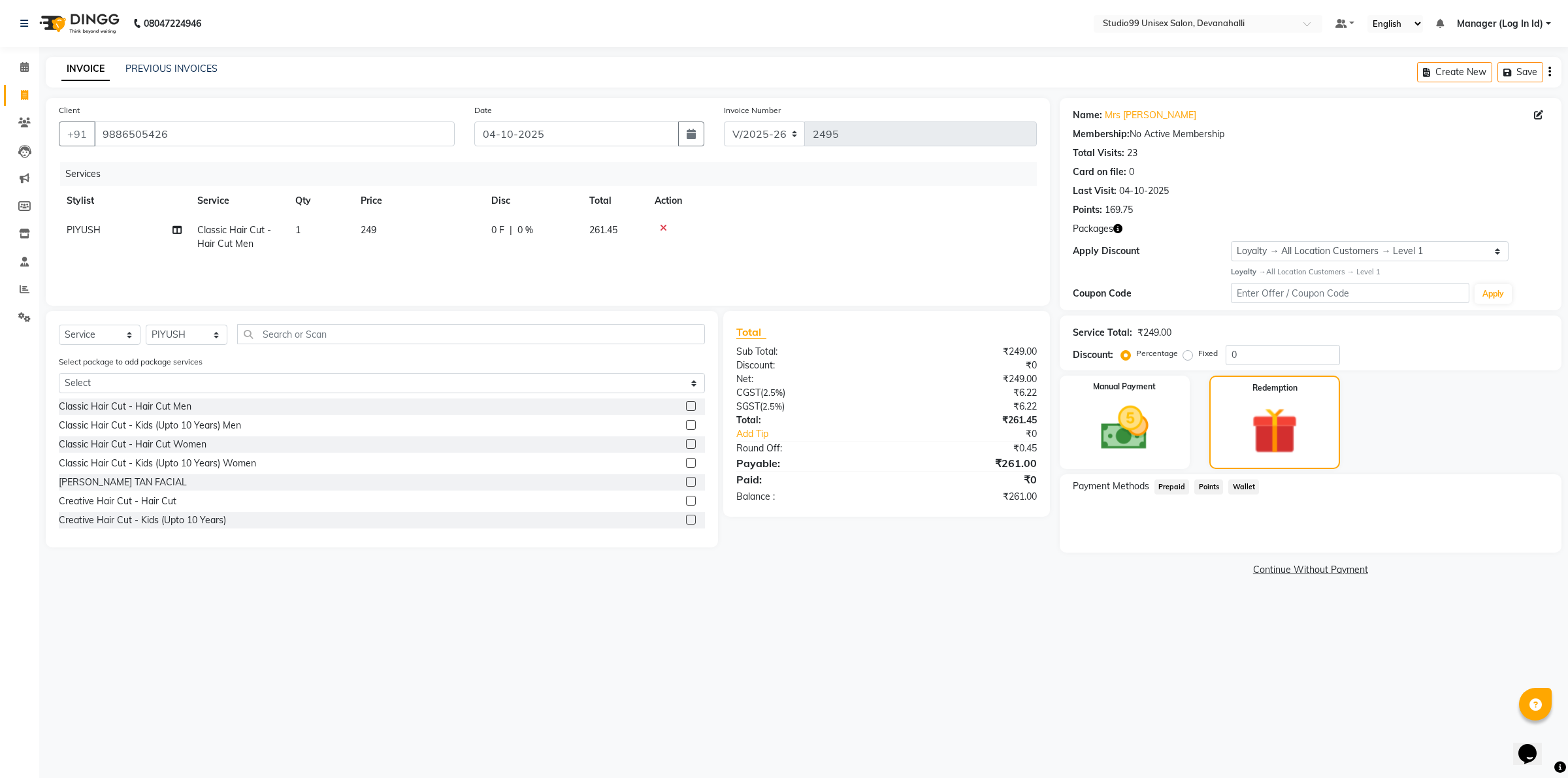
click at [1169, 491] on span "Prepaid" at bounding box center [1171, 487] width 35 height 15
click at [1236, 485] on span "Wallet" at bounding box center [1244, 487] width 31 height 15
click at [1213, 487] on span "Points" at bounding box center [1208, 487] width 29 height 15
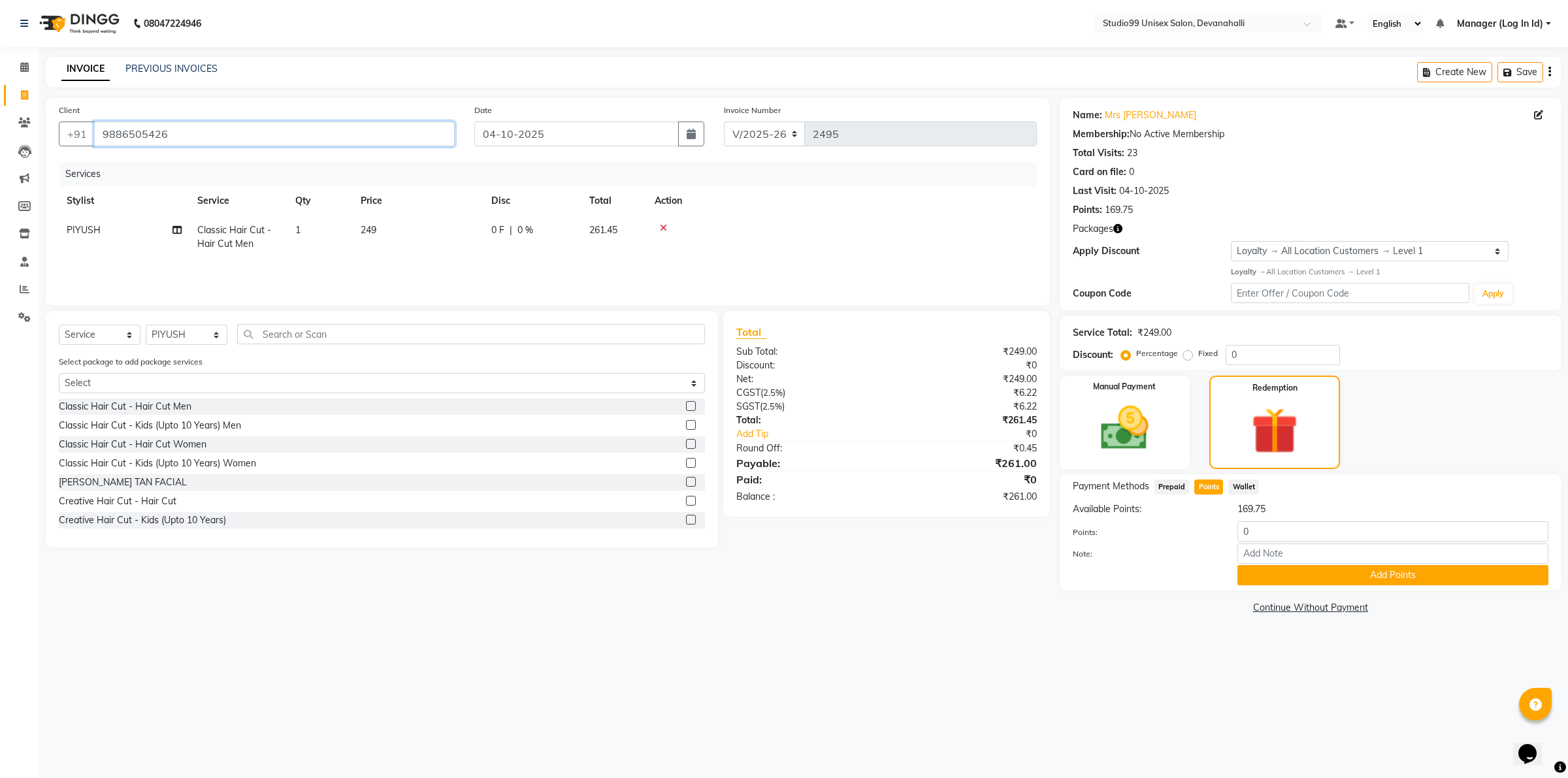
click at [144, 126] on input "9886505426" at bounding box center [274, 133] width 361 height 24
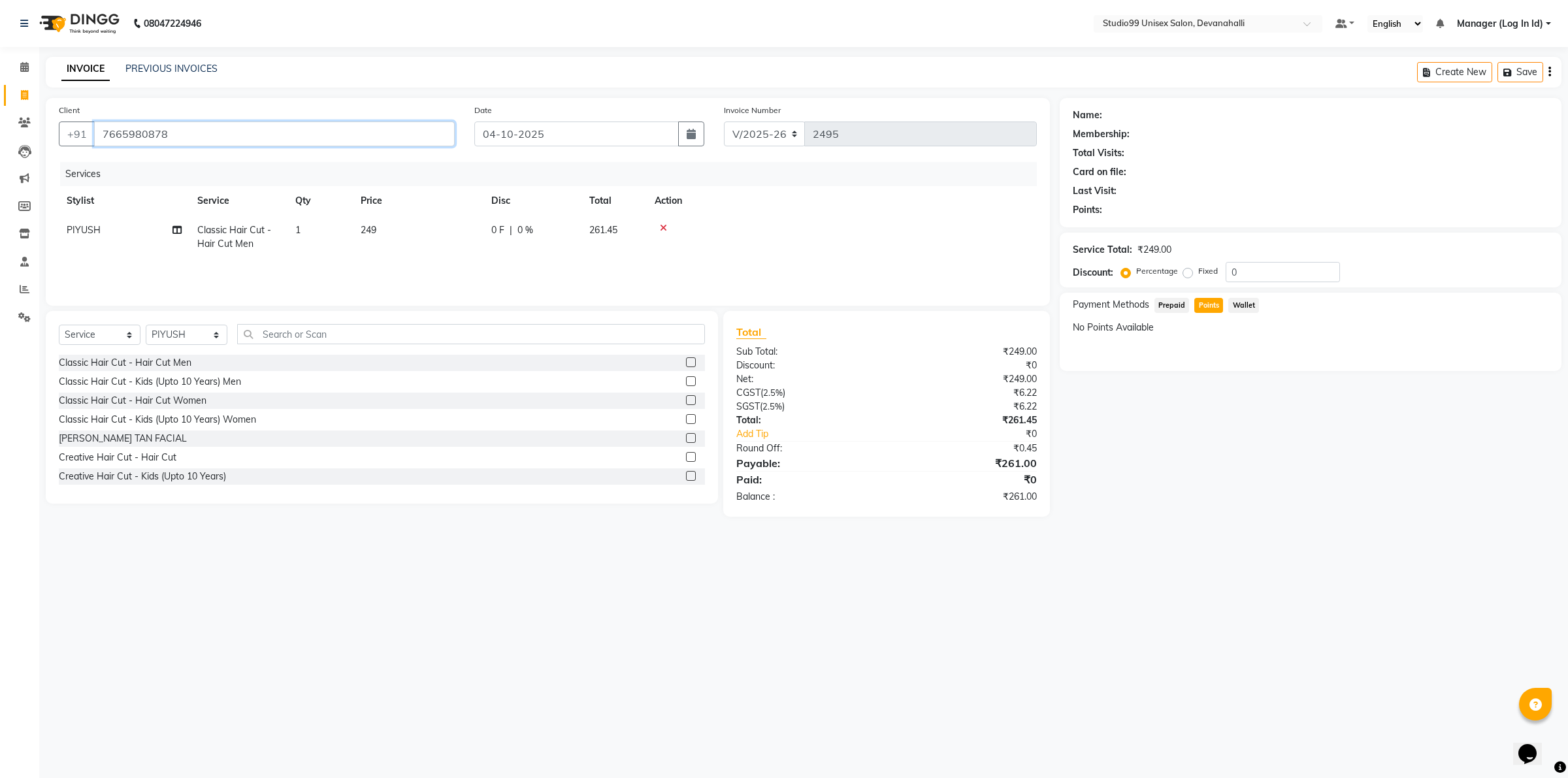
type input "7665980878"
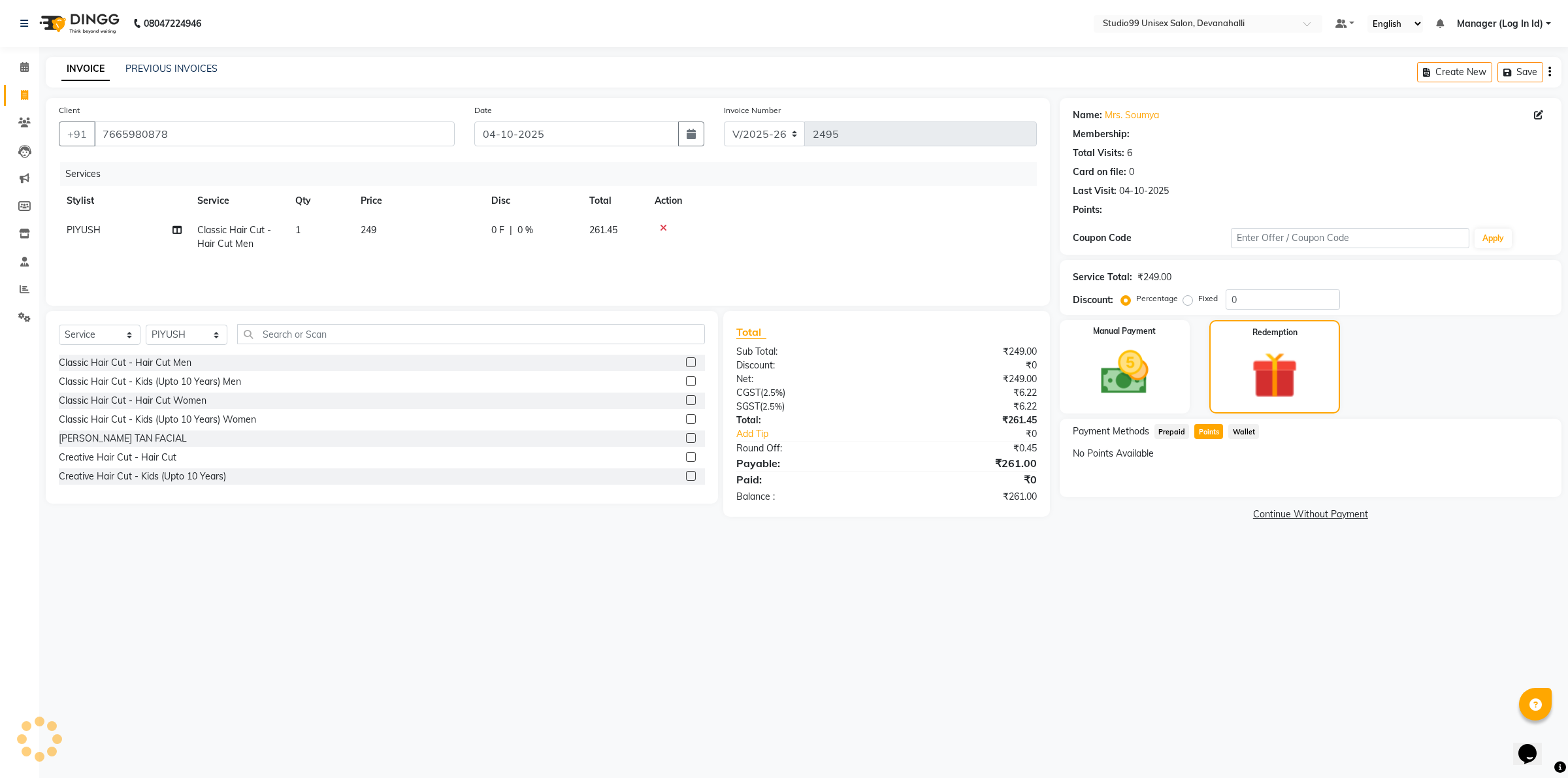
select select "1: Object"
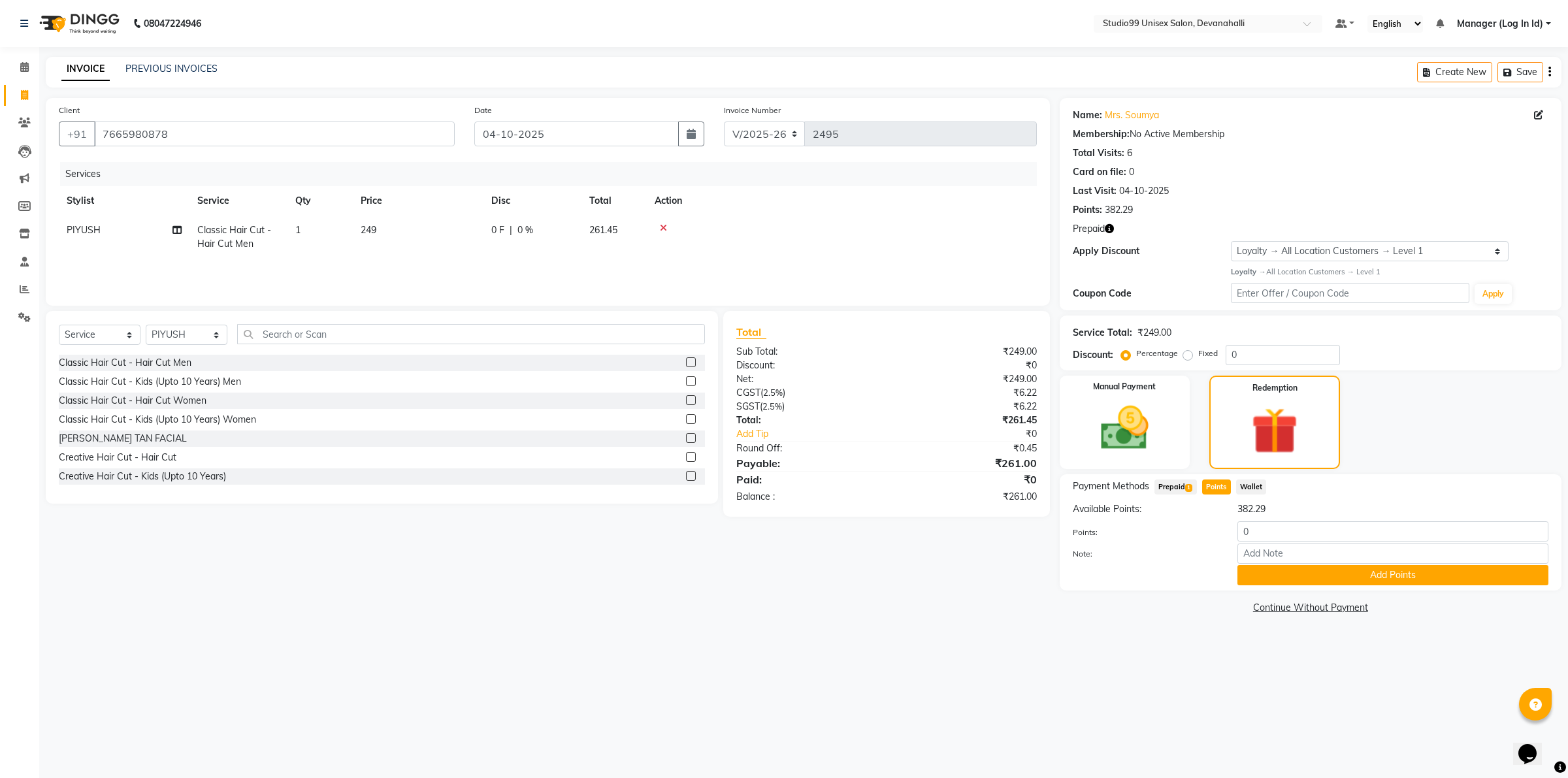
click at [1173, 484] on span "Prepaid 1" at bounding box center [1175, 487] width 42 height 15
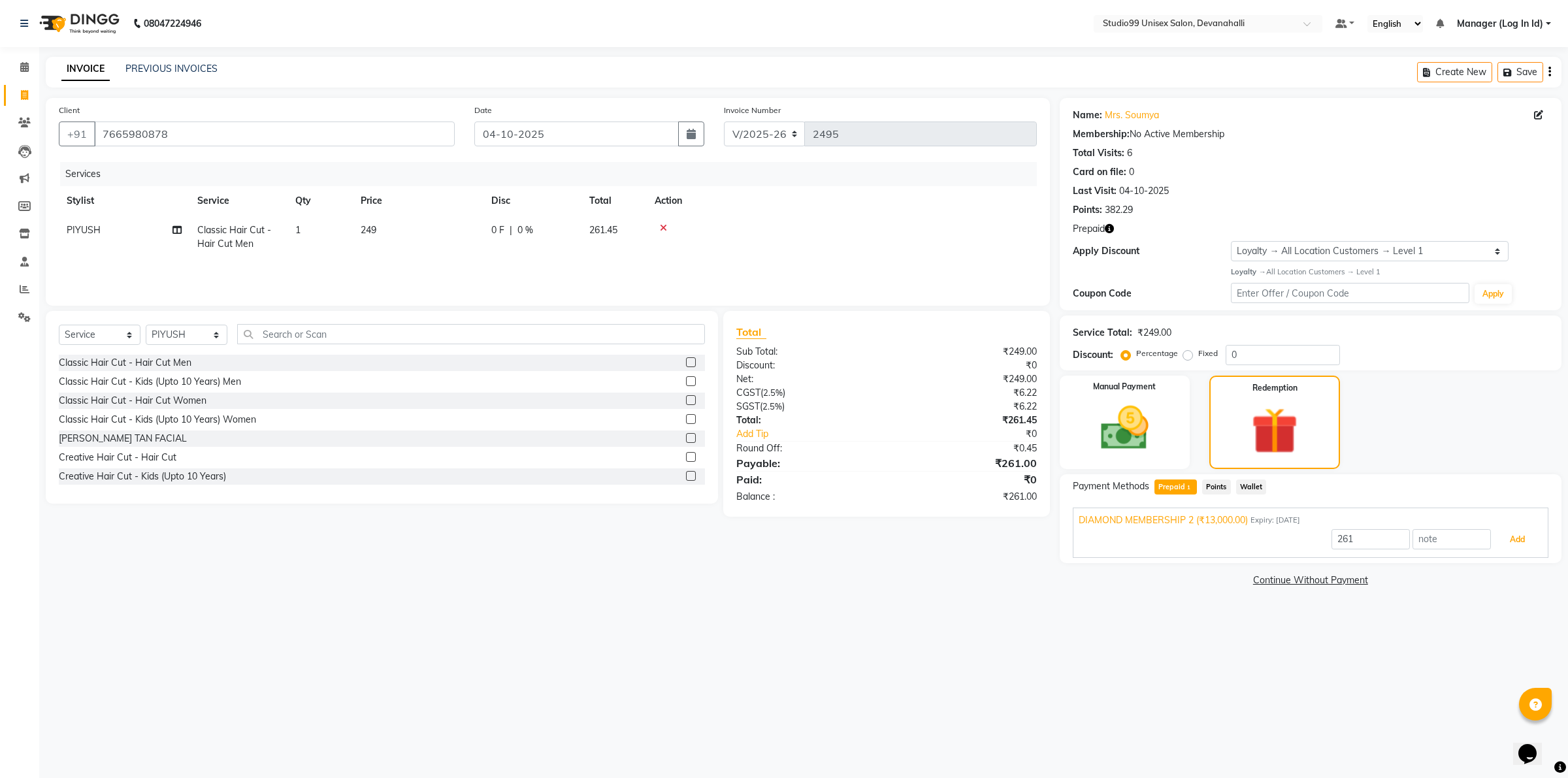
click at [1524, 538] on button "Add" at bounding box center [1517, 539] width 48 height 23
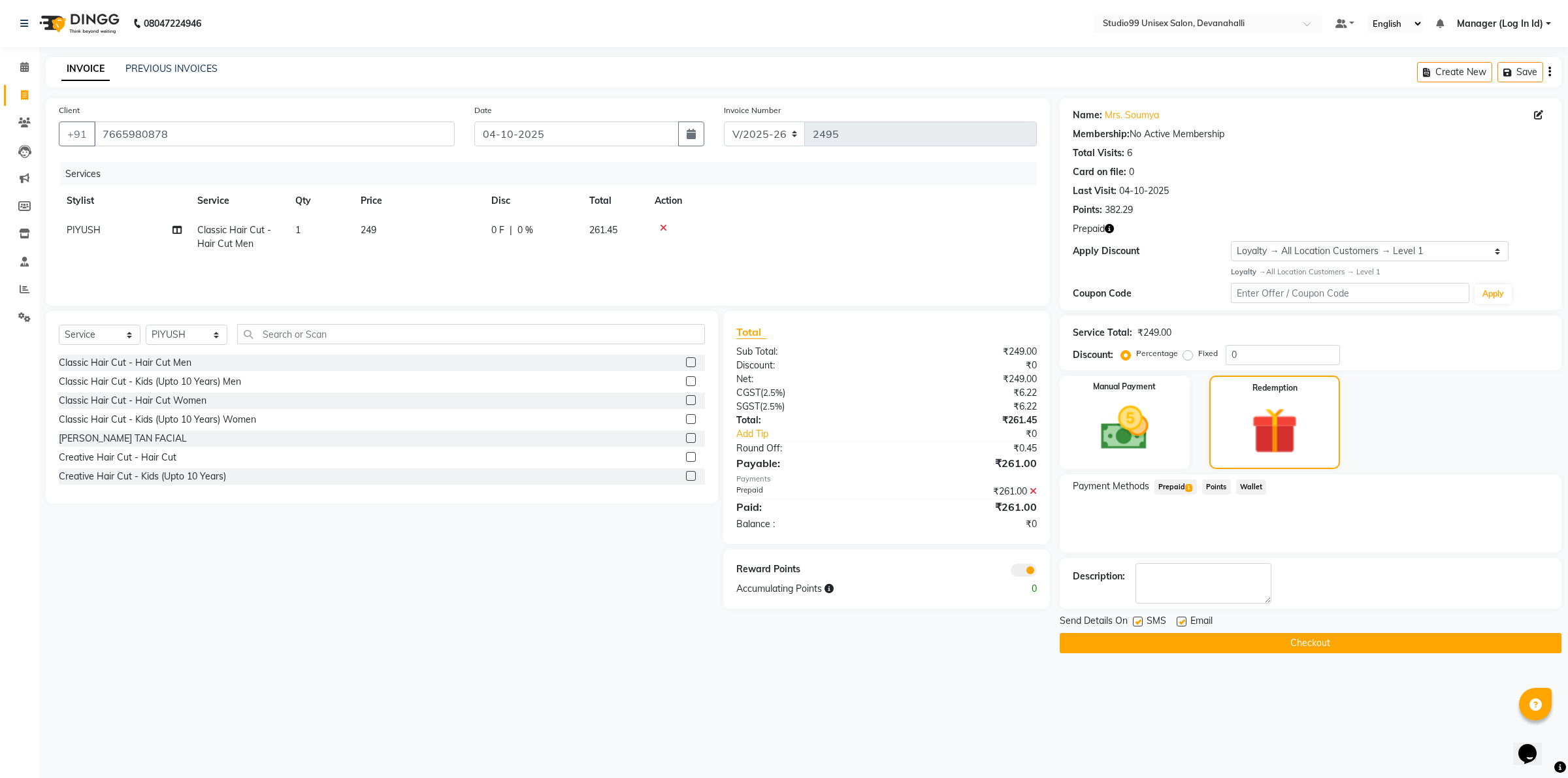
click at [662, 227] on icon at bounding box center [663, 228] width 7 height 9
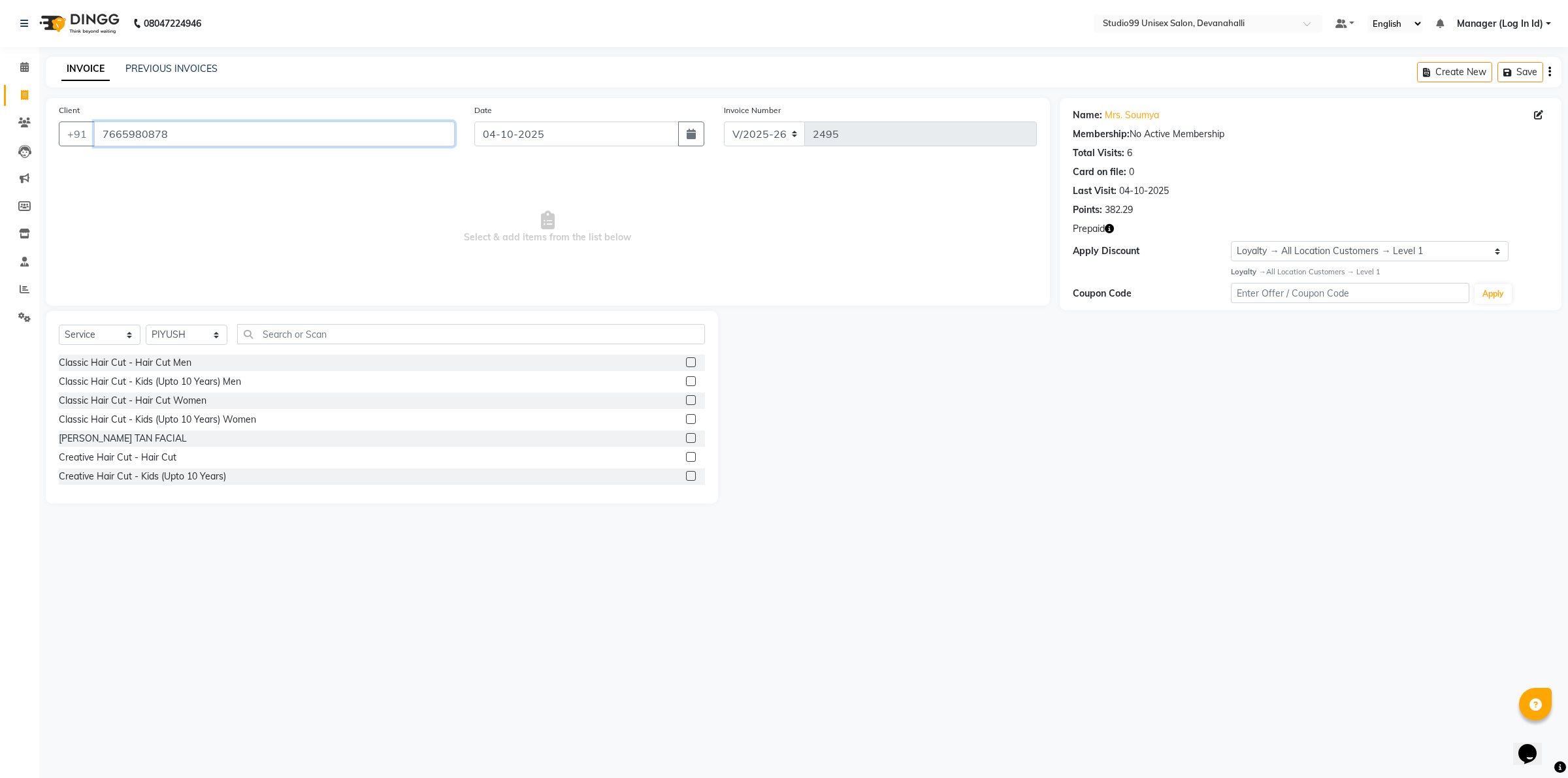
drag, startPoint x: 160, startPoint y: 138, endPoint x: 93, endPoint y: 134, distance: 67.1
click at [94, 134] on input "7665980878" at bounding box center [274, 133] width 361 height 24
type input "8"
click at [171, 139] on input "8" at bounding box center [274, 133] width 361 height 24
type input "7665980878"
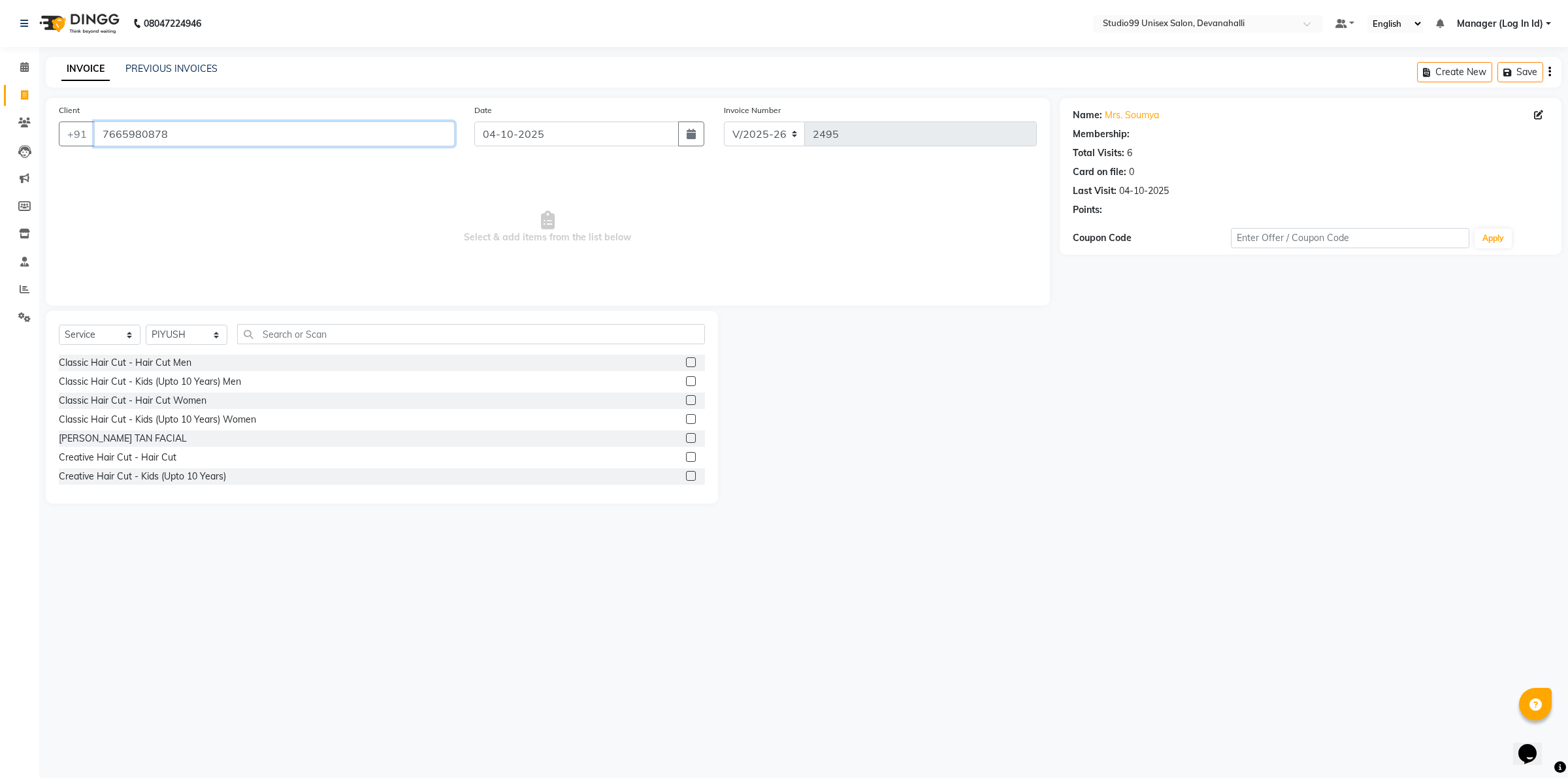
select select "1: Object"
drag, startPoint x: 172, startPoint y: 136, endPoint x: 92, endPoint y: 131, distance: 80.2
click at [92, 131] on div "[PHONE_NUMBER]" at bounding box center [257, 133] width 396 height 24
click at [211, 67] on link "PREVIOUS INVOICES" at bounding box center [172, 68] width 92 height 12
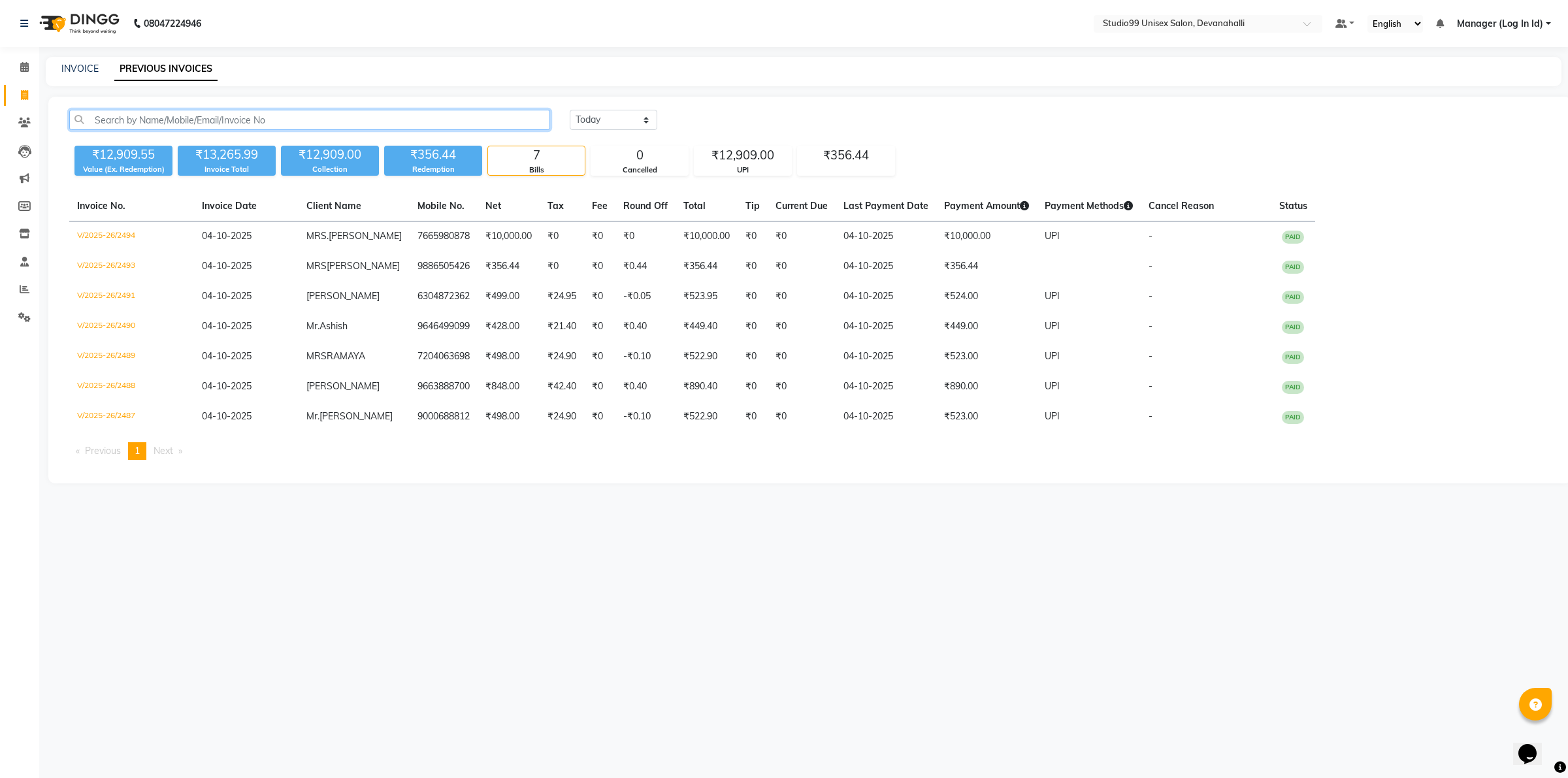
click at [373, 121] on input "text" at bounding box center [310, 119] width 481 height 20
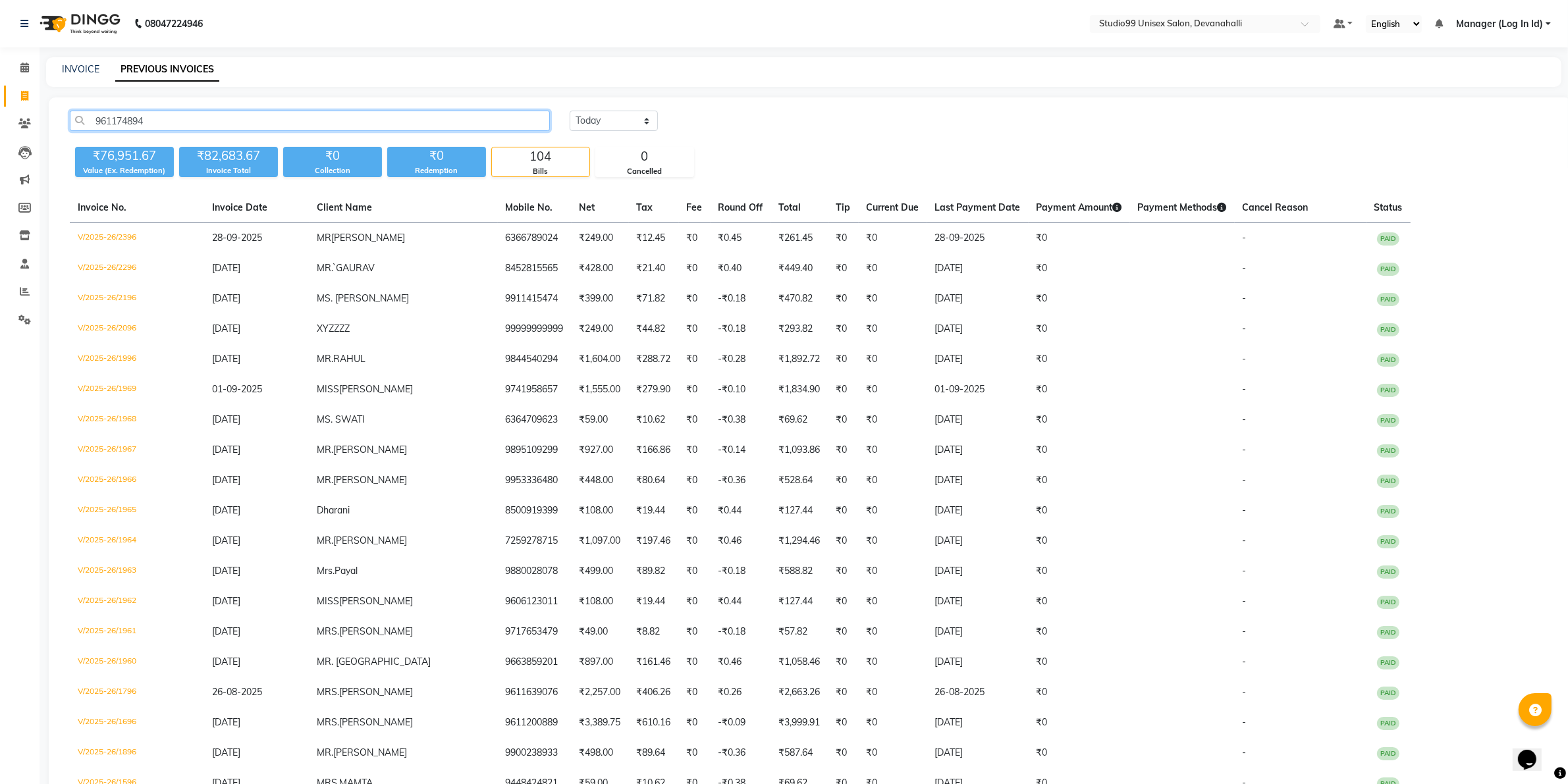
type input "9611748948"
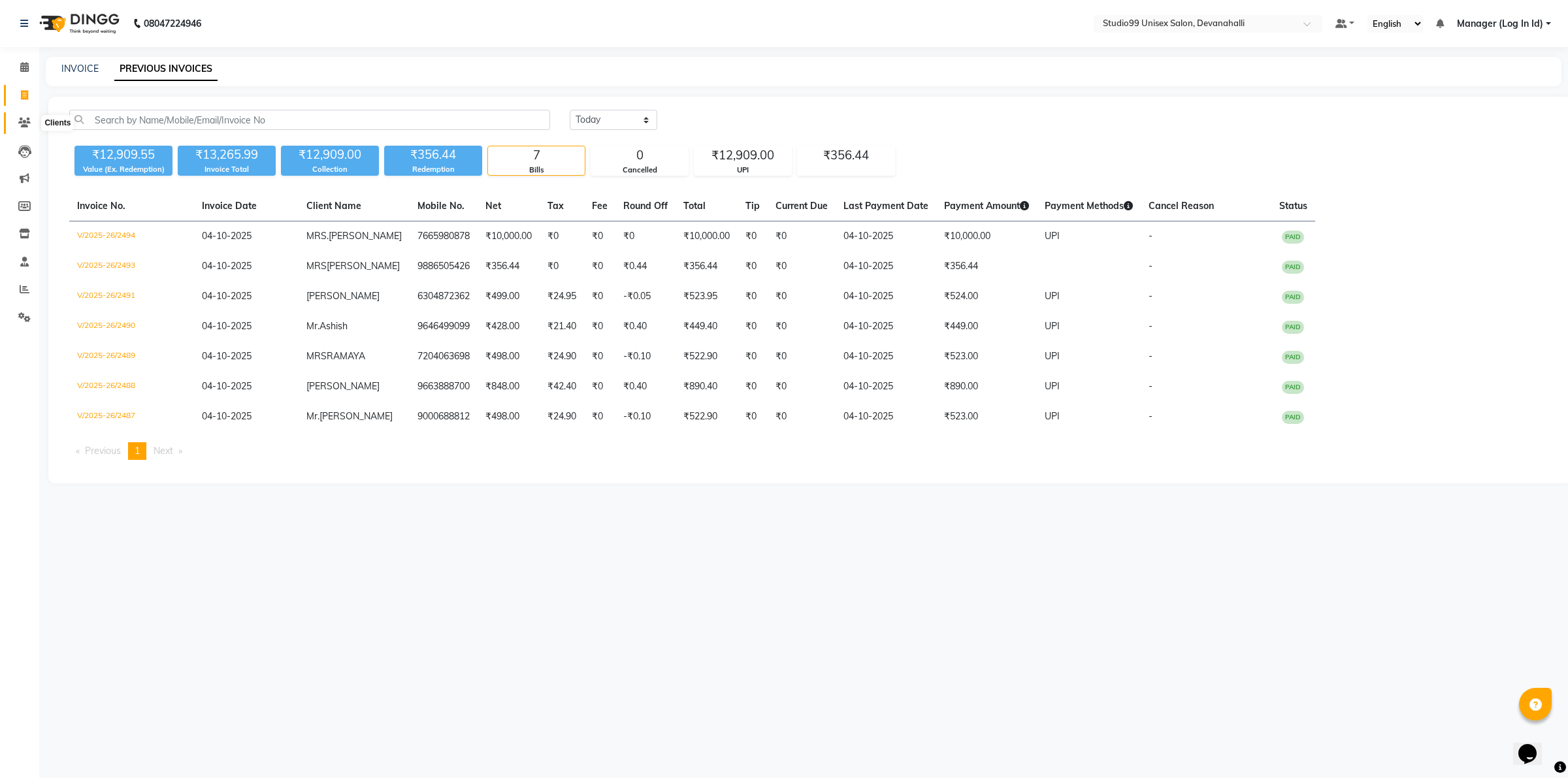
click at [27, 128] on span at bounding box center [23, 123] width 23 height 15
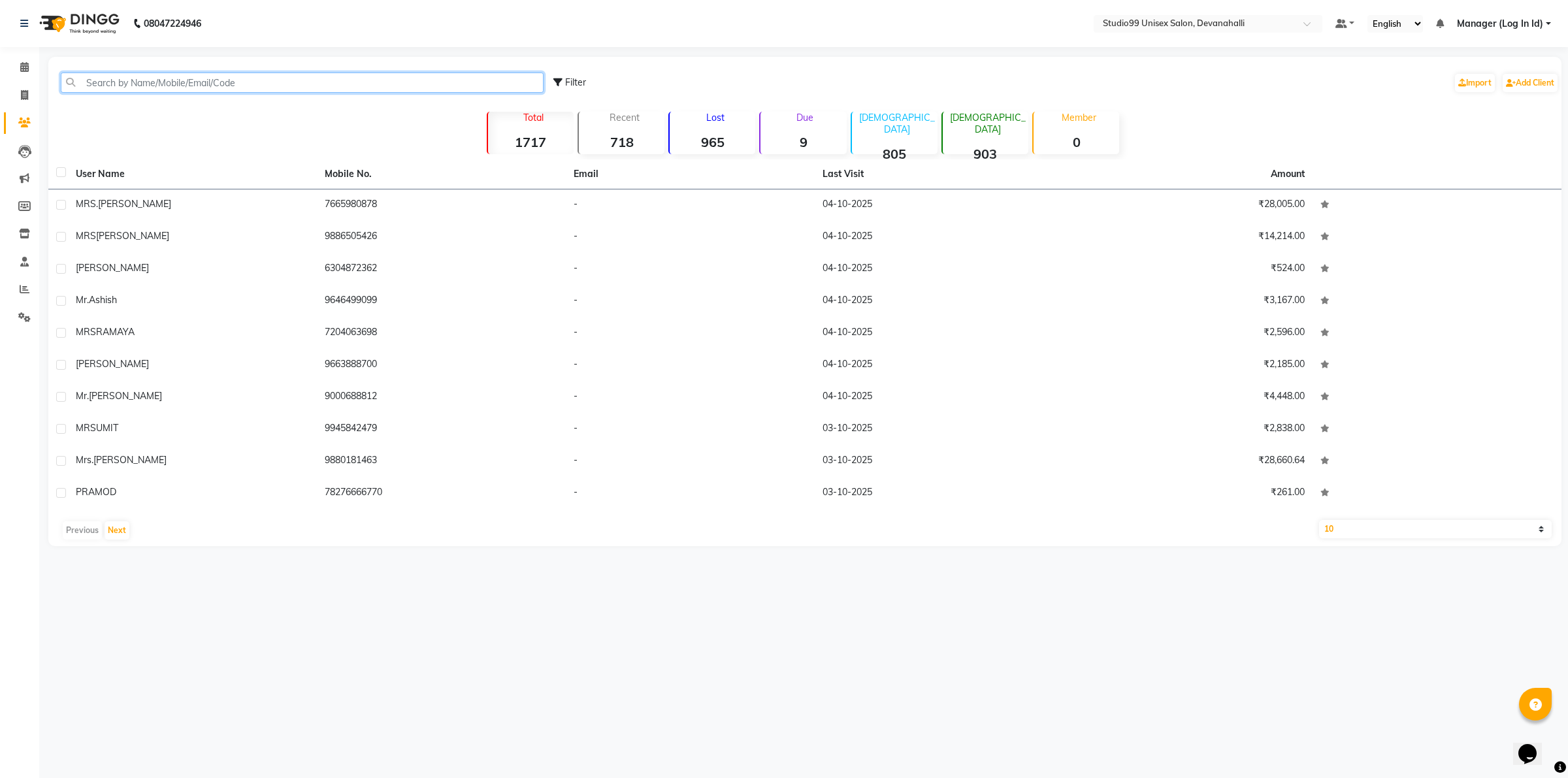
click at [143, 75] on input "text" at bounding box center [302, 82] width 483 height 20
paste input "9611748948"
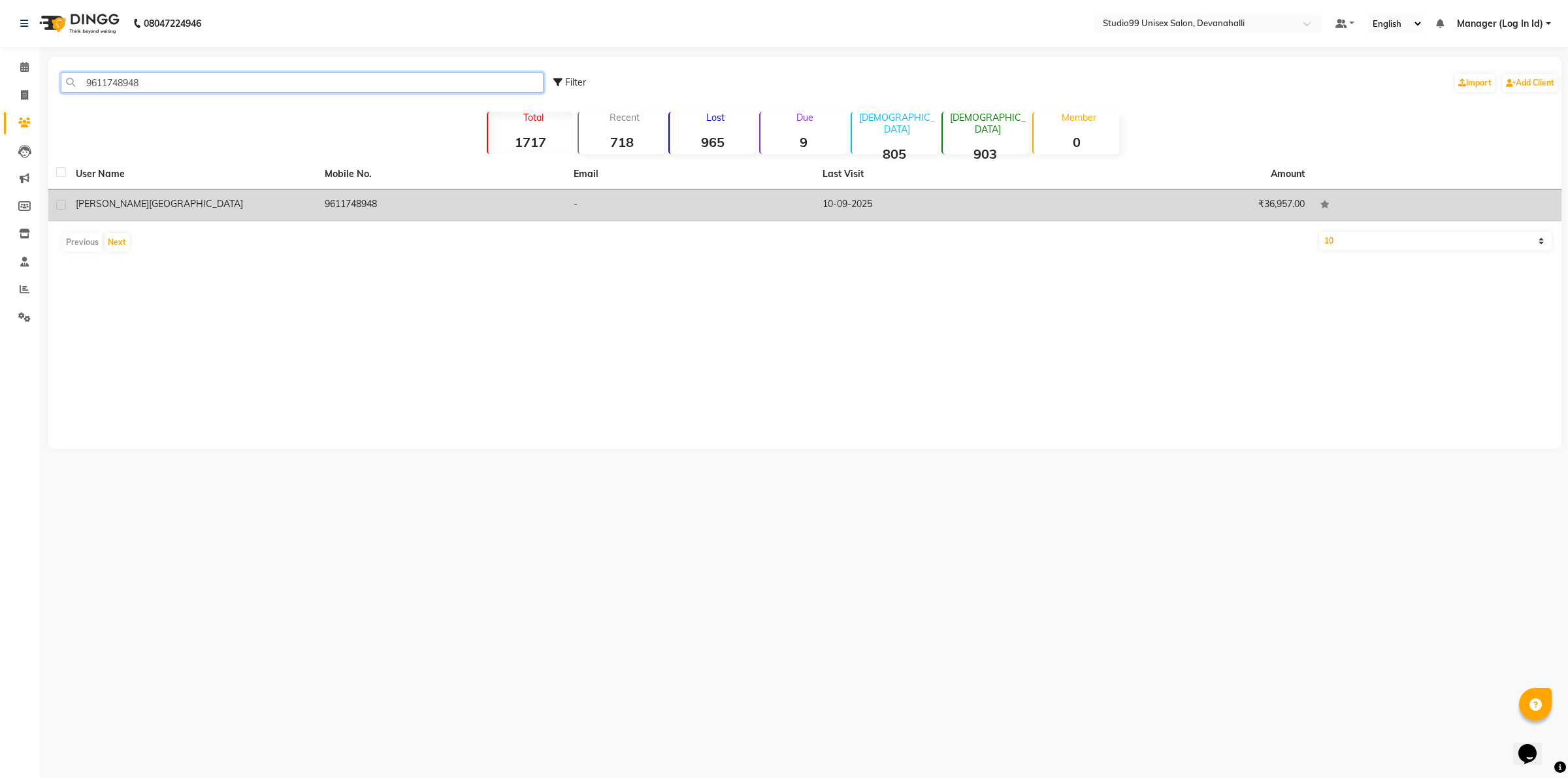
type input "9611748948"
click at [343, 207] on td "9611748948" at bounding box center [441, 205] width 249 height 32
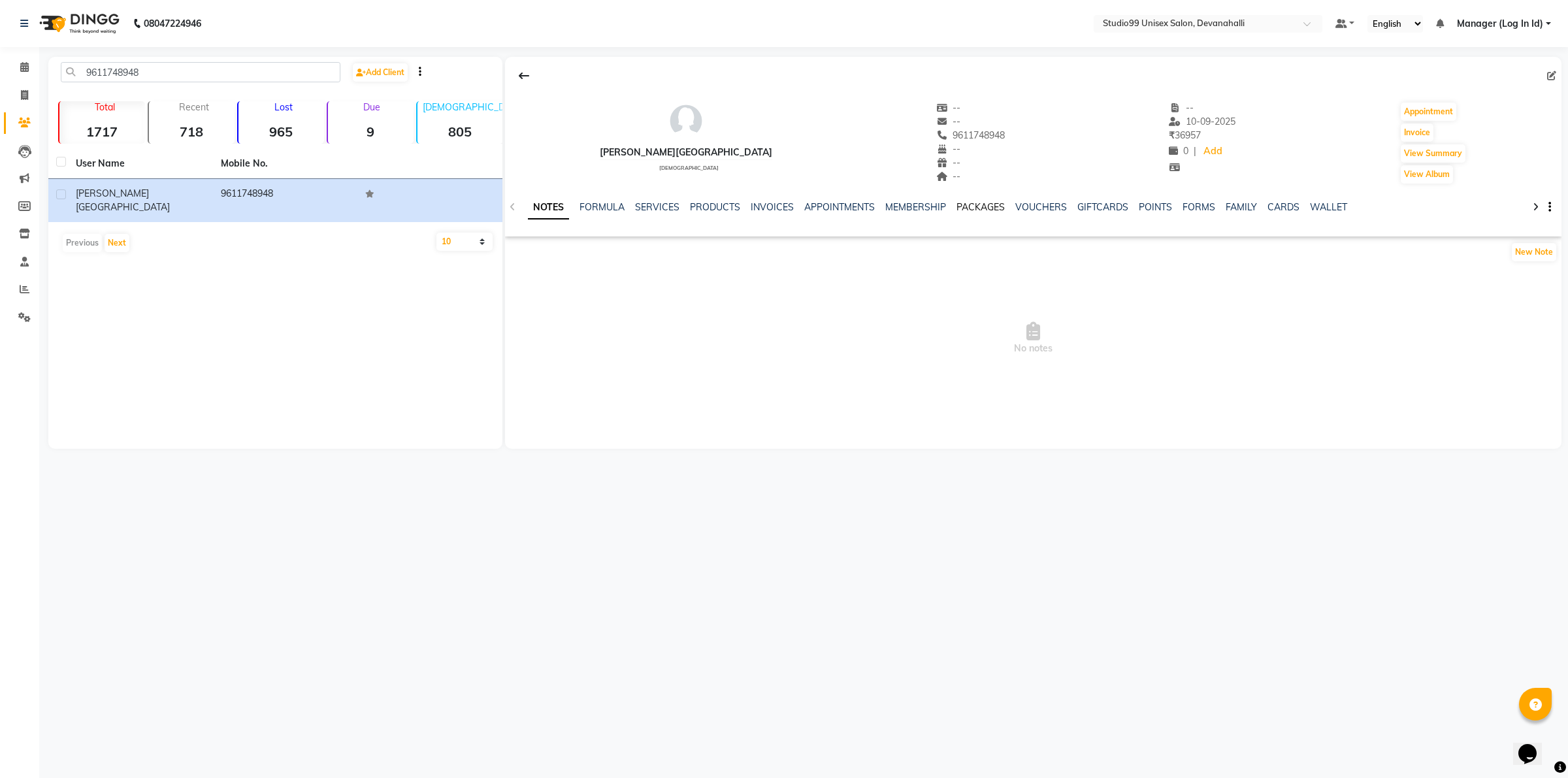
click at [995, 207] on link "PACKAGES" at bounding box center [980, 207] width 48 height 12
click at [995, 207] on link "VOUCHERS" at bounding box center [977, 207] width 52 height 12
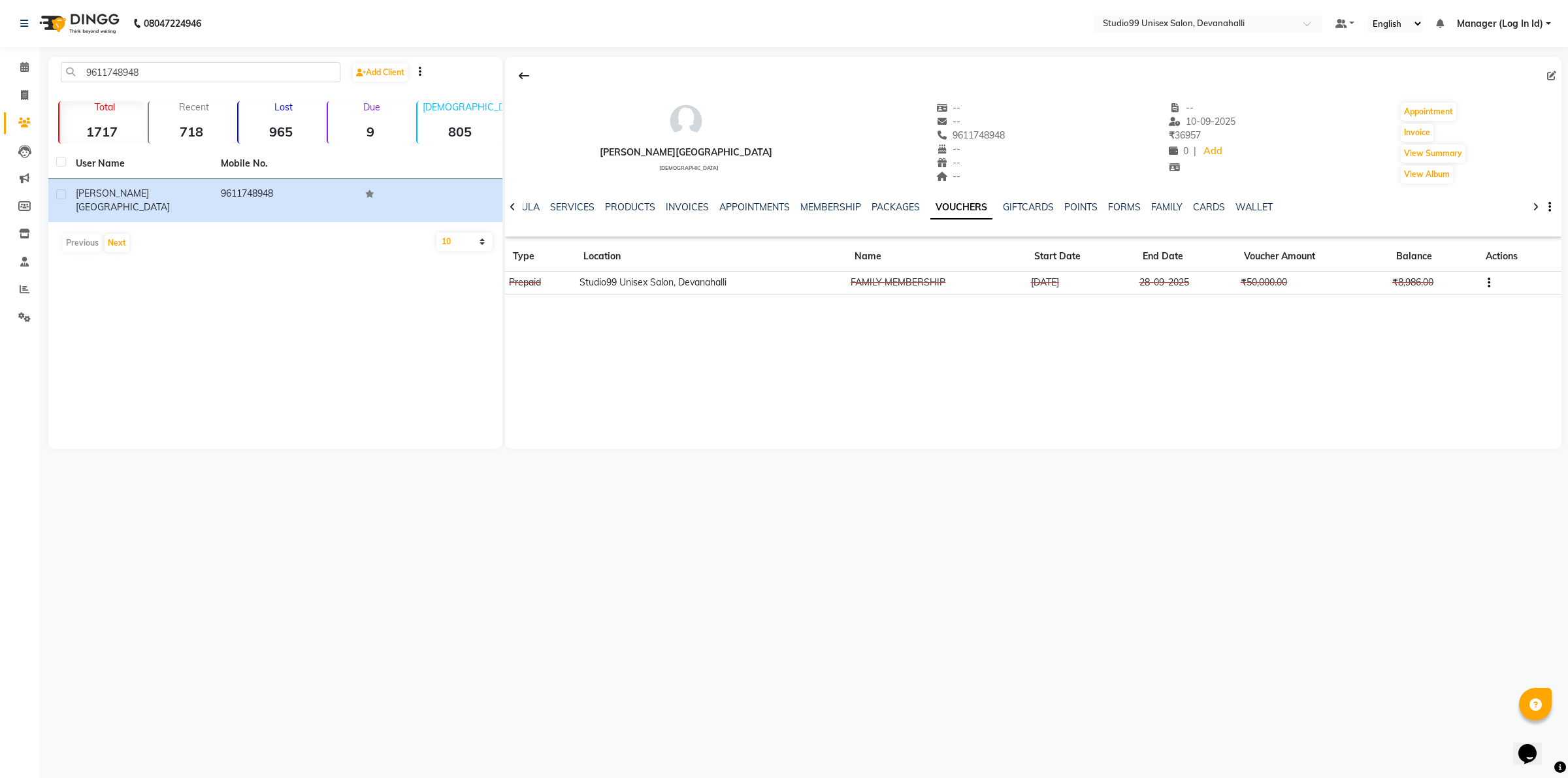
click at [1488, 283] on icon "button" at bounding box center [1488, 283] width 3 height 1
click at [1465, 282] on div "Edit" at bounding box center [1427, 283] width 81 height 16
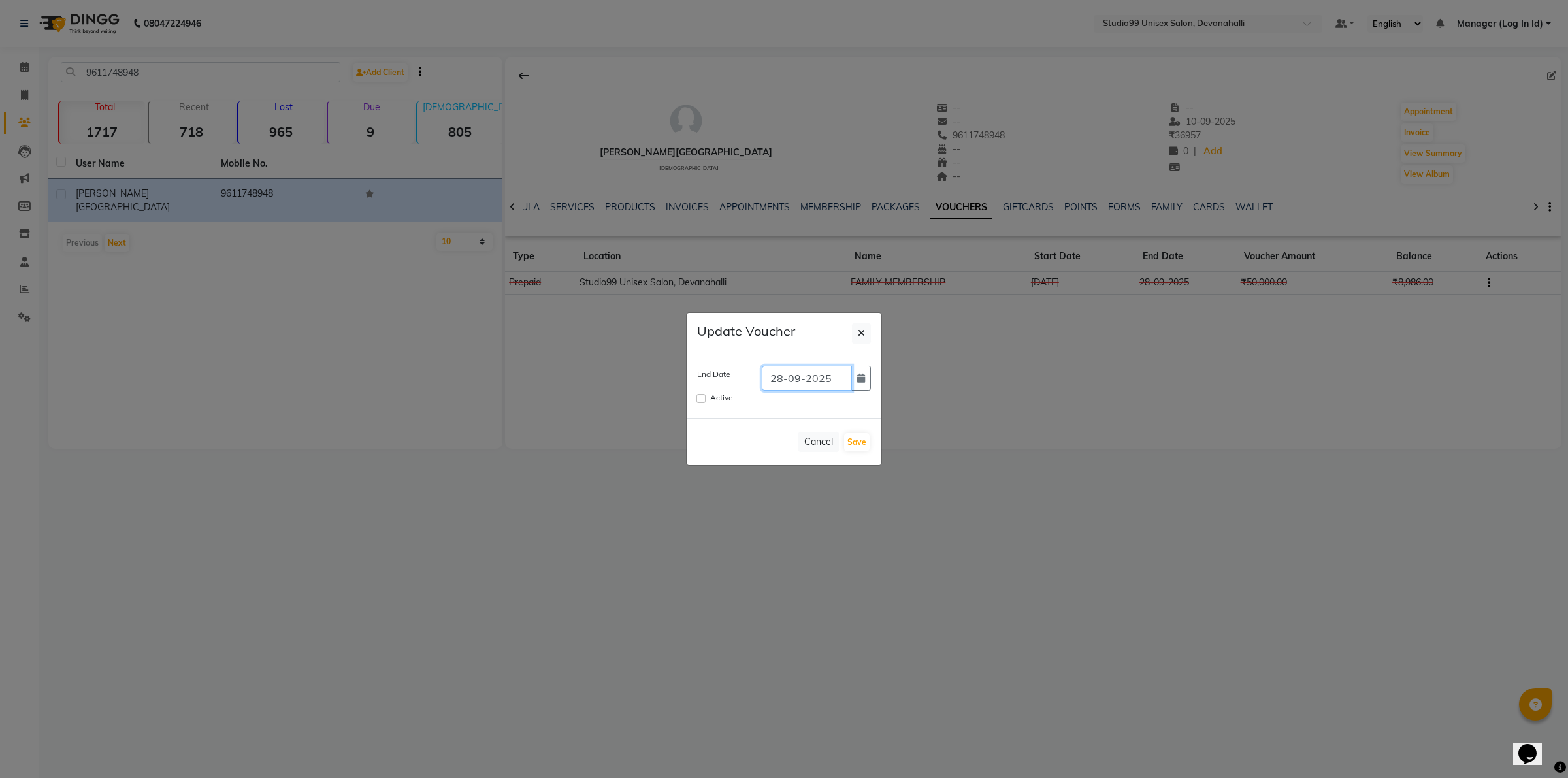
click at [802, 380] on input "28-09-2025" at bounding box center [807, 378] width 90 height 24
type input "[DATE]"
click at [699, 399] on input "Active" at bounding box center [701, 398] width 9 height 9
checkbox input "true"
click at [850, 442] on button "Save" at bounding box center [857, 442] width 25 height 18
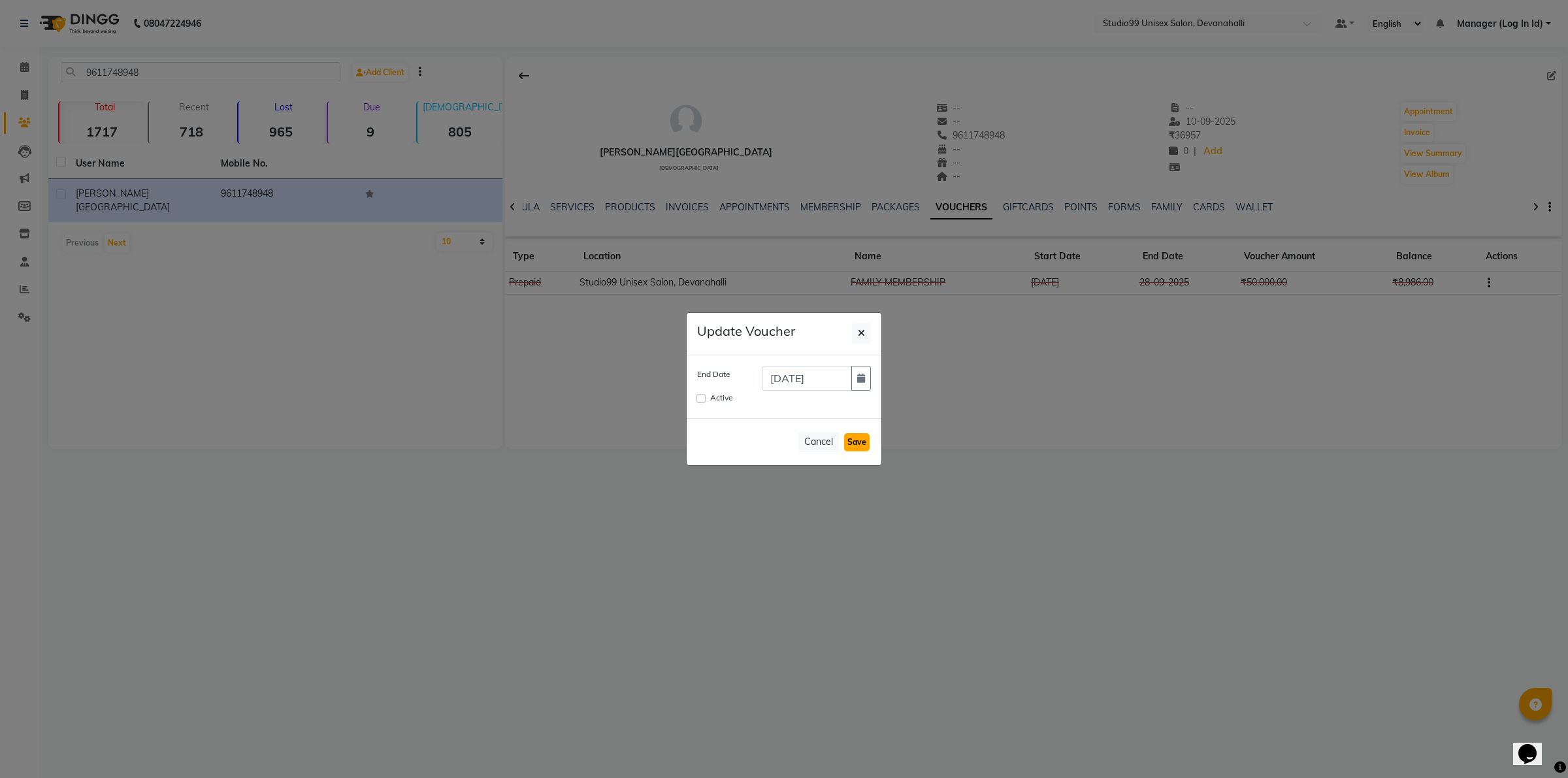
checkbox input "false"
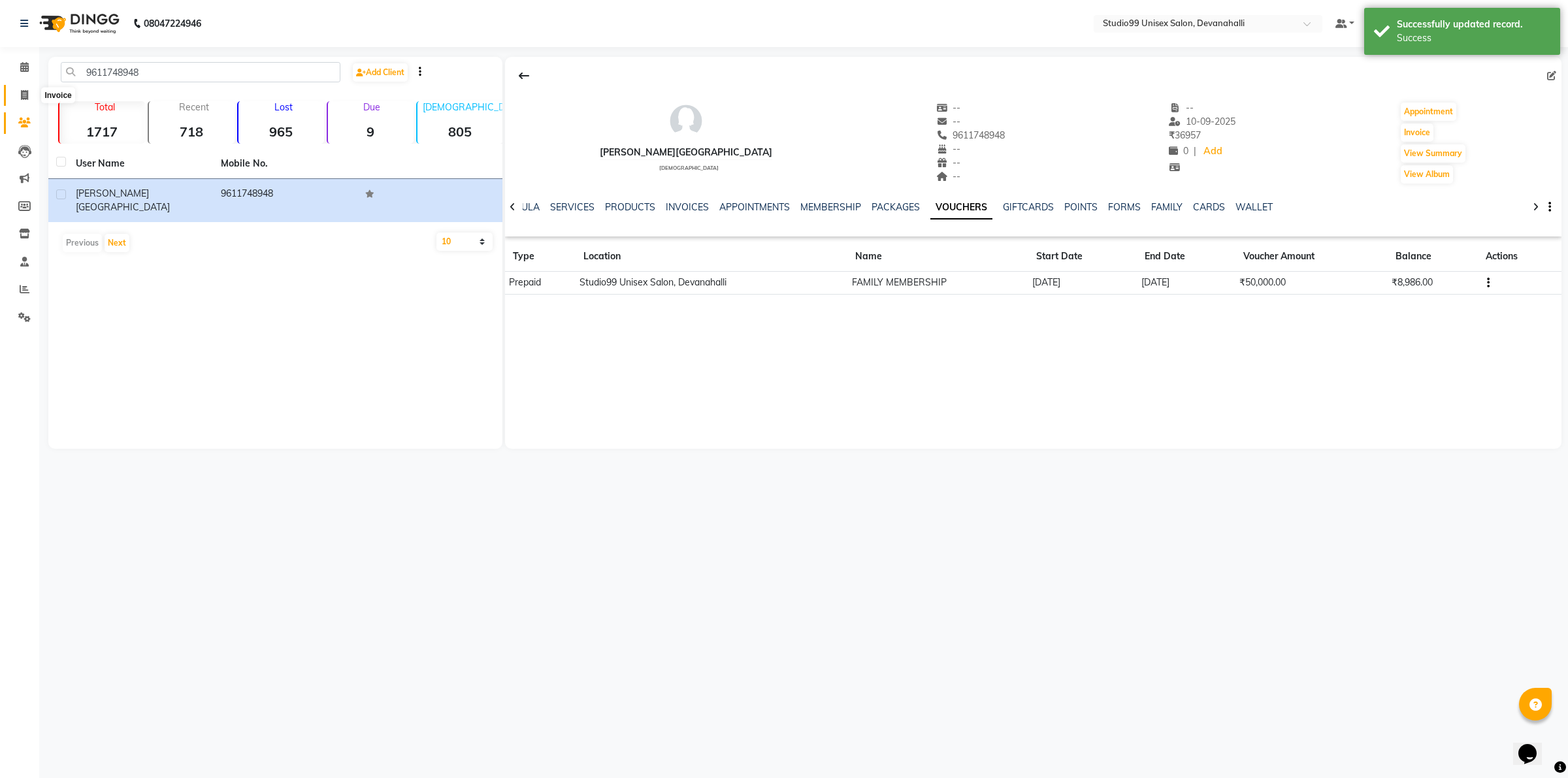
click at [23, 98] on icon at bounding box center [24, 95] width 7 height 10
select select "service"
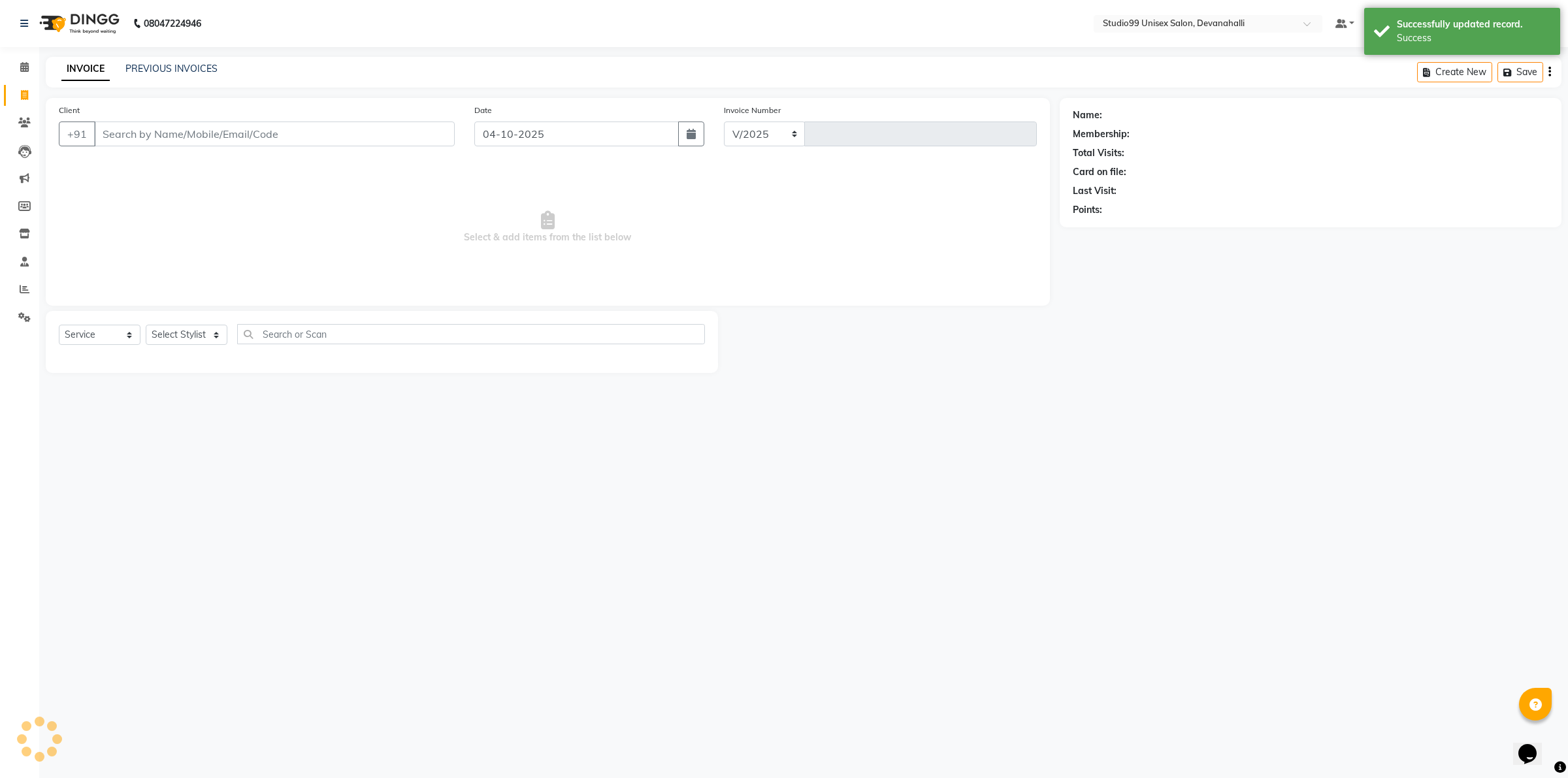
select select "6467"
type input "2495"
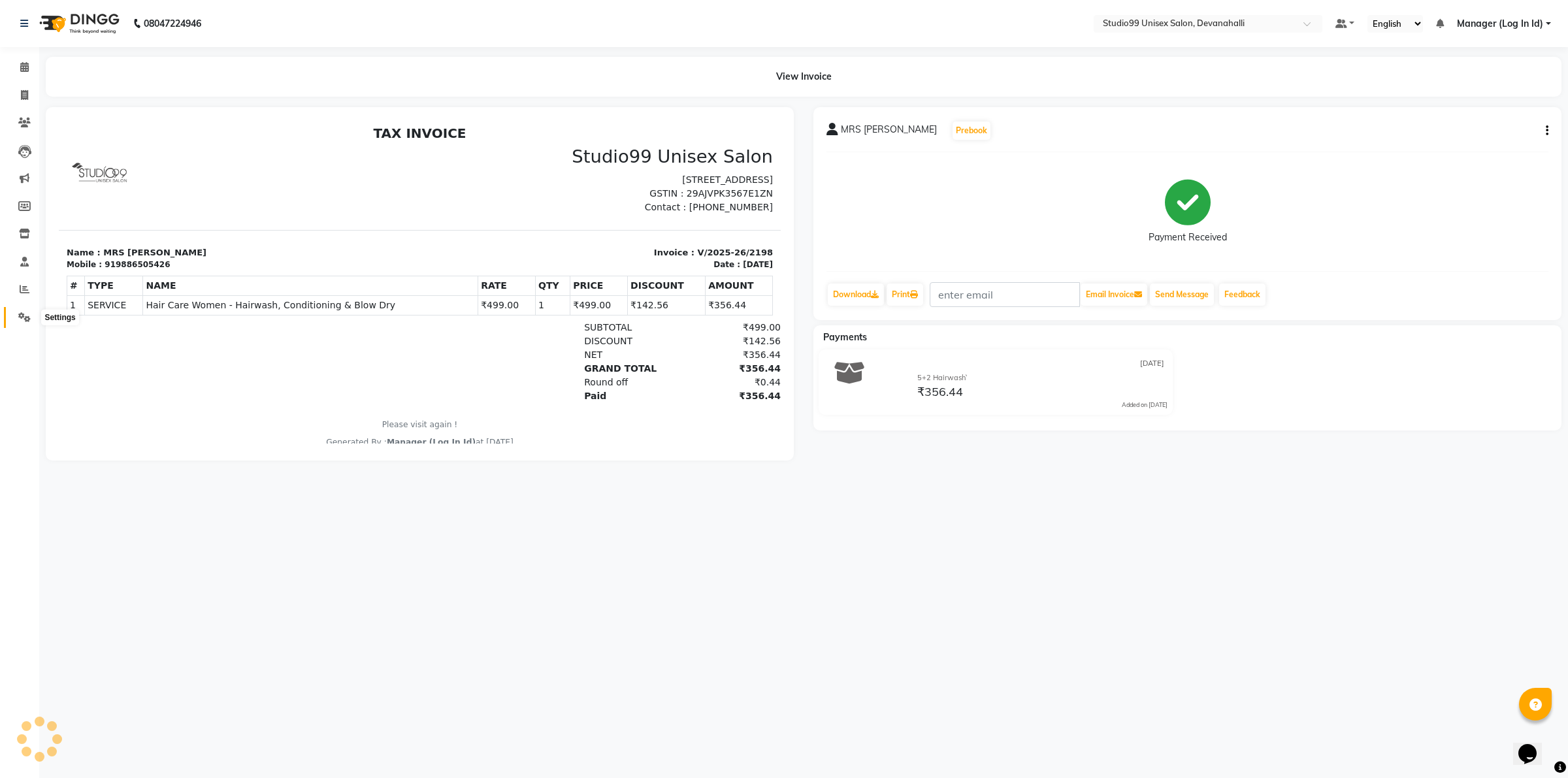
click at [24, 317] on icon at bounding box center [24, 317] width 13 height 10
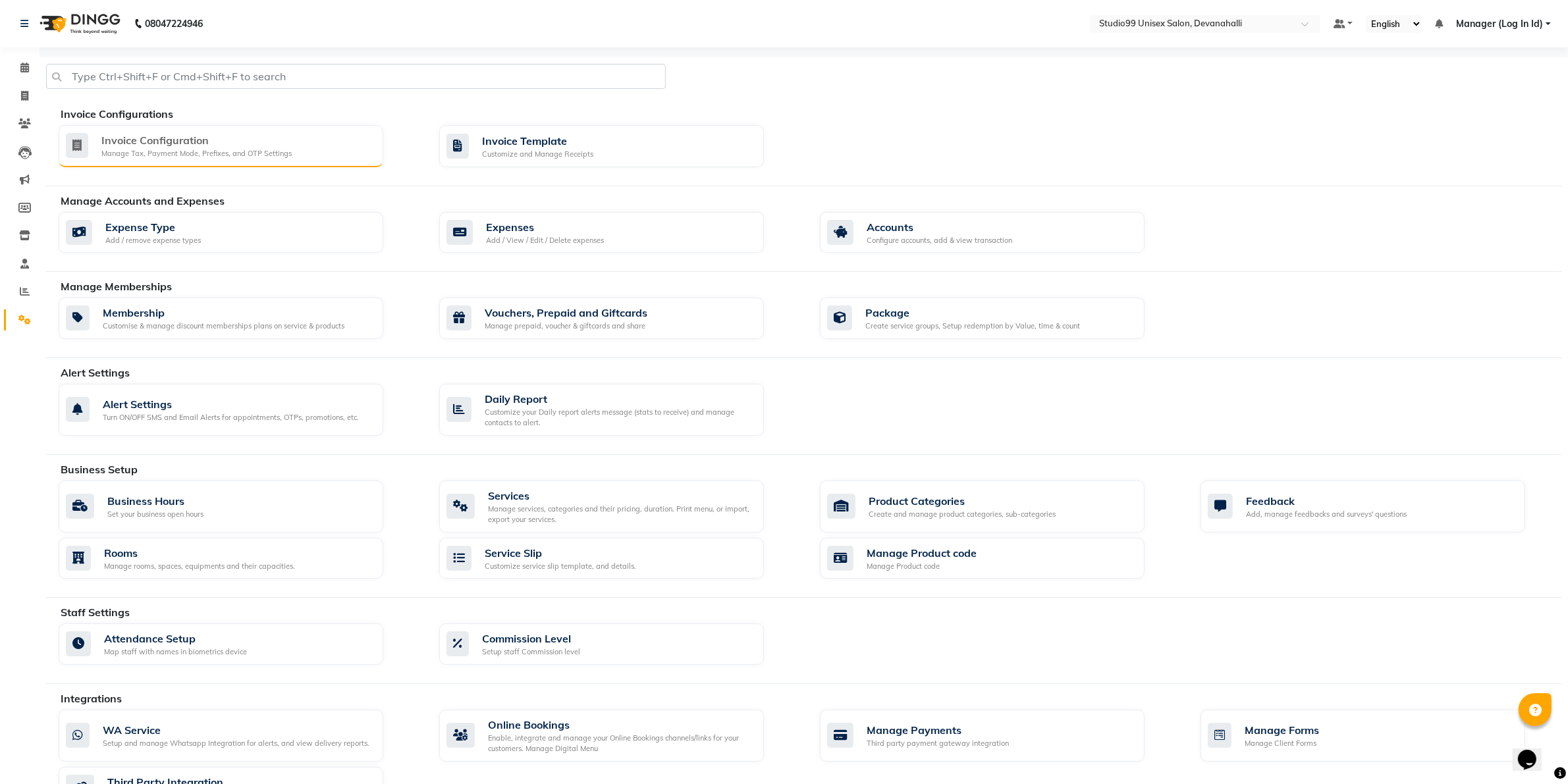
click at [130, 137] on div "Invoice Configuration" at bounding box center [196, 139] width 190 height 15
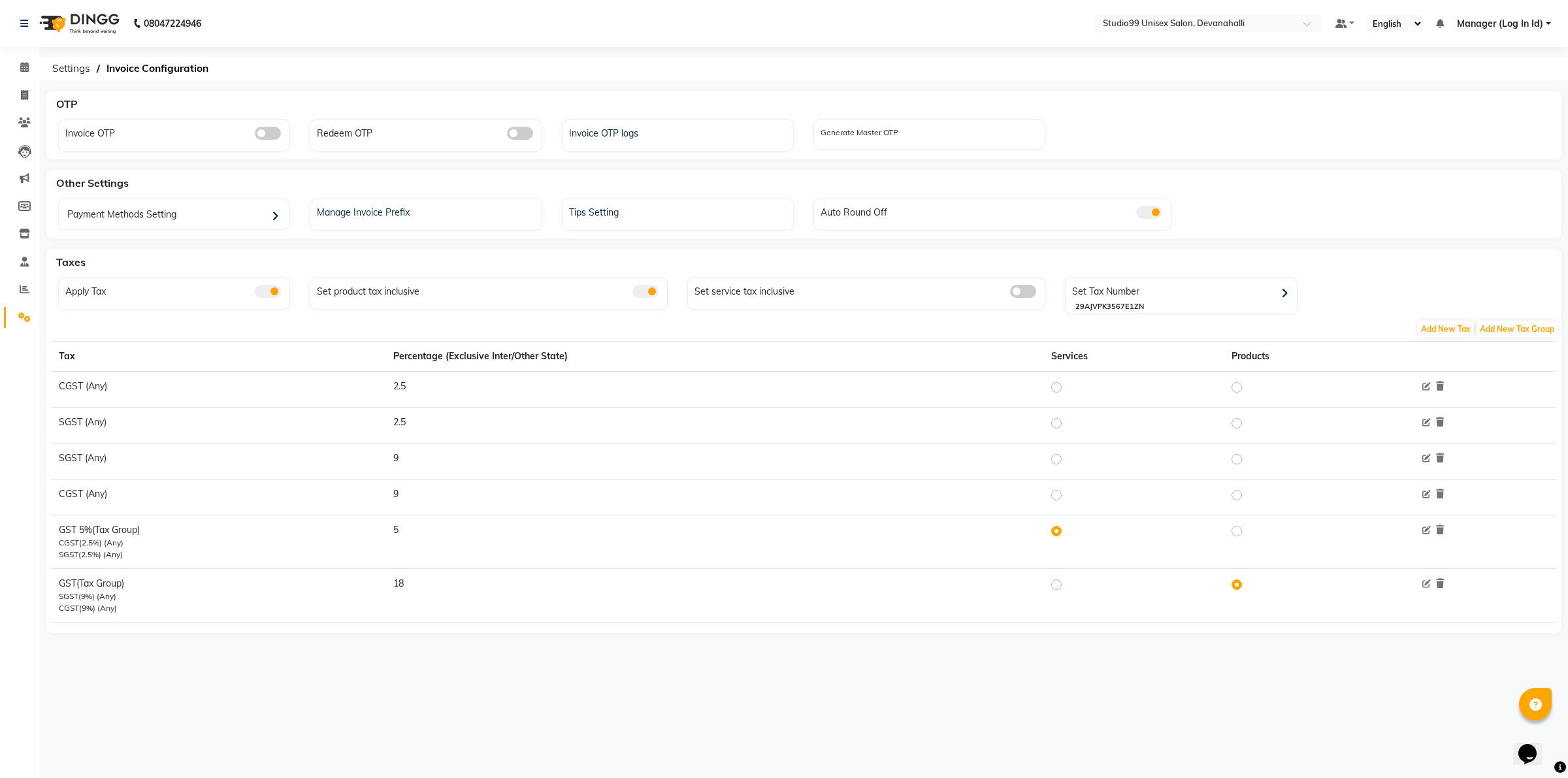
click at [1053, 579] on td at bounding box center [1133, 595] width 181 height 53
click at [1066, 586] on label at bounding box center [1066, 584] width 0 height 15
click at [1056, 586] on input "radio" at bounding box center [1058, 584] width 9 height 9
radio input "true"
click at [22, 96] on icon at bounding box center [24, 95] width 7 height 10
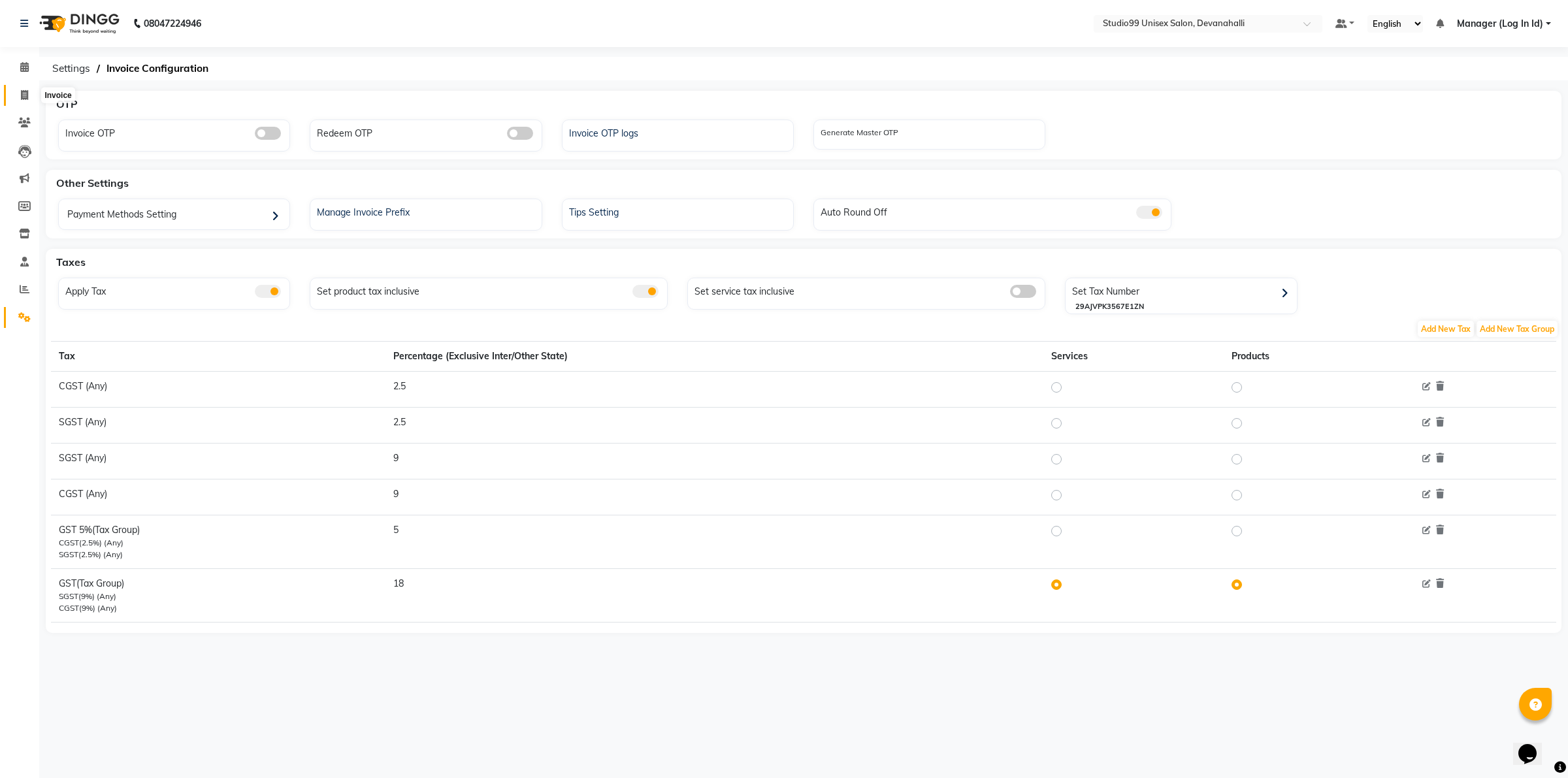
select select "service"
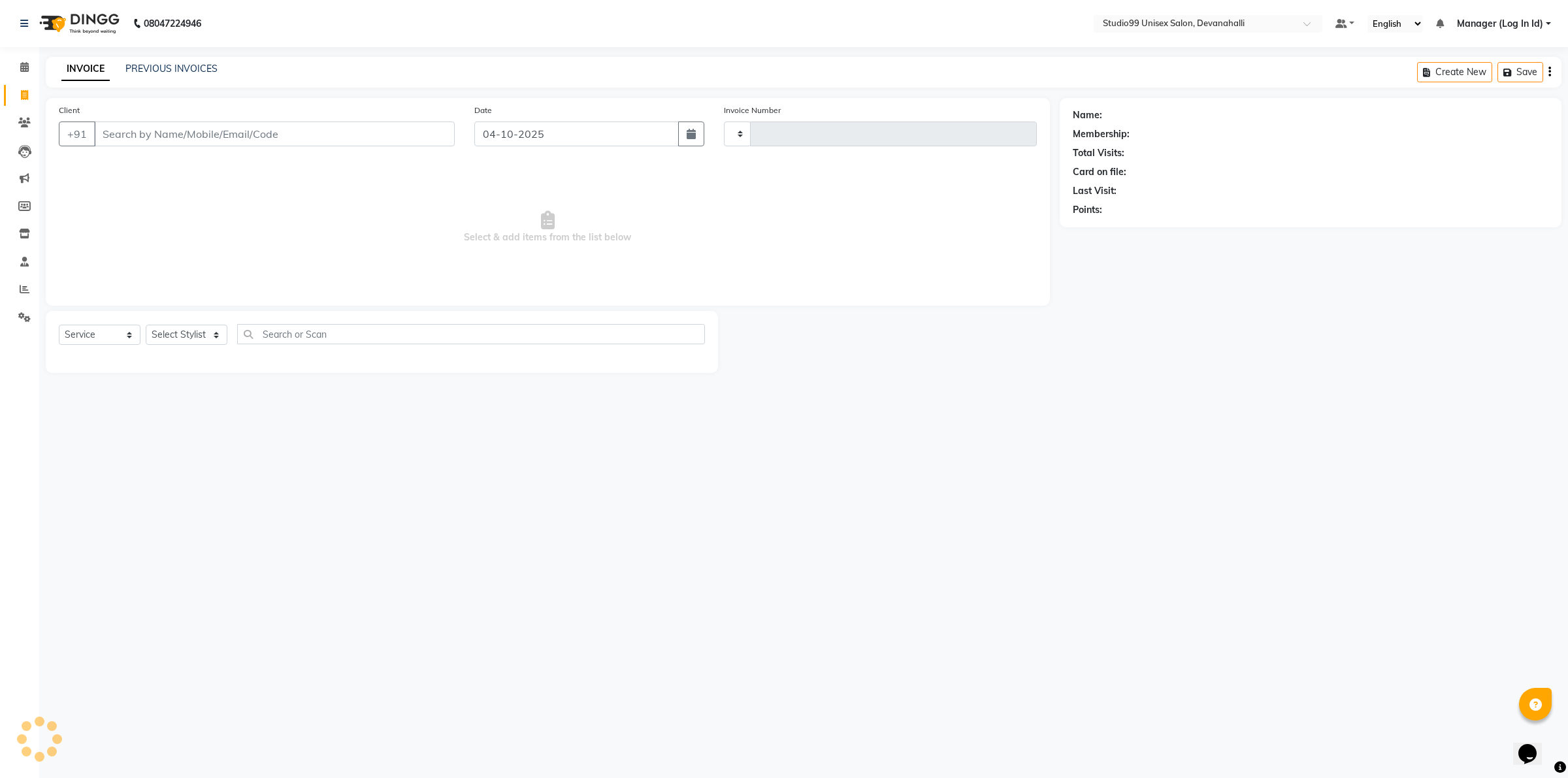
type input "2492"
select select "6467"
click at [191, 67] on link "PREVIOUS INVOICES" at bounding box center [172, 68] width 92 height 12
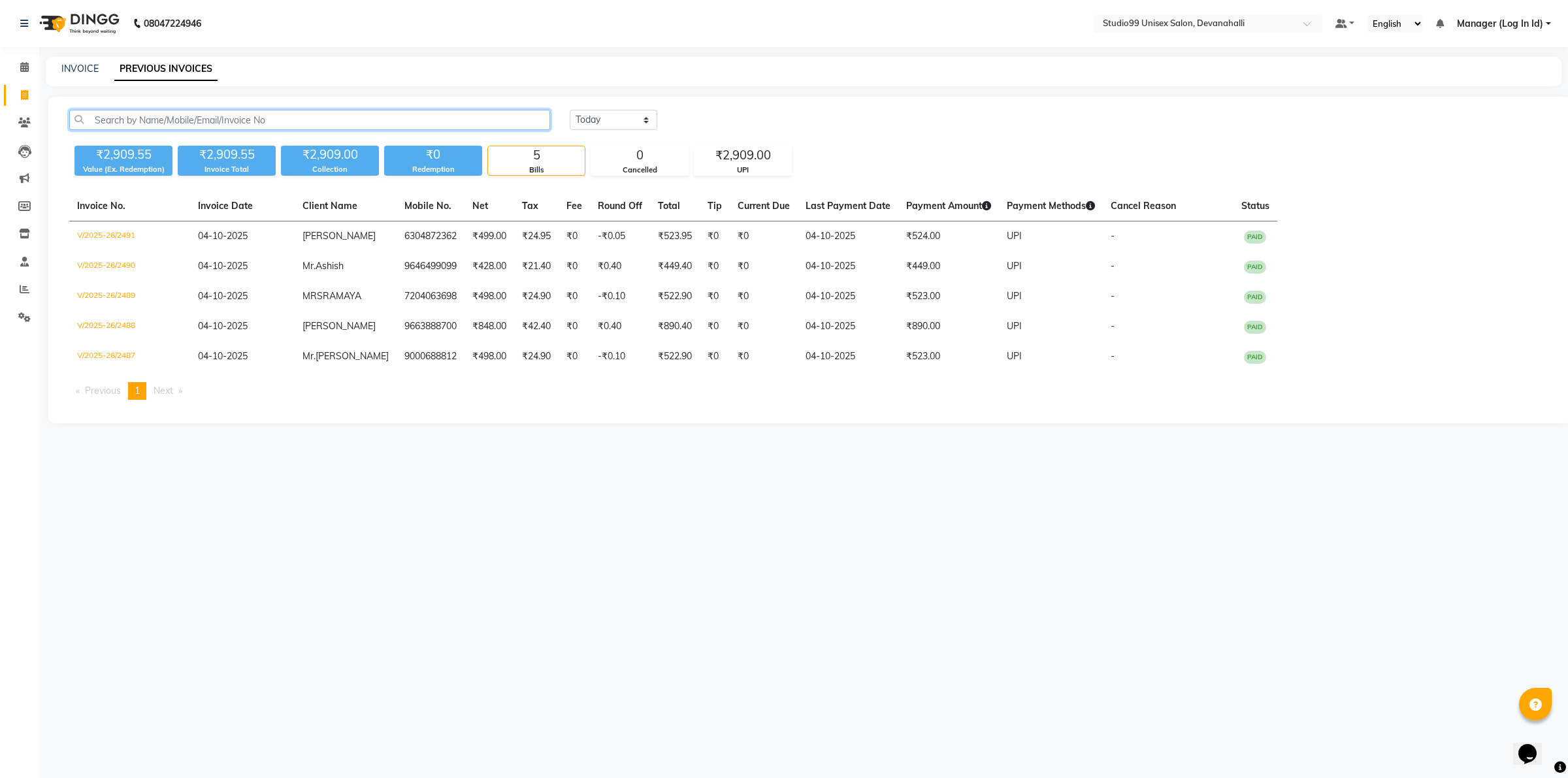
click at [237, 117] on input "text" at bounding box center [310, 119] width 481 height 20
paste input "9886505426"
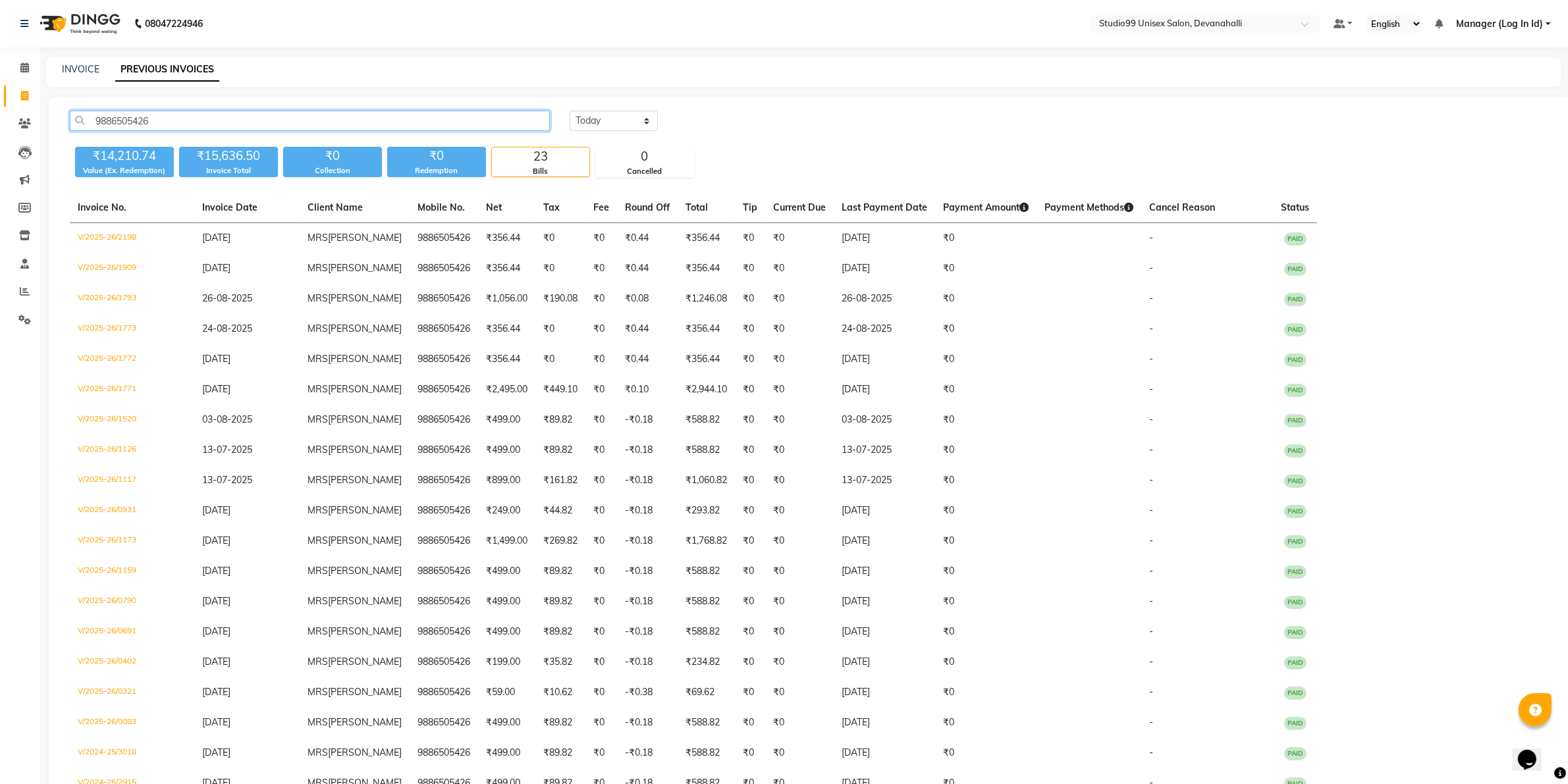
type input "9886505426"
click at [173, 69] on link "PREVIOUS INVOICES" at bounding box center [168, 70] width 104 height 24
click at [74, 71] on link "INVOICE" at bounding box center [80, 68] width 37 height 12
select select "service"
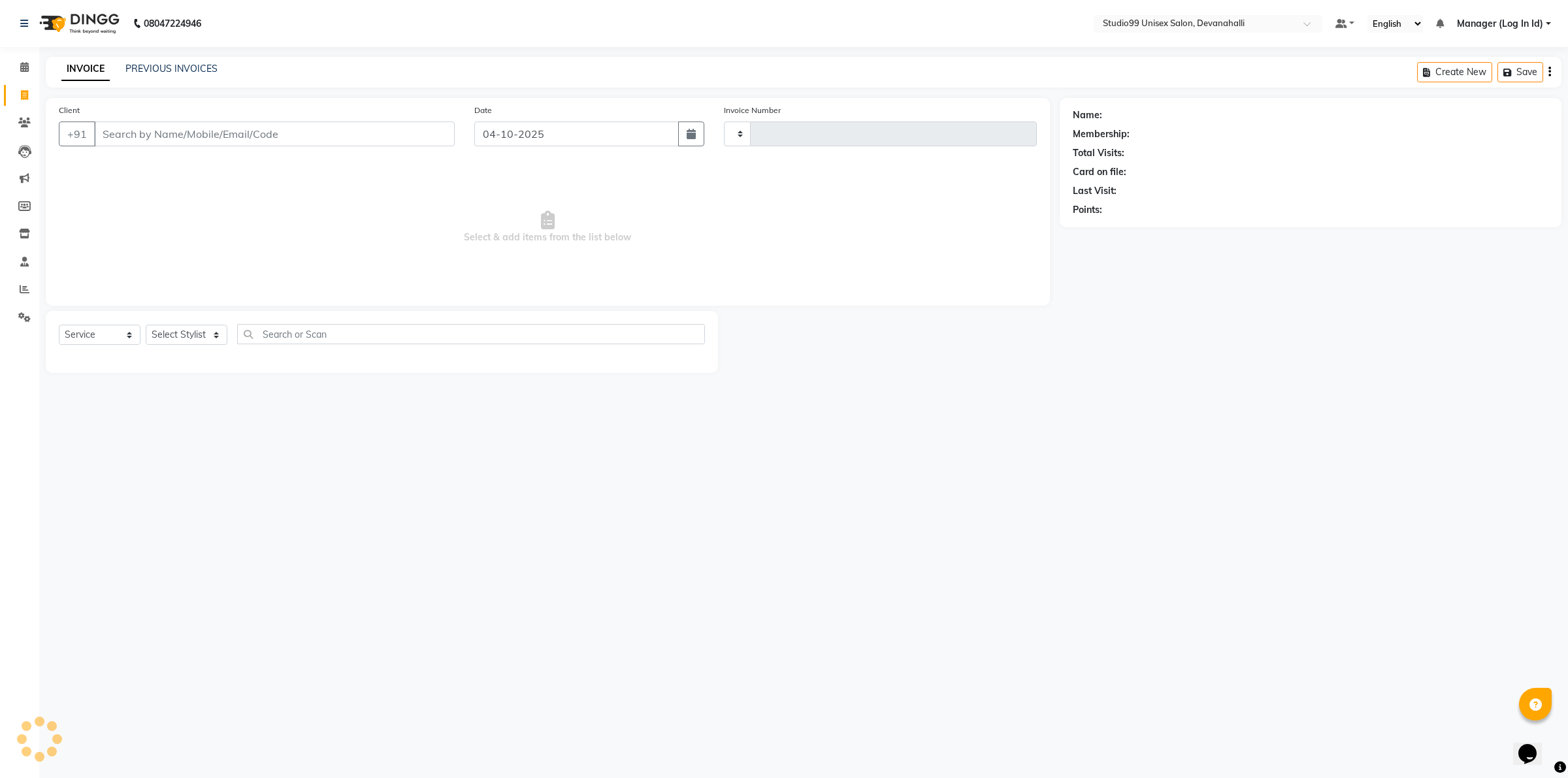
type input "2493"
select select "6467"
click at [164, 66] on link "PREVIOUS INVOICES" at bounding box center [172, 68] width 92 height 12
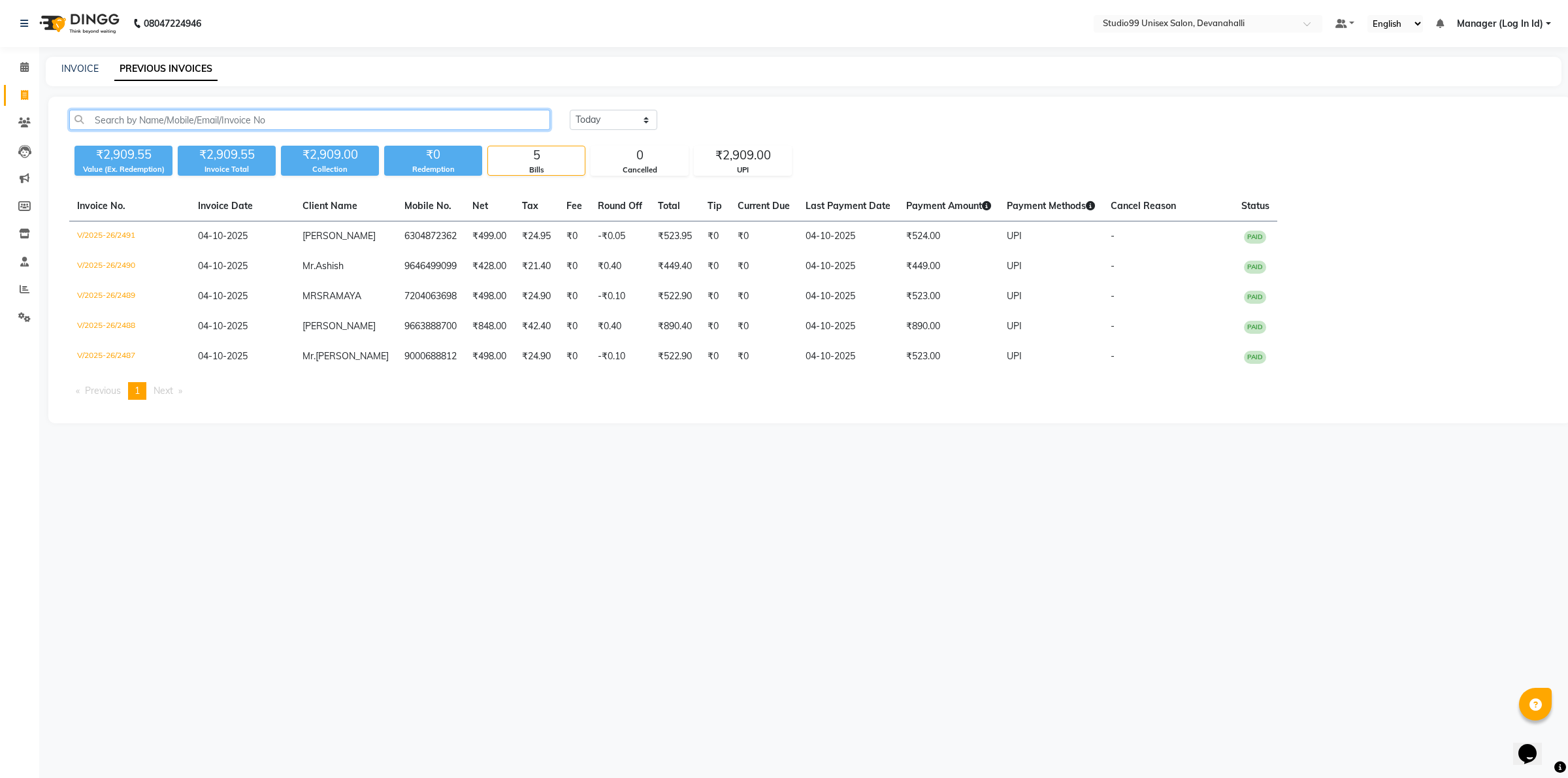
click at [221, 109] on input "text" at bounding box center [310, 119] width 481 height 20
paste input "9886505426"
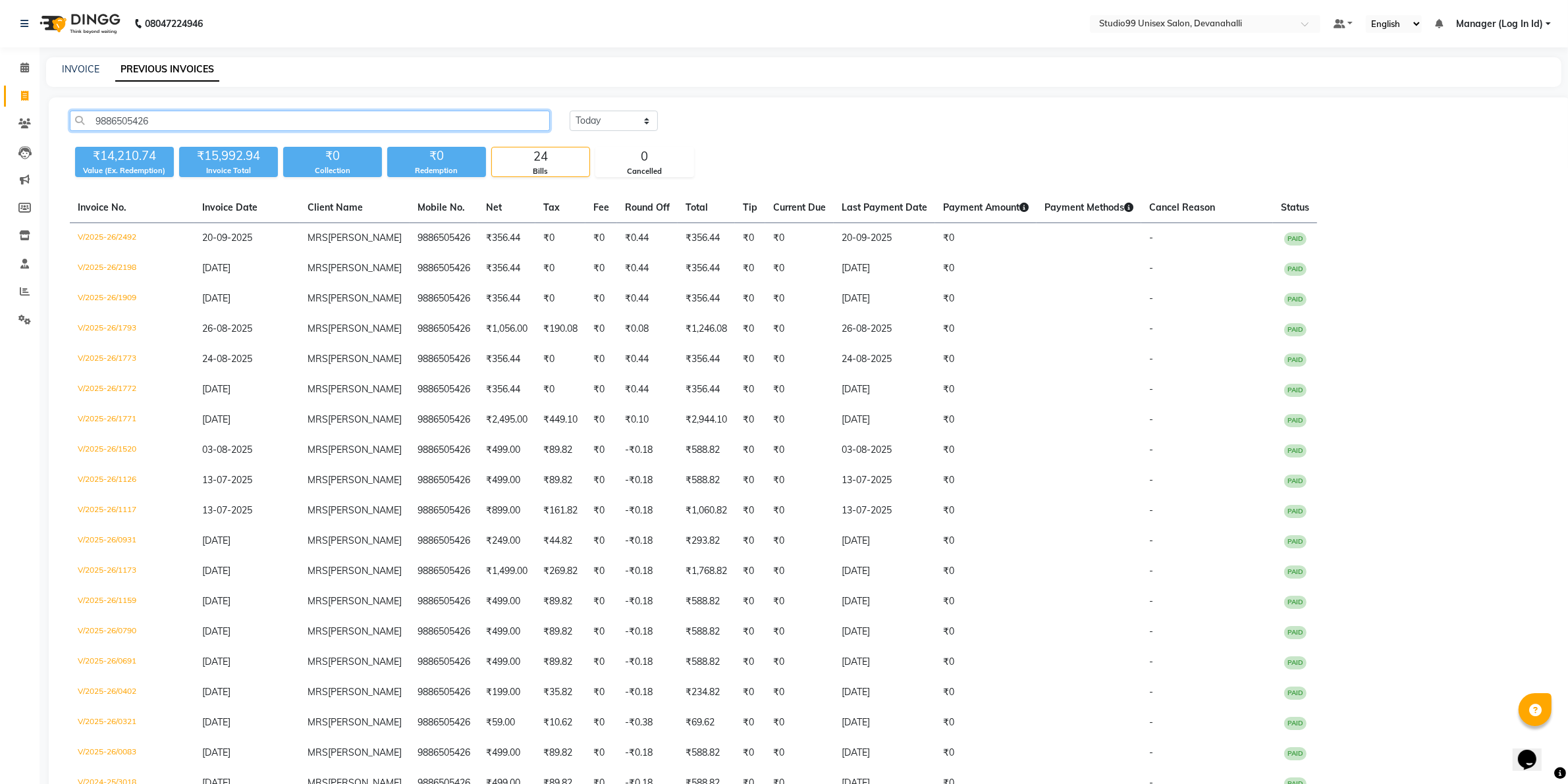
type input "9886505426"
click at [24, 313] on span at bounding box center [24, 320] width 23 height 15
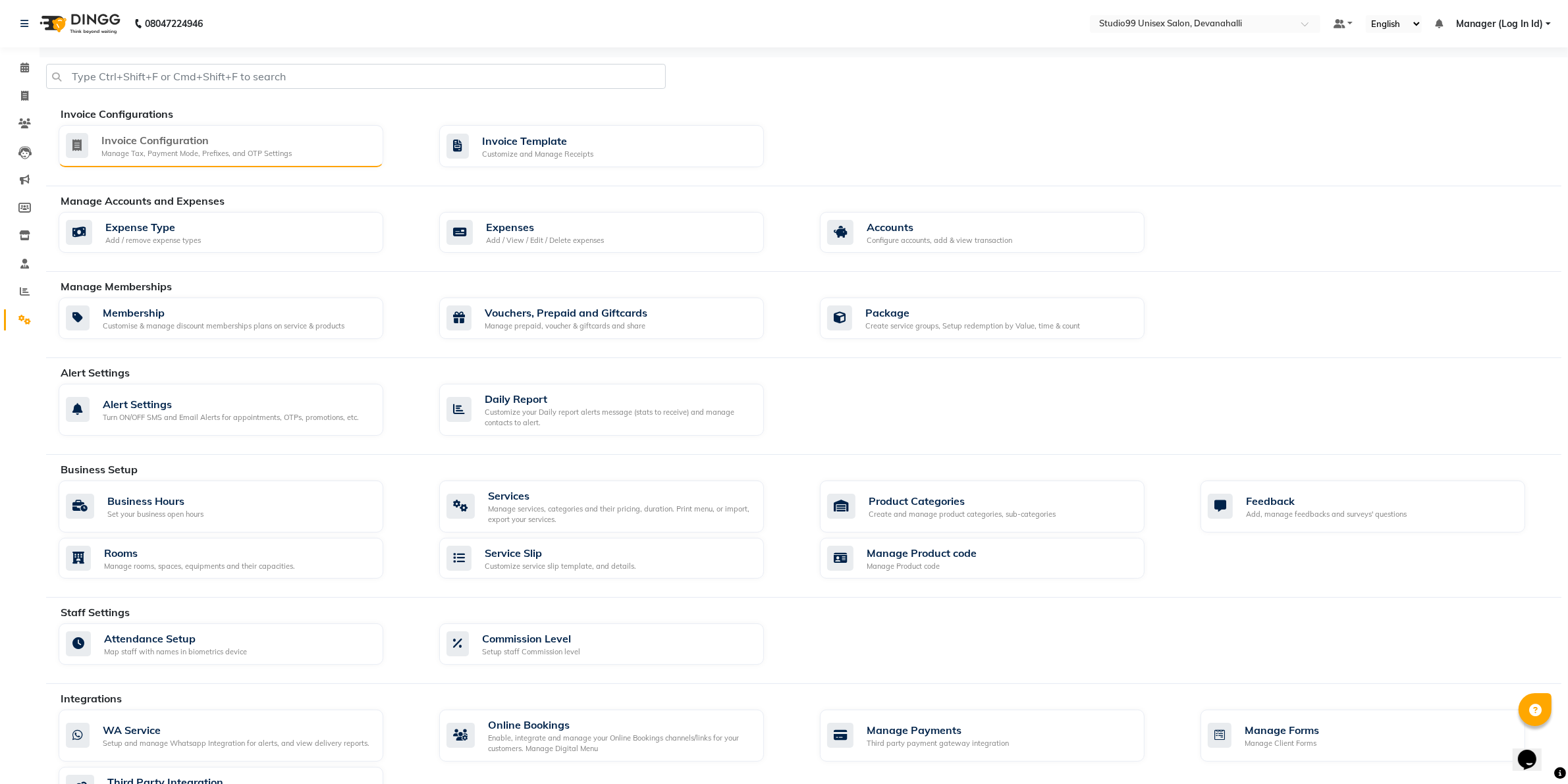
click at [273, 141] on div "Invoice Configuration" at bounding box center [196, 139] width 190 height 15
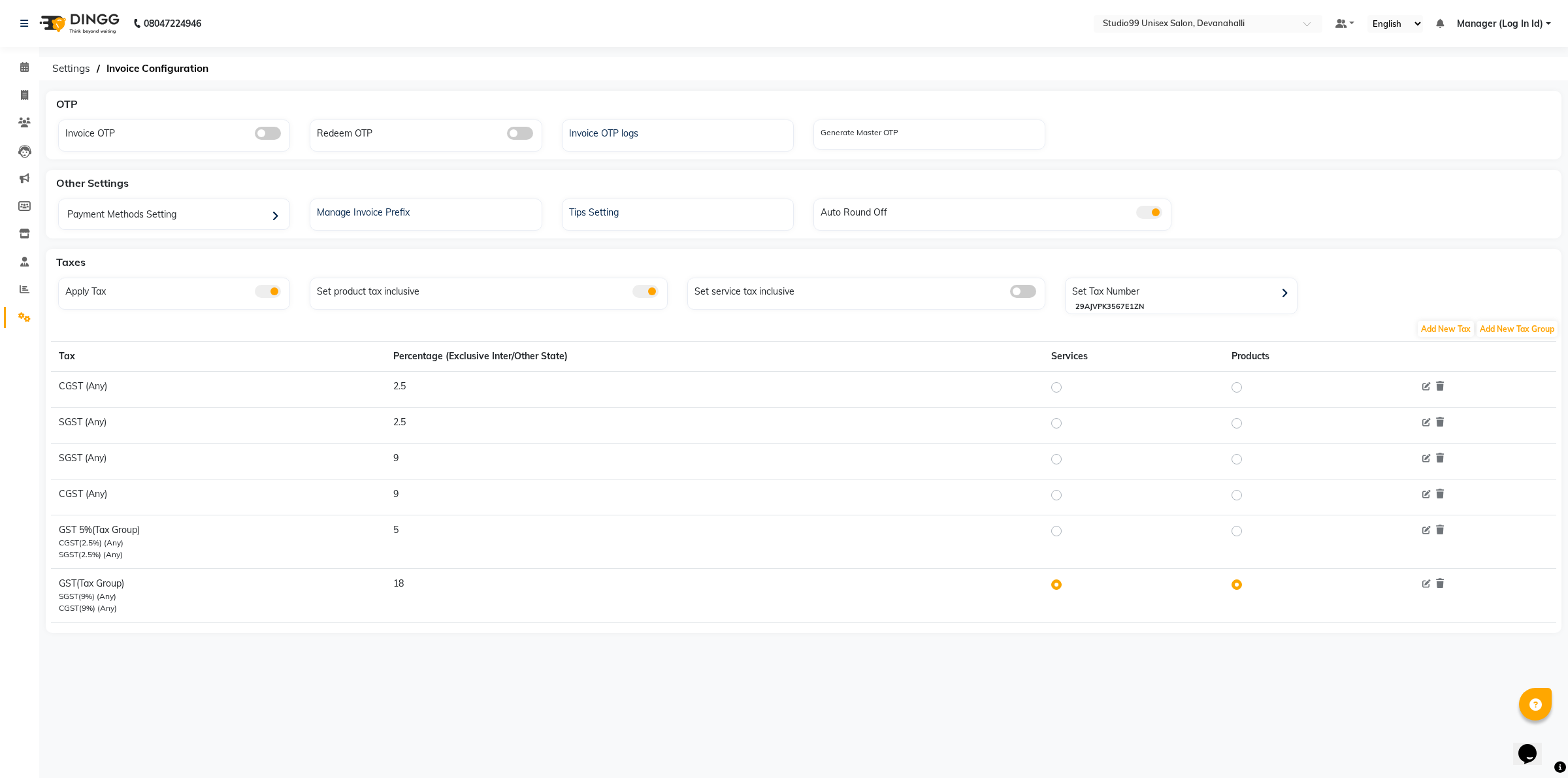
click at [1054, 536] on td at bounding box center [1133, 541] width 181 height 53
click at [1066, 536] on label at bounding box center [1066, 530] width 0 height 15
click at [1057, 535] on input "radio" at bounding box center [1058, 530] width 9 height 9
radio input "true"
click at [20, 98] on span at bounding box center [23, 96] width 23 height 15
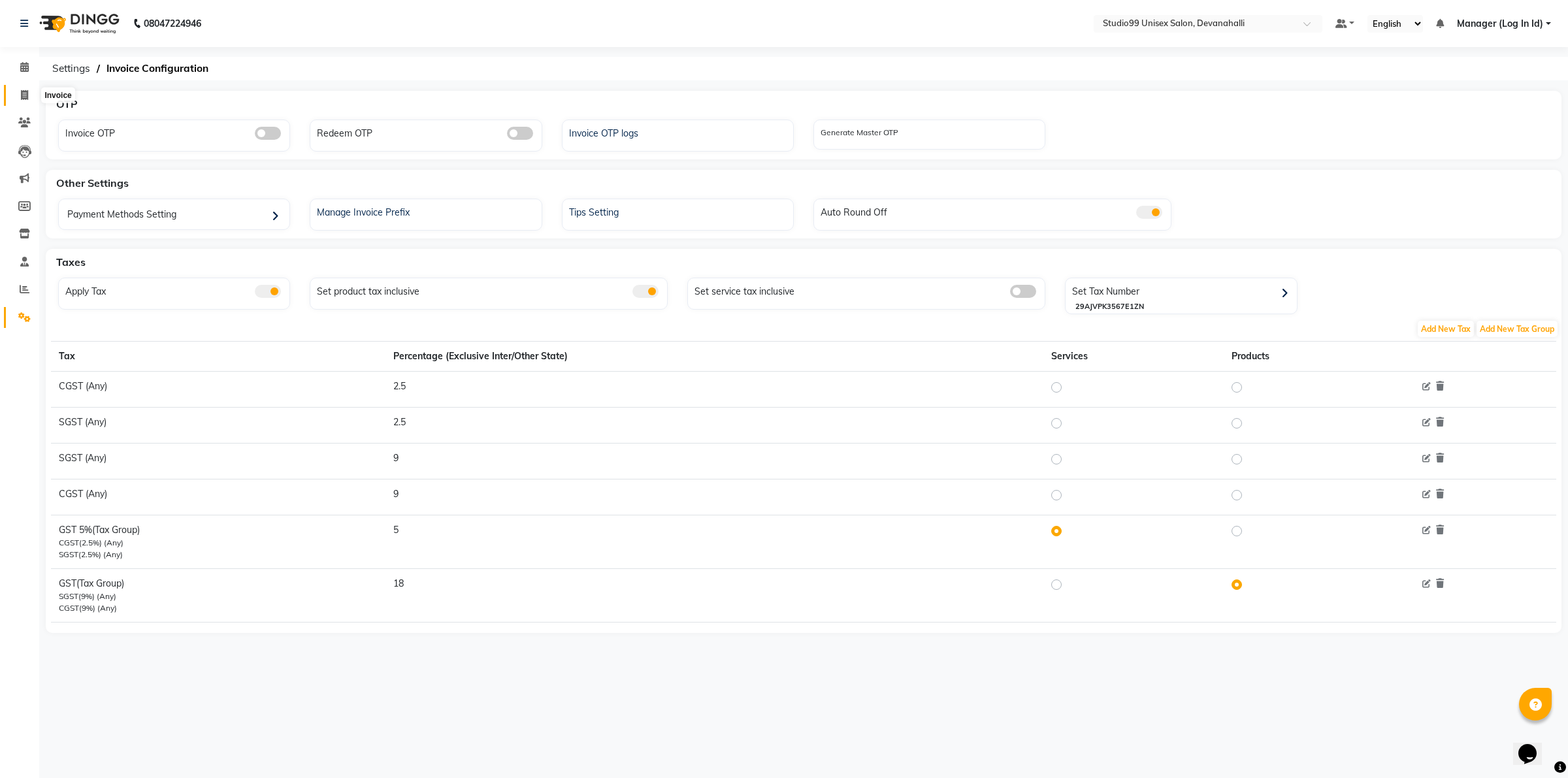
select select "6467"
select select "service"
